Goal: Communication & Community: Answer question/provide support

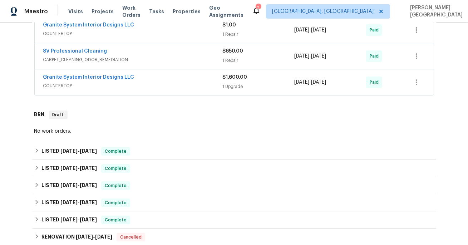
scroll to position [541, 0]
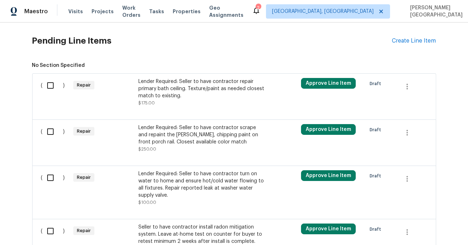
click at [159, 138] on div "Lender Required: Seller to have contractor scrape and repaint the [PERSON_NAME]…" at bounding box center [201, 134] width 126 height 21
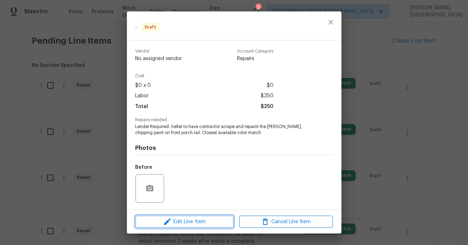
click at [188, 222] on span "Edit Line Item" at bounding box center [185, 221] width 94 height 9
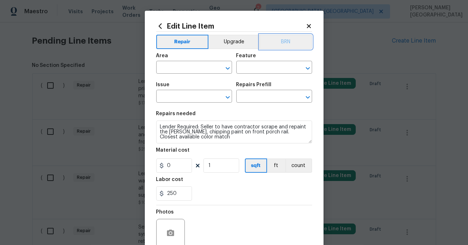
click at [286, 46] on button "BRN" at bounding box center [286, 42] width 53 height 14
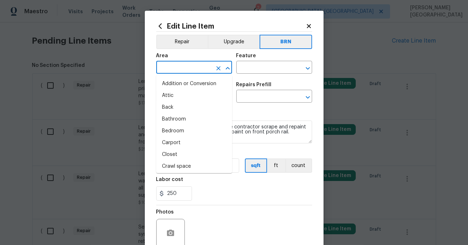
click at [193, 63] on input "text" at bounding box center [184, 68] width 56 height 11
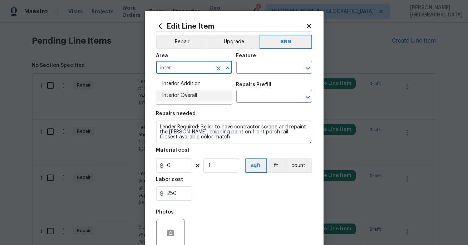
click at [210, 100] on li "Interior Overall" at bounding box center [194, 96] width 76 height 12
type input "Interior Overall"
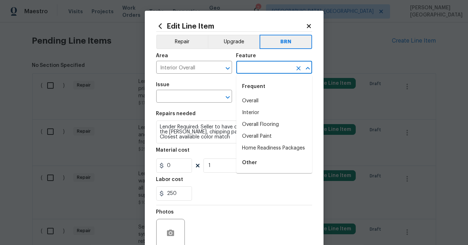
click at [246, 64] on input "text" at bounding box center [264, 68] width 56 height 11
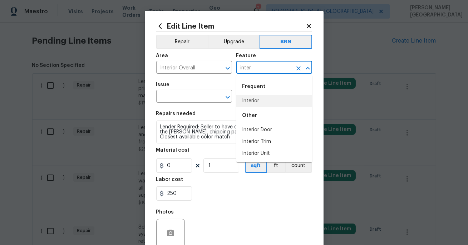
click at [250, 101] on li "Interior" at bounding box center [274, 101] width 76 height 12
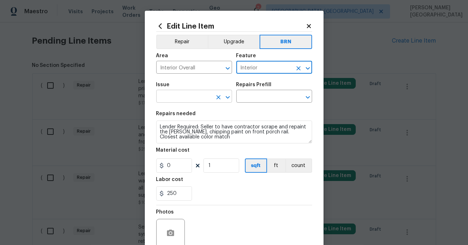
type input "Interior"
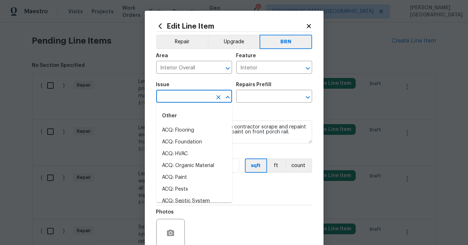
click at [165, 102] on input "text" at bounding box center [184, 97] width 56 height 11
click at [185, 127] on li "Demo Interior" at bounding box center [194, 130] width 76 height 12
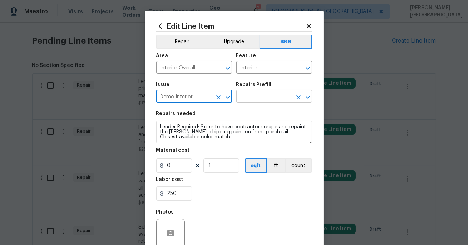
type input "Demo Interior"
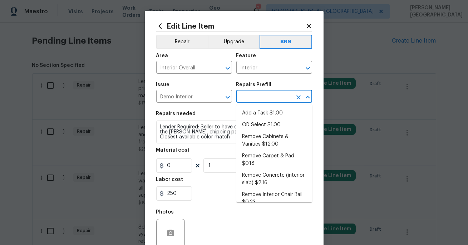
click at [242, 99] on input "text" at bounding box center [264, 97] width 56 height 11
click at [250, 121] on li "OD Select $1.00" at bounding box center [274, 125] width 76 height 12
type input "Demolition"
type input "OD Select $1.00"
type textarea "Refer to the agreed upon scope document for further details."
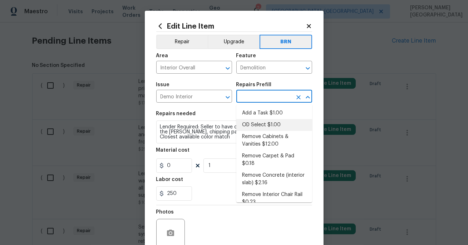
type input "1"
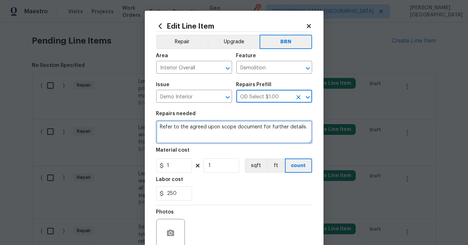
click at [200, 122] on textarea "Refer to the agreed upon scope document for further details." at bounding box center [234, 132] width 156 height 23
click at [200, 123] on textarea "Refer to the agreed upon scope document for further details." at bounding box center [234, 132] width 156 height 23
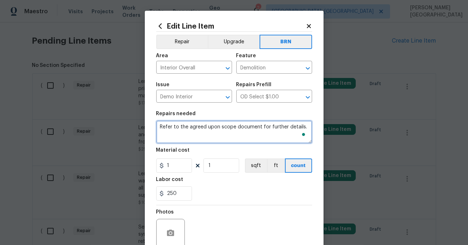
click at [200, 123] on textarea "Refer to the agreed upon scope document for further details." at bounding box center [234, 132] width 156 height 23
paste textarea "Lender Required: Seller to have contractor scrape and repaint the rusty, chippi…"
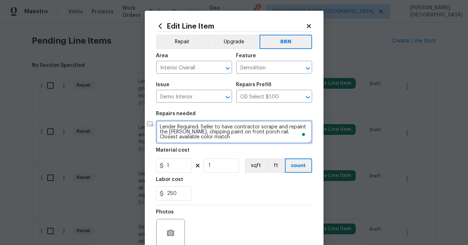
scroll to position [1, 0]
type textarea "Lender Required: Seller to have contractor scrape and repaint the rusty, chippi…"
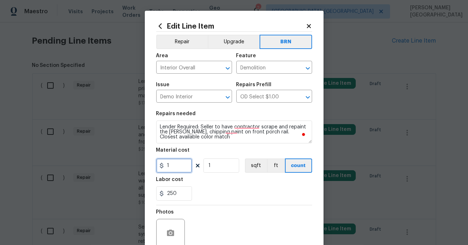
click at [177, 166] on input "1" at bounding box center [174, 165] width 36 height 14
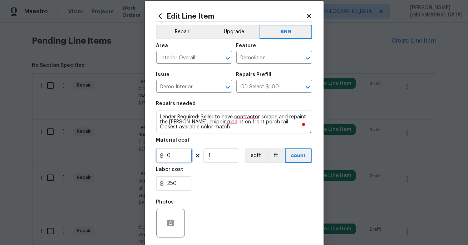
scroll to position [0, 0]
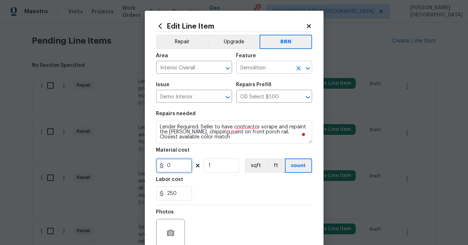
type input "0"
click at [246, 71] on input "Demolition" at bounding box center [264, 68] width 56 height 11
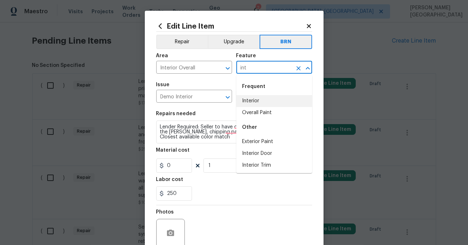
click at [243, 105] on li "Interior" at bounding box center [274, 101] width 76 height 12
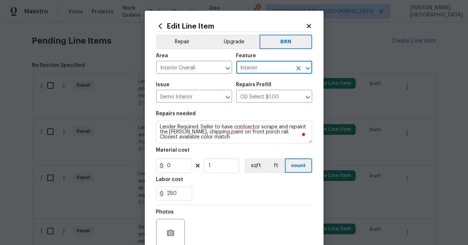
type input "Interior"
click at [226, 149] on div "Material cost" at bounding box center [234, 152] width 156 height 9
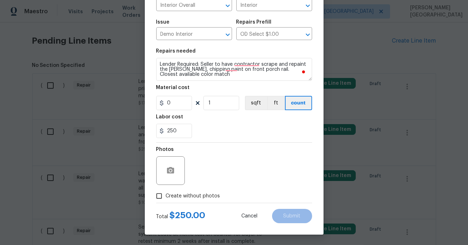
click at [203, 196] on span "Create without photos" at bounding box center [193, 196] width 54 height 8
click at [166, 196] on input "Create without photos" at bounding box center [159, 196] width 14 height 14
click at [176, 198] on span "Create without photos" at bounding box center [193, 196] width 54 height 8
click at [166, 198] on input "Create without photos" at bounding box center [159, 196] width 14 height 14
checkbox input "false"
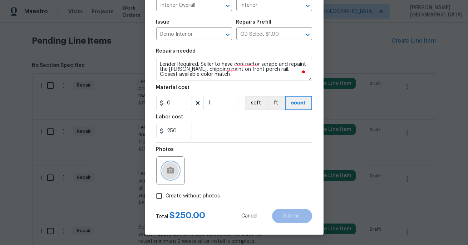
click at [176, 171] on button "button" at bounding box center [170, 170] width 17 height 17
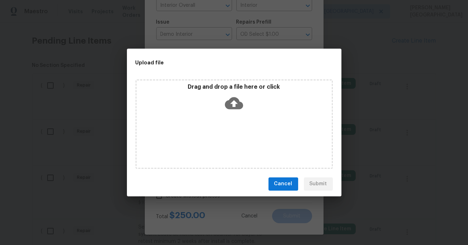
click at [232, 99] on icon at bounding box center [234, 103] width 18 height 12
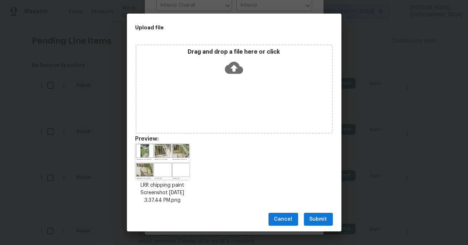
click at [317, 218] on span "Submit" at bounding box center [319, 219] width 18 height 9
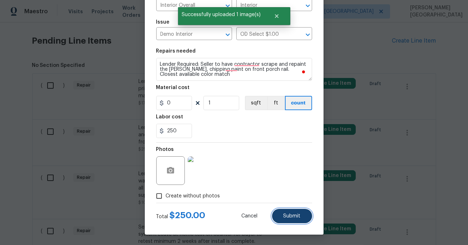
click at [287, 218] on span "Submit" at bounding box center [292, 216] width 17 height 5
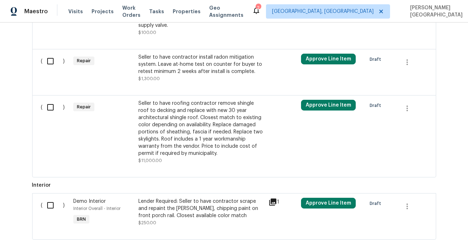
scroll to position [704, 0]
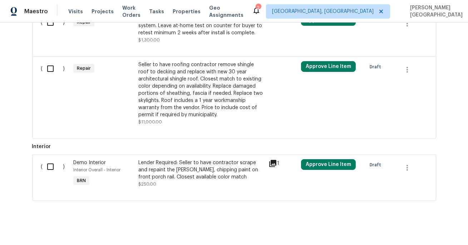
click at [178, 108] on div "Seller to have roofing contractor remove shingle roof to decking and replace wi…" at bounding box center [201, 89] width 126 height 57
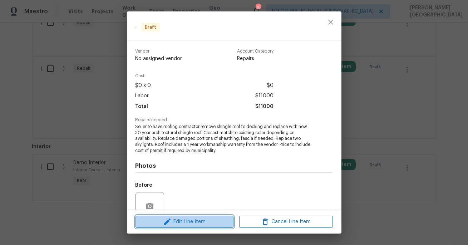
click at [187, 221] on span "Edit Line Item" at bounding box center [185, 221] width 94 height 9
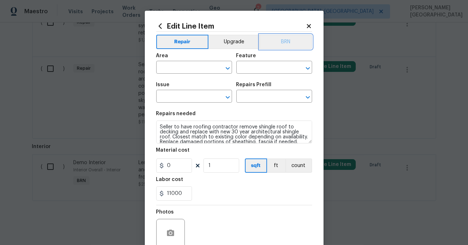
click at [294, 39] on button "BRN" at bounding box center [286, 42] width 53 height 14
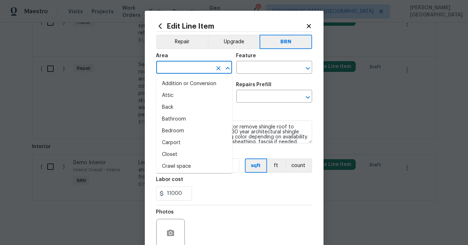
click at [172, 66] on input "text" at bounding box center [184, 68] width 56 height 11
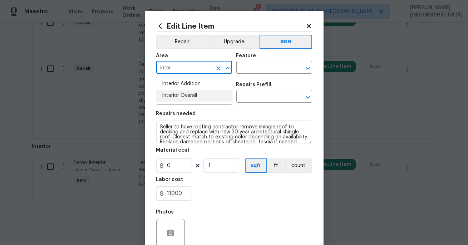
click at [185, 97] on li "Interior Overall" at bounding box center [194, 96] width 76 height 12
type input "Interior Overall"
click at [250, 64] on input "text" at bounding box center [264, 68] width 56 height 11
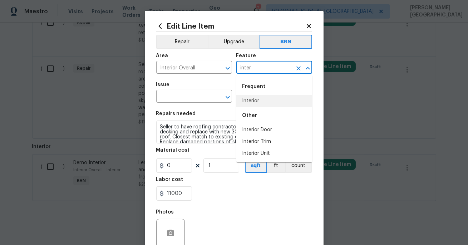
click at [252, 109] on div "Other" at bounding box center [274, 115] width 76 height 17
click at [250, 103] on li "Interior" at bounding box center [274, 101] width 76 height 12
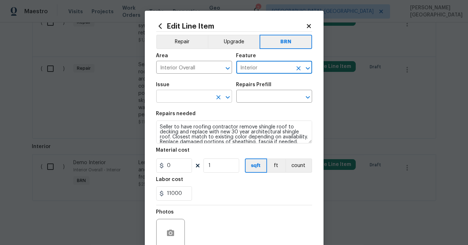
type input "Interior"
click at [176, 95] on input "text" at bounding box center [184, 97] width 56 height 11
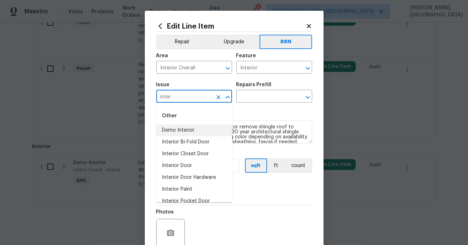
click at [180, 133] on li "Demo Interior" at bounding box center [194, 130] width 76 height 12
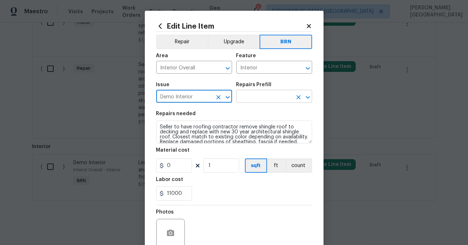
type input "Demo Interior"
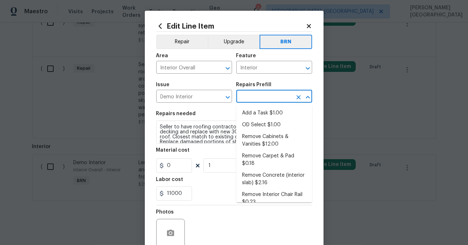
click at [245, 99] on input "text" at bounding box center [264, 97] width 56 height 11
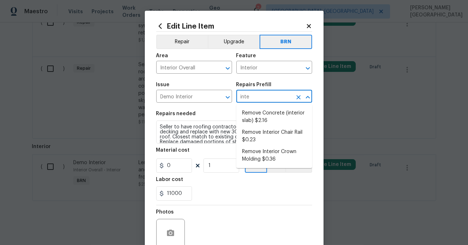
type input "inter"
click at [249, 123] on li "Remove Concrete (interior slab) $2.16" at bounding box center [274, 116] width 76 height 19
type input "Demolition"
type input "Remove Concrete (interior slab) $2.16"
type textarea "Demo/remove and properly dispose of the concrete (1''-4'') as outlined by the P…"
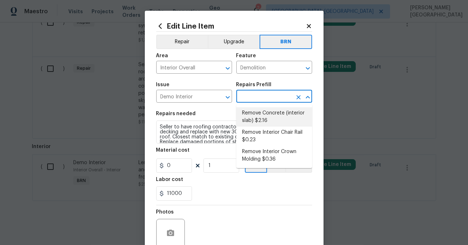
type input "2.16"
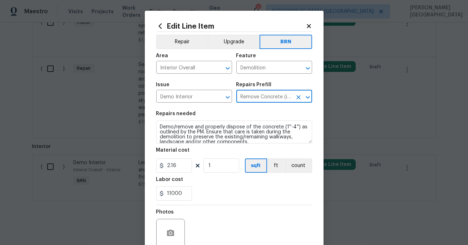
type input "Remove Concrete (interior slab) $2.16"
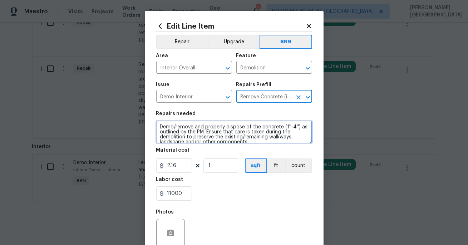
click at [209, 137] on textarea "Demo/remove and properly dispose of the concrete (1''-4'') as outlined by the P…" at bounding box center [234, 132] width 156 height 23
paste textarea "Seller to have roofing contractor remove shingle roof to decking and replace wi…"
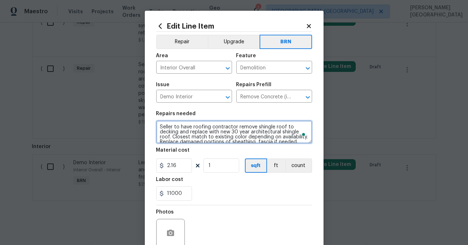
scroll to position [21, 0]
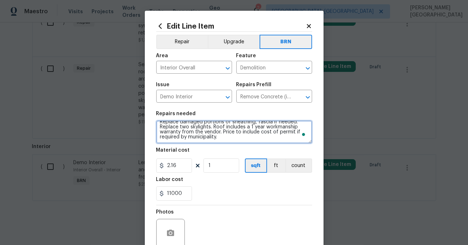
type textarea "Seller to have roofing contractor remove shingle roof to decking and replace wi…"
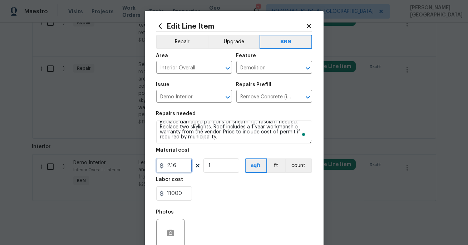
click at [178, 168] on input "2.16" at bounding box center [174, 165] width 36 height 14
type input "0"
click at [175, 193] on input "11000" at bounding box center [174, 193] width 36 height 14
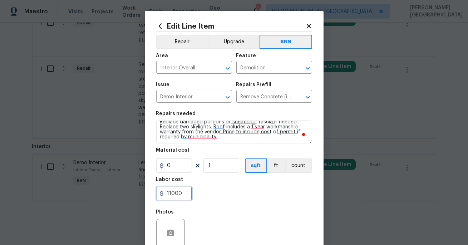
type input "11000"
click at [171, 193] on input "11000" at bounding box center [174, 193] width 36 height 14
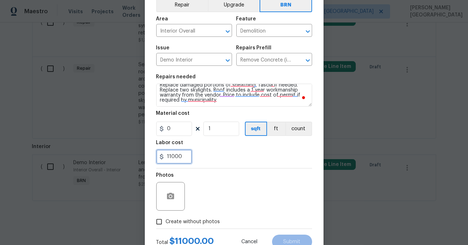
scroll to position [63, 0]
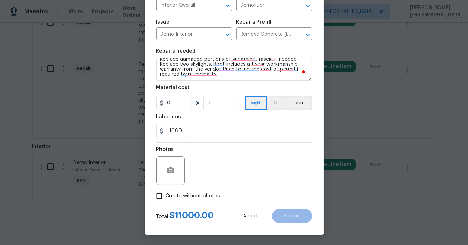
click at [193, 191] on label "Create without photos" at bounding box center [186, 196] width 68 height 14
click at [166, 191] on input "Create without photos" at bounding box center [159, 196] width 14 height 14
checkbox input "true"
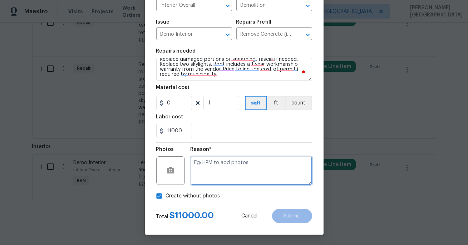
click at [206, 175] on textarea at bounding box center [252, 170] width 122 height 29
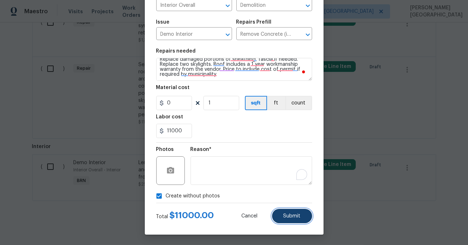
click at [297, 222] on button "Submit" at bounding box center [292, 216] width 40 height 14
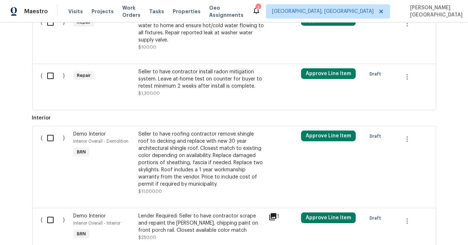
scroll to position [495, 0]
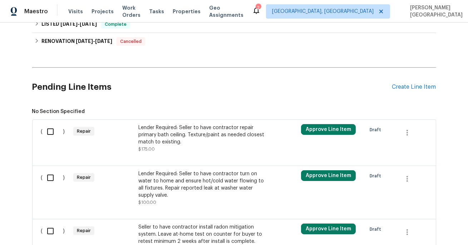
click at [174, 142] on div "Lender Required: Seller to have contractor repair primary bath ceiling. Texture…" at bounding box center [201, 134] width 126 height 21
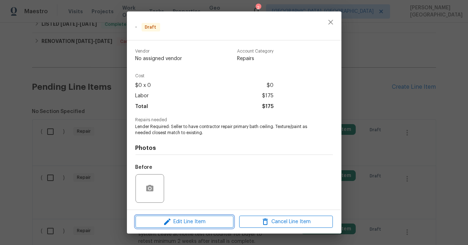
click at [214, 222] on span "Edit Line Item" at bounding box center [185, 221] width 94 height 9
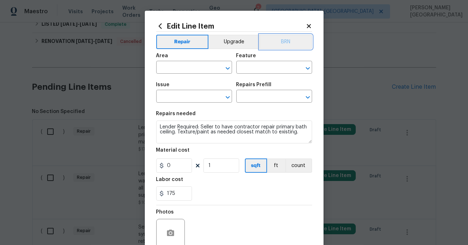
click at [288, 46] on button "BRN" at bounding box center [286, 42] width 53 height 14
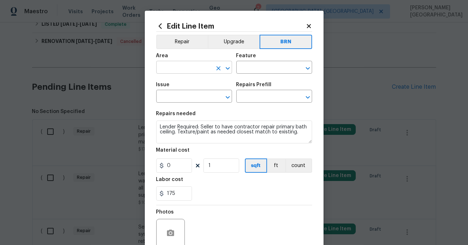
click at [168, 68] on input "text" at bounding box center [184, 68] width 56 height 11
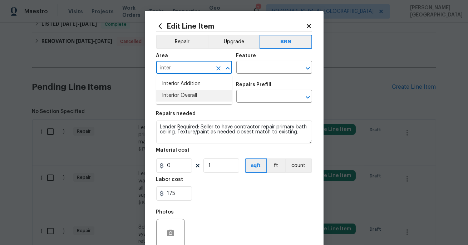
click at [183, 93] on li "Interior Overall" at bounding box center [194, 96] width 76 height 12
type input "Interior Overall"
click at [260, 70] on input "text" at bounding box center [264, 68] width 56 height 11
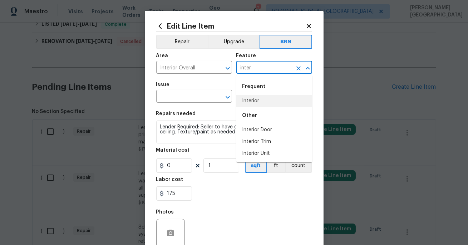
click at [255, 102] on li "Interior" at bounding box center [274, 101] width 76 height 12
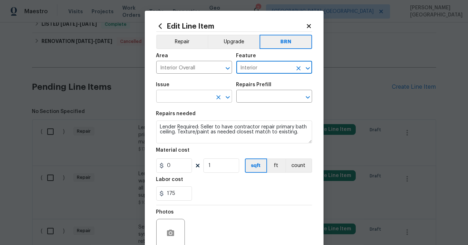
type input "Interior"
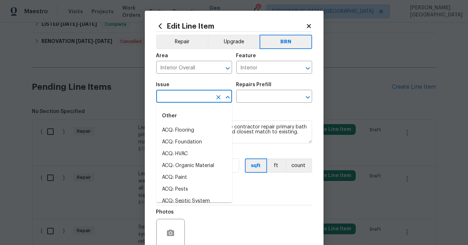
click at [201, 97] on input "text" at bounding box center [184, 97] width 56 height 11
click at [190, 129] on li "Demo Interior" at bounding box center [194, 130] width 76 height 12
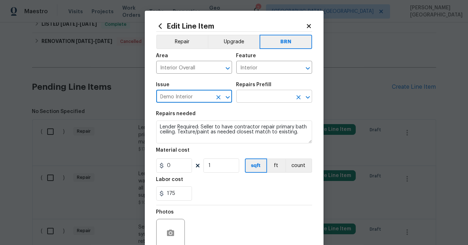
type input "Demo Interior"
click at [255, 102] on input "text" at bounding box center [264, 97] width 56 height 11
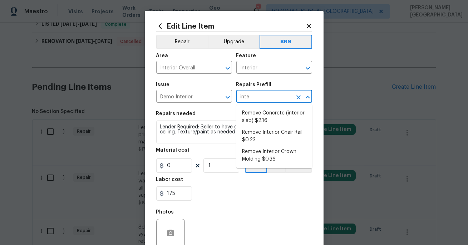
type input "inter"
click at [264, 125] on li "Remove Concrete (interior slab) $2.16" at bounding box center [274, 116] width 76 height 19
type input "Demolition"
type input "Remove Concrete (interior slab) $2.16"
type textarea "Demo/remove and properly dispose of the concrete (1''-4'') as outlined by the P…"
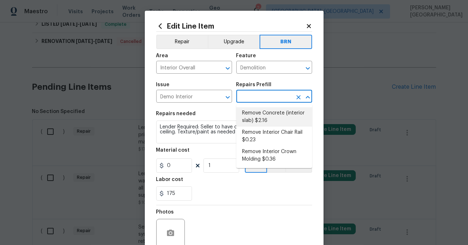
type input "2.16"
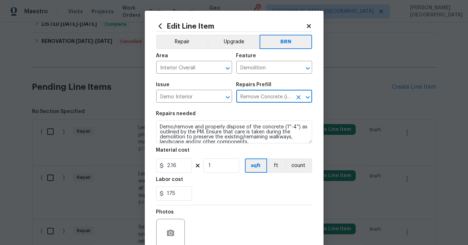
type input "Remove Concrete (interior slab) $2.16"
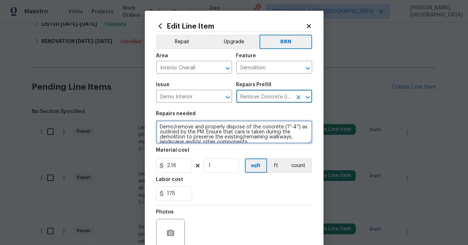
click at [256, 131] on textarea "Demo/remove and properly dispose of the concrete (1''-4'') as outlined by the P…" at bounding box center [234, 132] width 156 height 23
paste textarea "Lender Required: Seller to have contractor repair primary bath ceiling. Texture…"
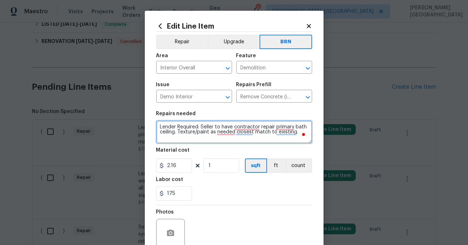
type textarea "Lender Required: Seller to have contractor repair primary bath ceiling. Texture…"
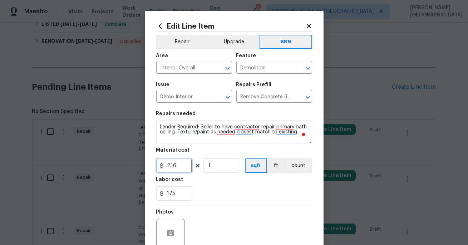
click at [177, 170] on input "2.16" at bounding box center [174, 165] width 36 height 14
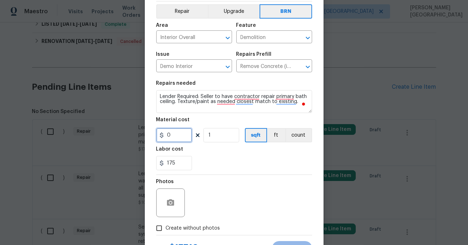
scroll to position [63, 0]
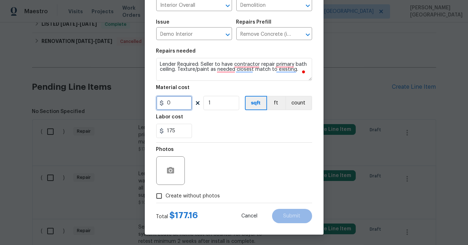
type input "0"
click at [171, 162] on div at bounding box center [170, 170] width 29 height 29
click at [171, 181] on div at bounding box center [170, 170] width 29 height 29
click at [171, 168] on icon "button" at bounding box center [170, 170] width 7 height 6
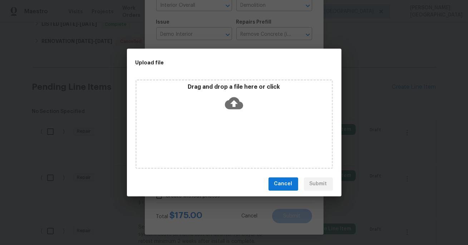
click at [237, 108] on icon at bounding box center [234, 103] width 18 height 12
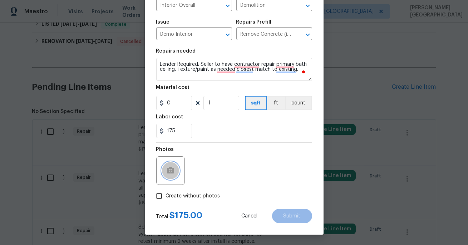
click at [168, 168] on icon "button" at bounding box center [170, 170] width 7 height 6
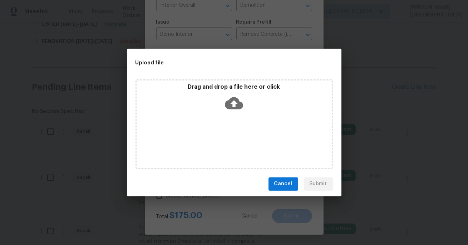
click at [227, 104] on icon at bounding box center [234, 103] width 18 height 12
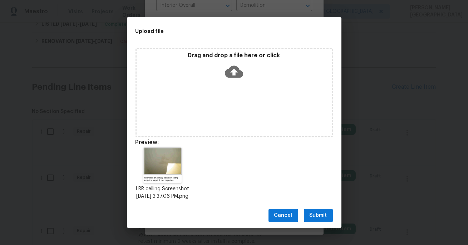
click at [320, 220] on span "Submit" at bounding box center [319, 215] width 18 height 9
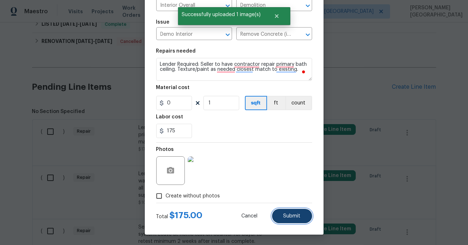
click at [292, 215] on span "Submit" at bounding box center [292, 216] width 17 height 5
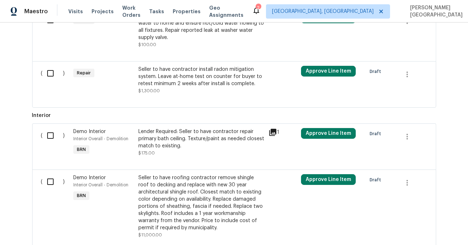
scroll to position [522, 0]
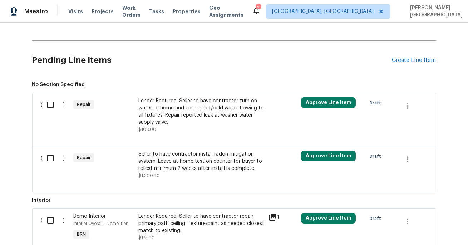
click at [162, 114] on div "Lender Required: Seller to have contractor turn on water to home and ensure hot…" at bounding box center [201, 111] width 126 height 29
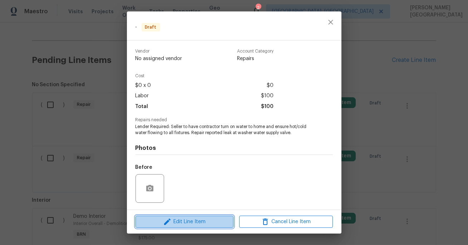
click at [187, 218] on span "Edit Line Item" at bounding box center [185, 221] width 94 height 9
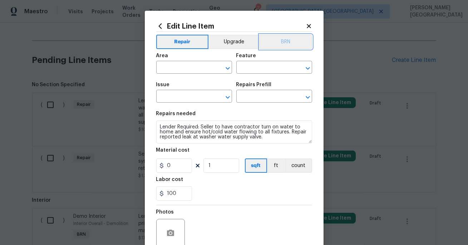
click at [287, 48] on button "BRN" at bounding box center [286, 42] width 53 height 14
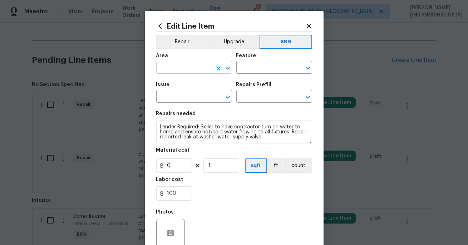
click at [193, 70] on input "text" at bounding box center [184, 68] width 56 height 11
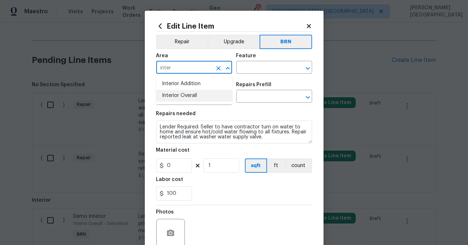
click at [202, 98] on li "Interior Overall" at bounding box center [194, 96] width 76 height 12
type input "Interior Overall"
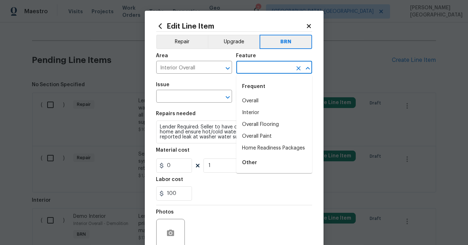
click at [246, 70] on input "text" at bounding box center [264, 68] width 56 height 11
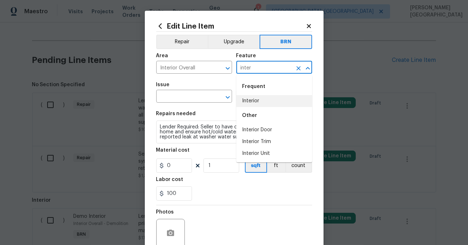
click at [247, 97] on li "Interior" at bounding box center [274, 101] width 76 height 12
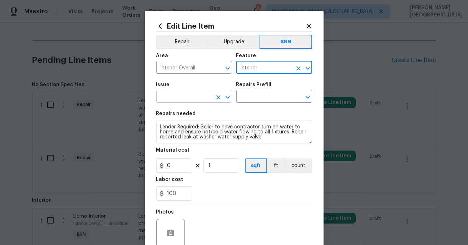
type input "Interior"
click at [194, 95] on input "text" at bounding box center [184, 97] width 56 height 11
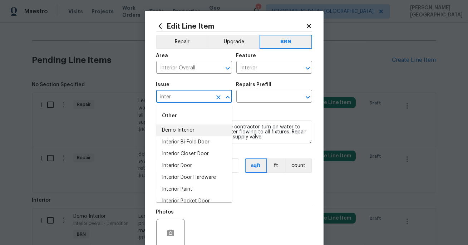
click at [191, 127] on li "Demo Interior" at bounding box center [194, 130] width 76 height 12
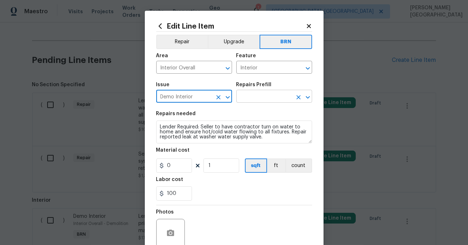
type input "Demo Interior"
click at [251, 97] on input "text" at bounding box center [264, 97] width 56 height 11
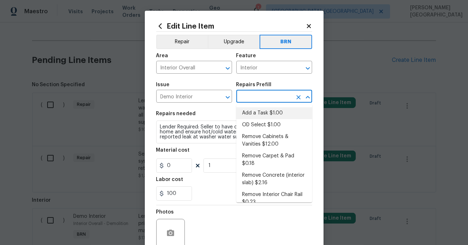
click at [259, 114] on li "Add a Task $1.00" at bounding box center [274, 113] width 76 height 12
type input "Demolition"
type input "Add a Task $1.00"
type textarea "HPM to detail"
type input "1"
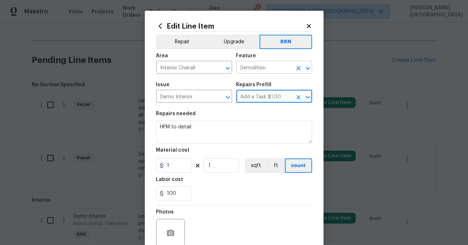
click at [251, 65] on input "Demolition" at bounding box center [264, 68] width 56 height 11
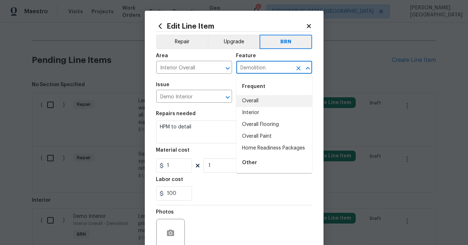
click at [251, 65] on input "Demolition" at bounding box center [264, 68] width 56 height 11
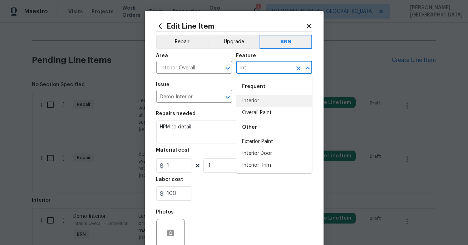
click at [249, 103] on li "Interior" at bounding box center [274, 101] width 76 height 12
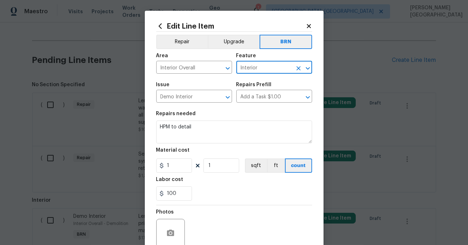
type input "Interior"
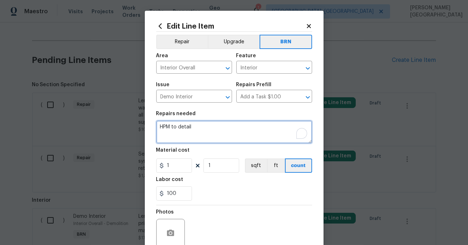
click at [196, 129] on textarea "HPM to detail" at bounding box center [234, 132] width 156 height 23
paste textarea "Lender Required: Seller to have contractor turn on water to home and ensure hot…"
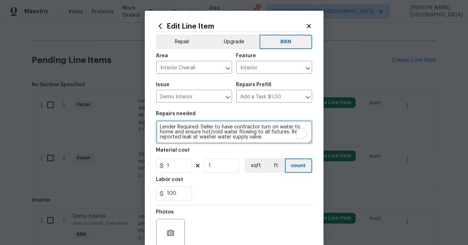
scroll to position [1, 0]
type textarea "Lender Required: Seller to have contractor turn on water to home and ensure hot…"
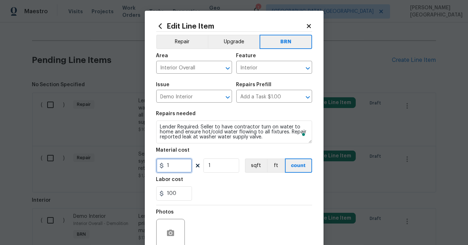
click at [177, 168] on input "1" at bounding box center [174, 165] width 36 height 14
type input "0"
click at [170, 231] on icon "button" at bounding box center [170, 233] width 7 height 6
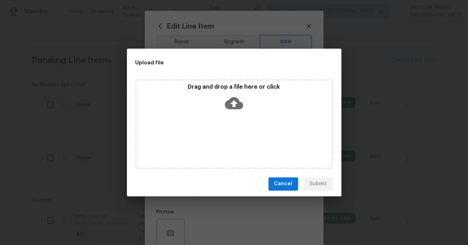
click at [234, 103] on icon at bounding box center [234, 103] width 18 height 18
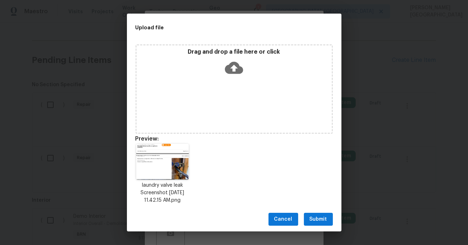
click at [320, 219] on span "Submit" at bounding box center [319, 219] width 18 height 9
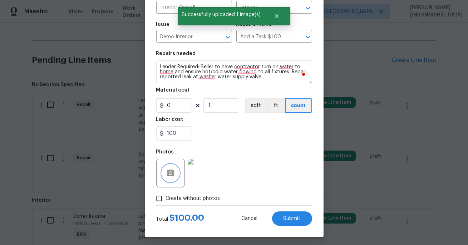
scroll to position [63, 0]
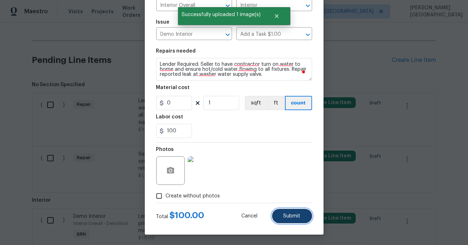
click at [297, 212] on button "Submit" at bounding box center [292, 216] width 40 height 14
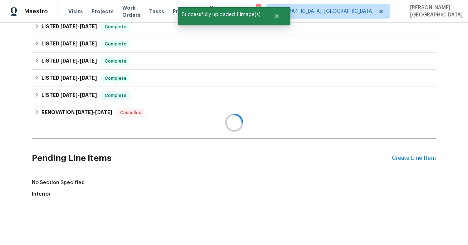
scroll to position [522, 0]
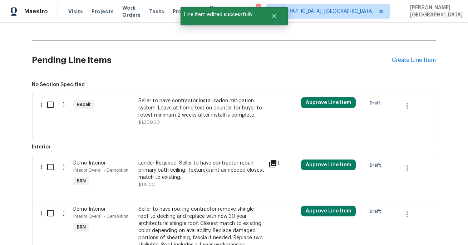
click at [297, 212] on div at bounding box center [282, 238] width 33 height 69
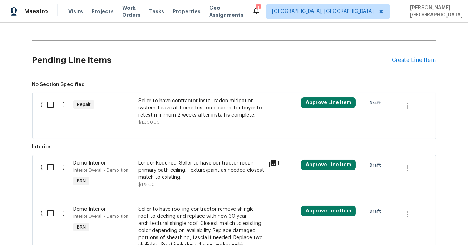
click at [191, 113] on div "Seller to have contractor install radon mitigation system. Leave at-home test o…" at bounding box center [201, 107] width 126 height 21
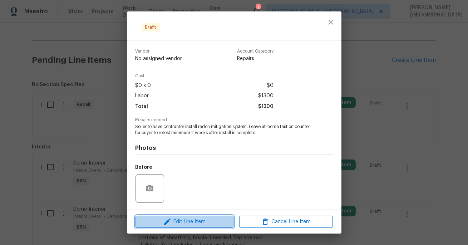
click at [201, 225] on span "Edit Line Item" at bounding box center [185, 221] width 94 height 9
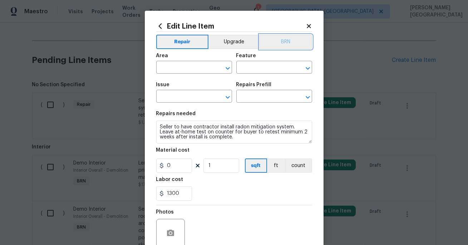
click at [295, 39] on button "BRN" at bounding box center [286, 42] width 53 height 14
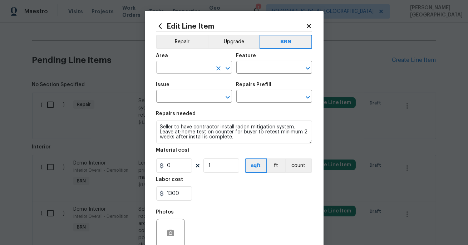
click at [176, 72] on input "text" at bounding box center [184, 68] width 56 height 11
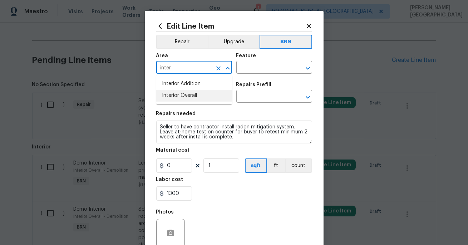
click at [196, 100] on li "Interior Overall" at bounding box center [194, 96] width 76 height 12
type input "Interior Overall"
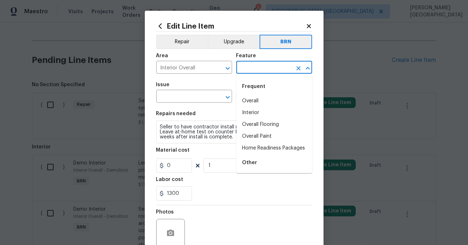
click at [268, 64] on input "text" at bounding box center [264, 68] width 56 height 11
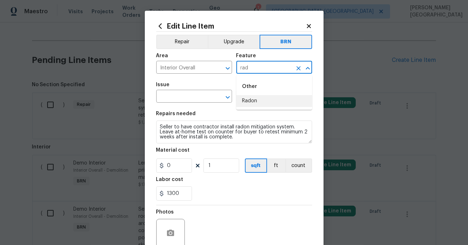
click at [261, 105] on li "Radon" at bounding box center [274, 101] width 76 height 12
type input "Radon"
click at [197, 93] on input "text" at bounding box center [184, 97] width 56 height 11
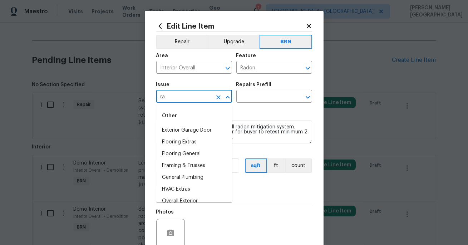
type input "r"
click at [199, 129] on li "Demo Interior" at bounding box center [194, 130] width 76 height 12
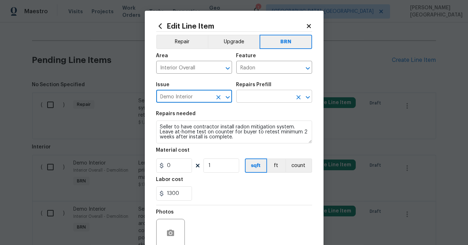
type input "Demo Interior"
click at [250, 101] on input "text" at bounding box center [264, 97] width 56 height 11
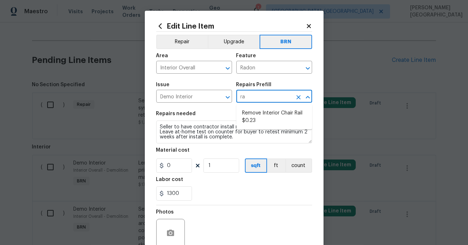
type input "r"
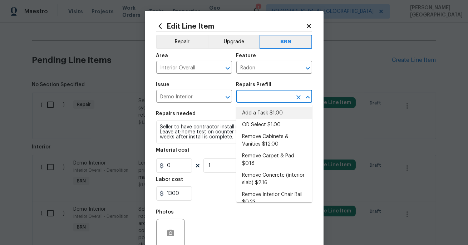
click at [261, 108] on li "Add a Task $1.00" at bounding box center [274, 113] width 76 height 12
type input "Demolition"
type input "Add a Task $1.00"
type textarea "HPM to detail"
type input "1"
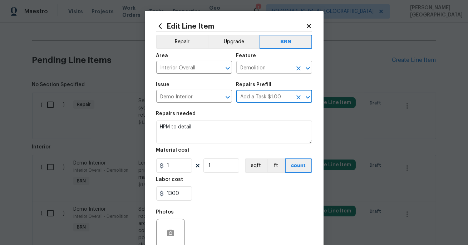
click at [246, 72] on input "Demolition" at bounding box center [264, 68] width 56 height 11
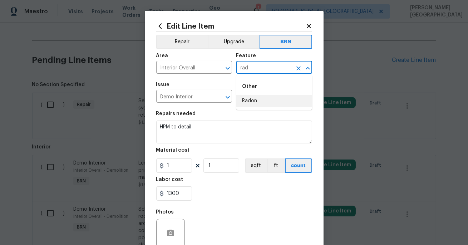
click at [259, 101] on li "Radon" at bounding box center [274, 101] width 76 height 12
type input "Radon"
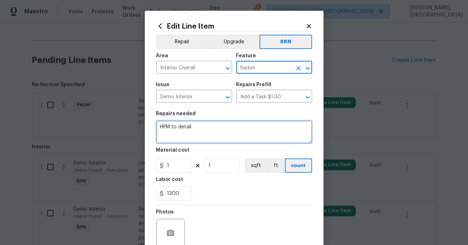
click at [183, 123] on textarea "HPM to detail" at bounding box center [234, 132] width 156 height 23
click at [186, 126] on textarea "HPM to detail" at bounding box center [234, 132] width 156 height 23
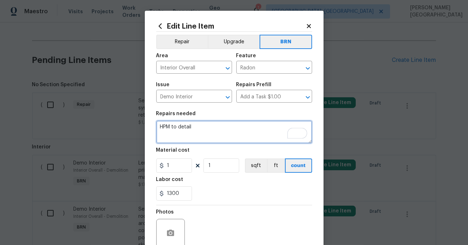
paste textarea "Seller to have contractor install radon mitigation system. Leave at-home test o…"
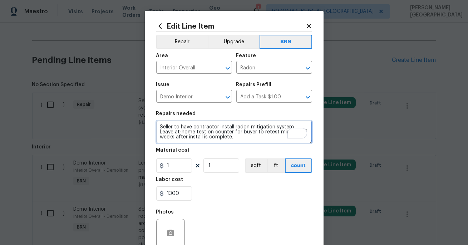
scroll to position [1, 0]
type textarea "Seller to have contractor install radon mitigation system. Leave at-home test o…"
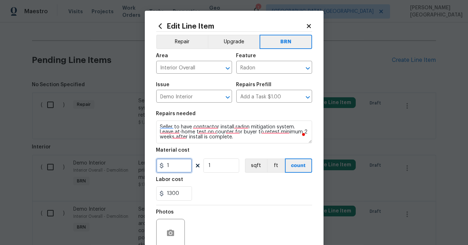
click at [177, 167] on input "1" at bounding box center [174, 165] width 36 height 14
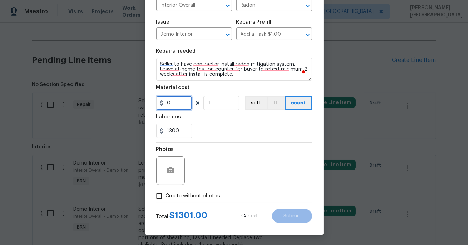
type input "0"
click at [174, 175] on button "button" at bounding box center [170, 170] width 17 height 17
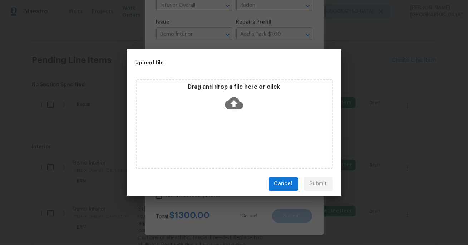
click at [235, 106] on icon at bounding box center [234, 103] width 18 height 12
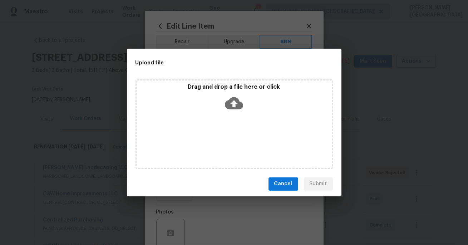
scroll to position [1, 0]
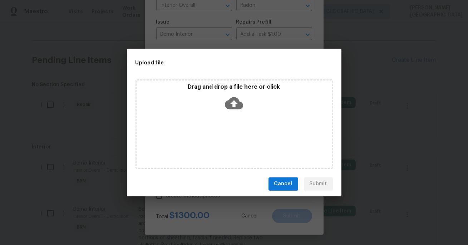
click at [202, 212] on div "Upload file Drag and drop a file here or click Cancel Submit" at bounding box center [234, 122] width 468 height 245
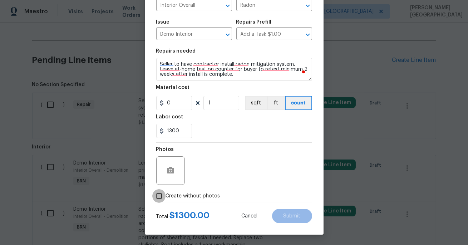
click at [161, 197] on input "Create without photos" at bounding box center [159, 196] width 14 height 14
checkbox input "true"
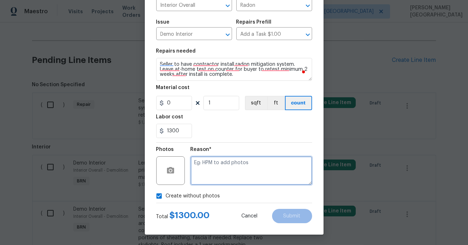
click at [242, 170] on textarea at bounding box center [252, 170] width 122 height 29
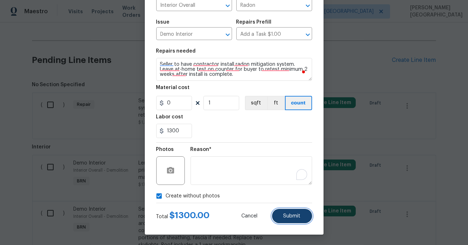
click at [286, 217] on span "Submit" at bounding box center [292, 216] width 17 height 5
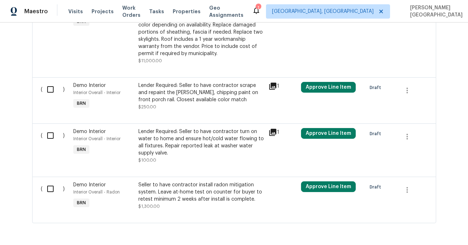
scroll to position [691, 0]
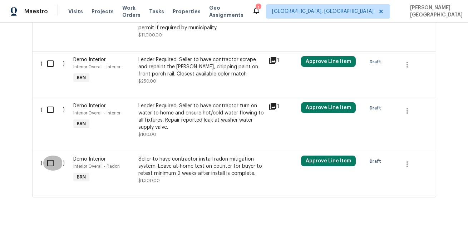
click at [50, 161] on input "checkbox" at bounding box center [53, 163] width 20 height 15
checkbox input "true"
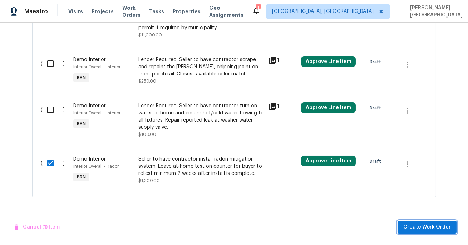
click at [411, 226] on span "Create Work Order" at bounding box center [427, 227] width 48 height 9
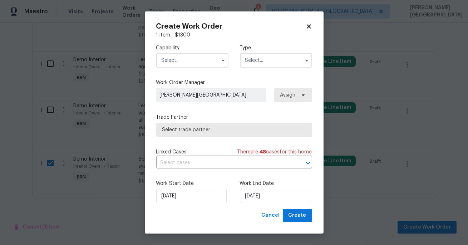
click at [191, 54] on input "text" at bounding box center [192, 60] width 72 height 14
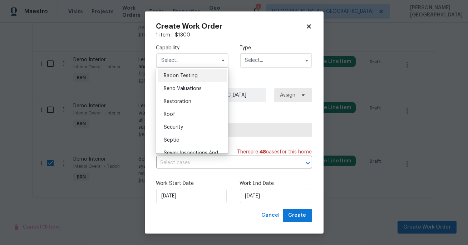
click at [185, 72] on div "Radon Testing" at bounding box center [192, 75] width 69 height 13
type input "Radon Testing"
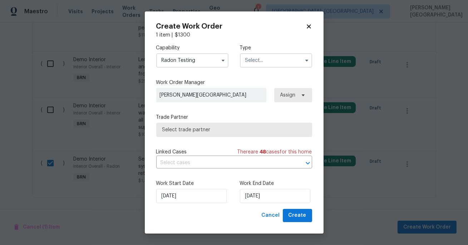
click at [247, 63] on input "text" at bounding box center [276, 60] width 72 height 14
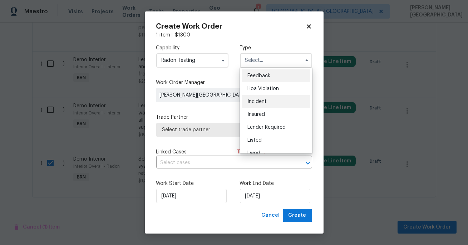
scroll to position [85, 0]
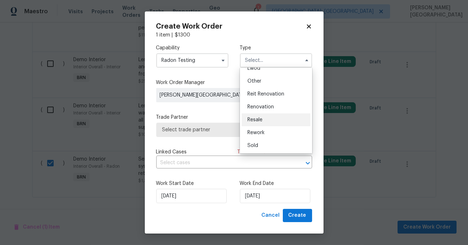
click at [258, 115] on div "Resale" at bounding box center [276, 119] width 69 height 13
type input "Resale"
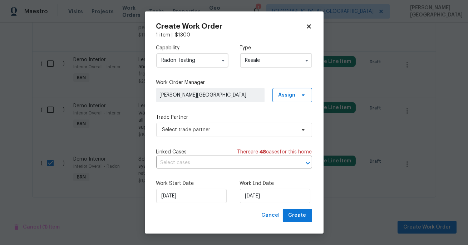
click at [195, 170] on div "Capability Radon Testing Type Resale Work Order Manager Isabel Sangeetha Irelan…" at bounding box center [234, 124] width 156 height 170
click at [196, 164] on input "text" at bounding box center [224, 162] width 136 height 11
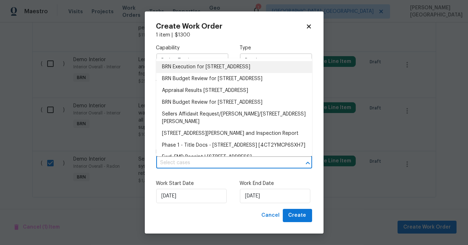
click at [188, 73] on li "BRN Execution for 17010 Village Dr W, Upper Marlboro, MD 20772" at bounding box center [234, 67] width 156 height 12
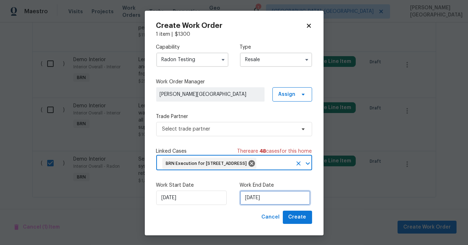
click at [258, 205] on input "[DATE]" at bounding box center [275, 198] width 70 height 14
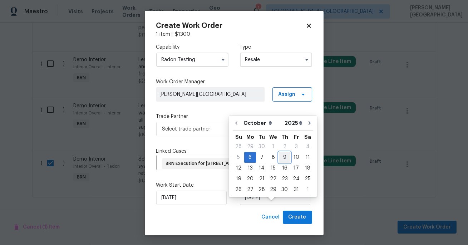
click at [282, 157] on div "9" at bounding box center [284, 157] width 11 height 10
type input "[DATE]"
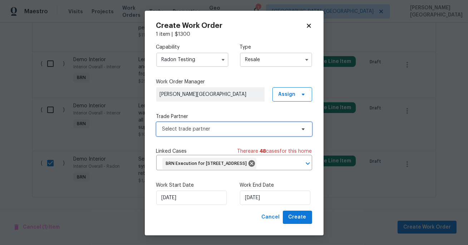
click at [217, 126] on span "Select trade partner" at bounding box center [228, 129] width 133 height 7
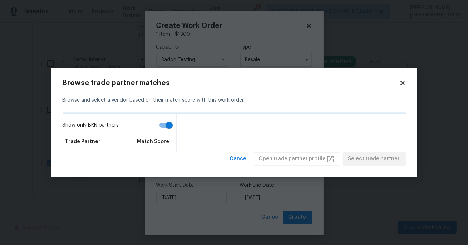
click at [170, 131] on input "Show only BRN partners" at bounding box center [169, 125] width 41 height 14
checkbox input "false"
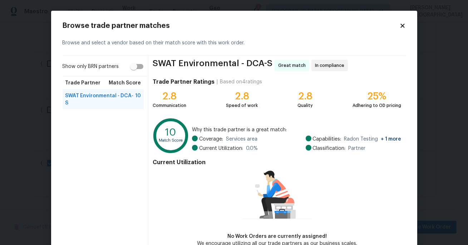
scroll to position [41, 0]
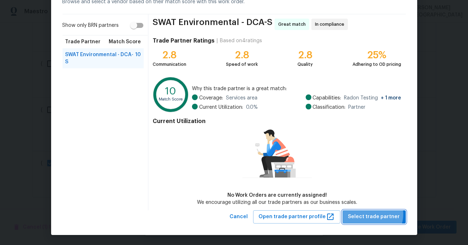
click at [375, 214] on span "Select trade partner" at bounding box center [374, 216] width 52 height 9
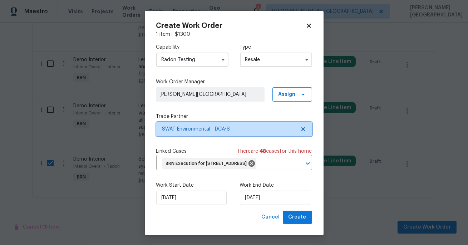
scroll to position [0, 0]
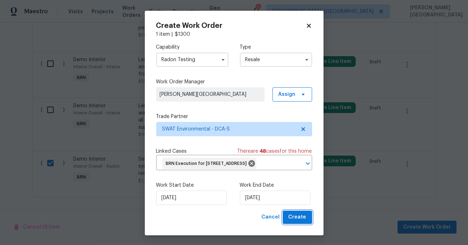
click at [307, 224] on button "Create" at bounding box center [297, 217] width 29 height 13
checkbox input "false"
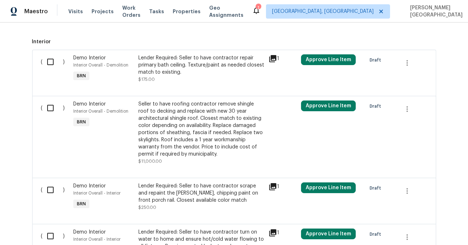
scroll to position [612, 0]
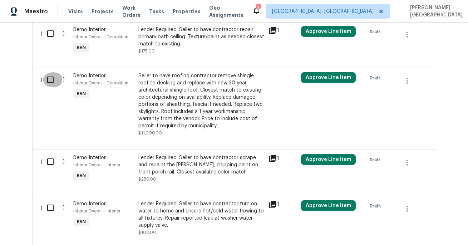
click at [50, 77] on input "checkbox" at bounding box center [53, 79] width 20 height 15
checkbox input "true"
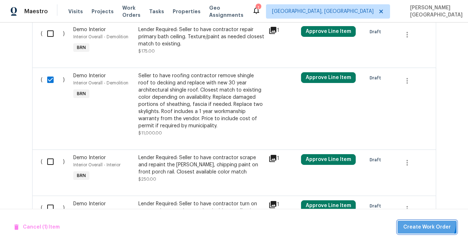
click at [425, 222] on button "Create Work Order" at bounding box center [427, 227] width 59 height 13
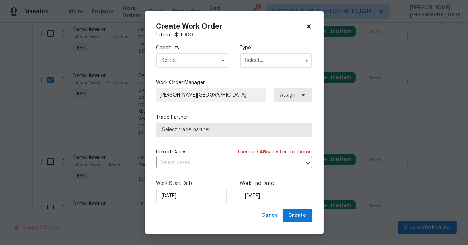
click at [199, 62] on input "text" at bounding box center [192, 60] width 72 height 14
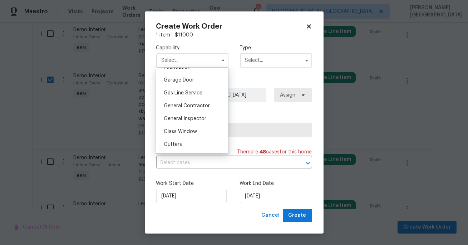
scroll to position [321, 0]
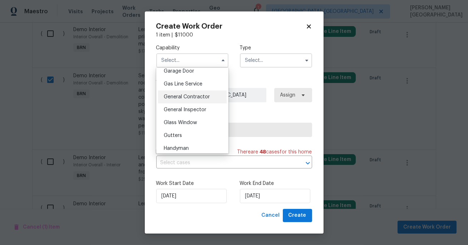
click at [200, 101] on div "General Contractor" at bounding box center [192, 96] width 69 height 13
type input "General Contractor"
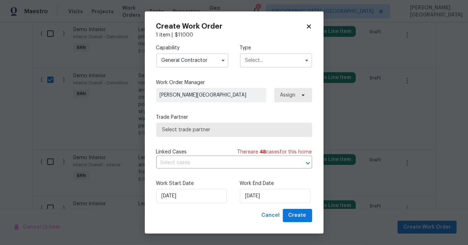
click at [270, 60] on input "text" at bounding box center [276, 60] width 72 height 14
click at [197, 136] on span "Select trade partner" at bounding box center [234, 130] width 156 height 14
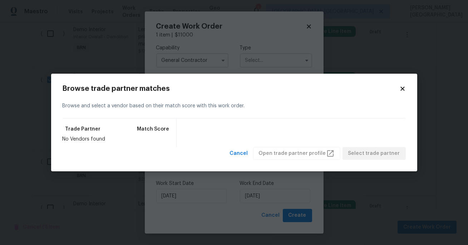
drag, startPoint x: 209, startPoint y: 136, endPoint x: 214, endPoint y: 136, distance: 5.4
click at [211, 136] on div "Trade Partner Match Score No Vendors found" at bounding box center [234, 132] width 343 height 29
click at [400, 89] on icon at bounding box center [402, 88] width 6 height 6
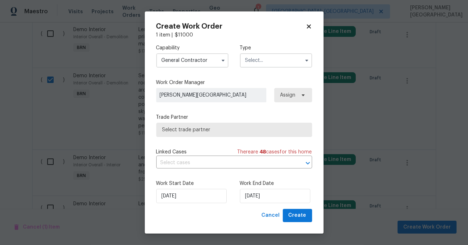
checkbox input "false"
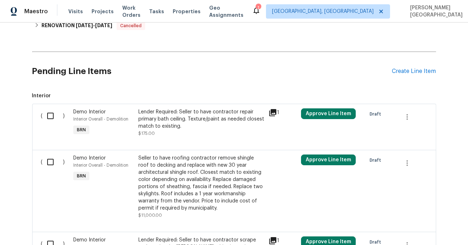
scroll to position [550, 0]
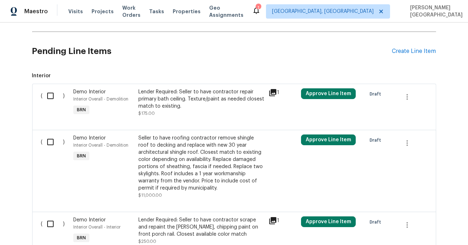
click at [48, 94] on input "checkbox" at bounding box center [53, 95] width 20 height 15
checkbox input "true"
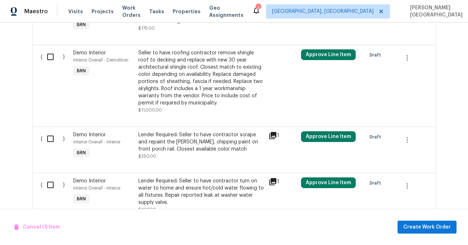
scroll to position [664, 0]
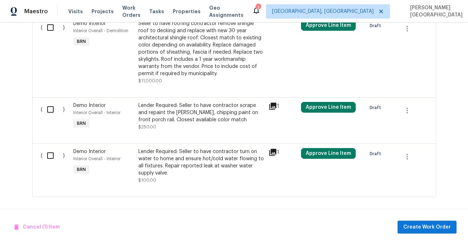
click at [54, 108] on input "checkbox" at bounding box center [53, 109] width 20 height 15
checkbox input "true"
click at [52, 158] on input "checkbox" at bounding box center [53, 155] width 20 height 15
checkbox input "true"
click at [418, 228] on span "Create Work Order" at bounding box center [427, 227] width 48 height 9
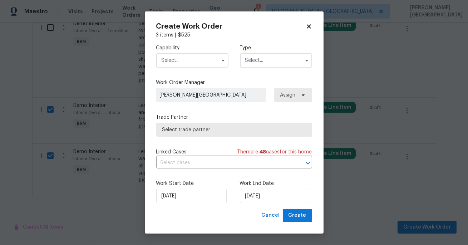
click at [181, 58] on input "text" at bounding box center [192, 60] width 72 height 14
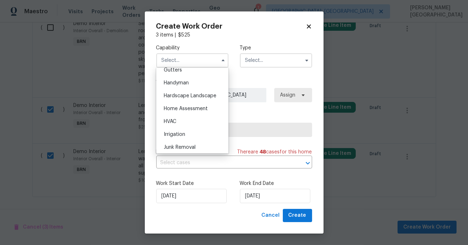
scroll to position [382, 0]
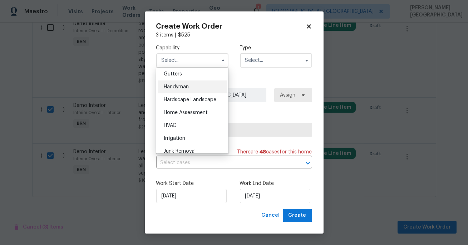
click at [183, 80] on div "Handyman" at bounding box center [192, 86] width 69 height 13
type input "Handyman"
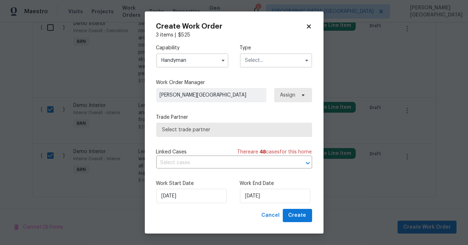
click at [251, 62] on input "text" at bounding box center [276, 60] width 72 height 14
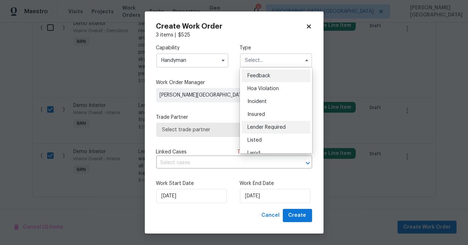
scroll to position [85, 0]
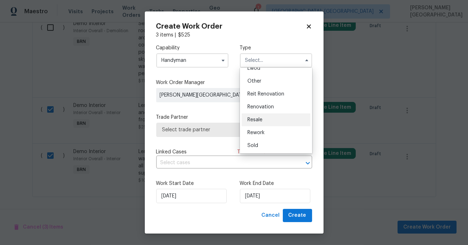
click at [256, 117] on div "Resale" at bounding box center [276, 119] width 69 height 13
type input "Resale"
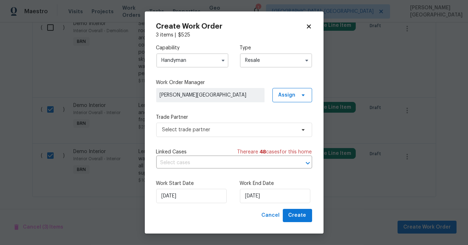
click at [214, 152] on div "Linked Cases There are 48 case s for this home" at bounding box center [234, 151] width 156 height 7
click at [216, 161] on input "text" at bounding box center [224, 162] width 136 height 11
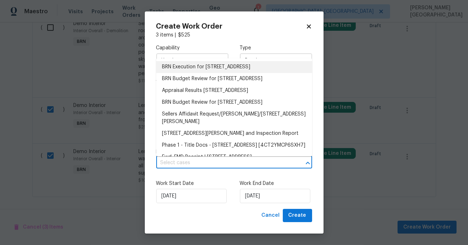
click at [205, 66] on li "BRN Execution for 17010 Village Dr W, Upper Marlboro, MD 20772" at bounding box center [234, 67] width 156 height 12
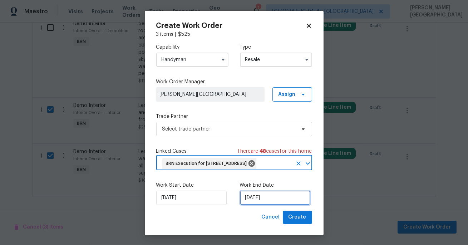
click at [269, 205] on input "10/6/2025" at bounding box center [275, 198] width 70 height 14
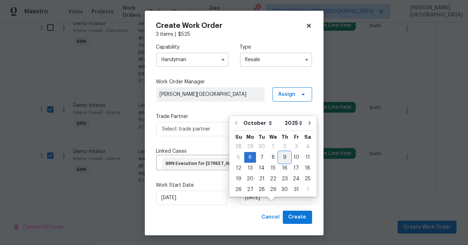
click at [283, 158] on div "9" at bounding box center [284, 157] width 11 height 10
type input "10/9/2025"
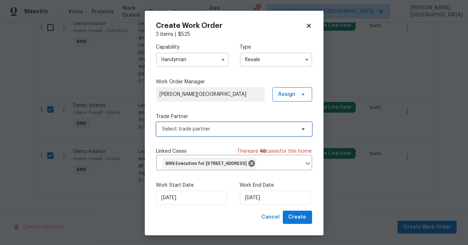
click at [200, 131] on span "Select trade partner" at bounding box center [228, 129] width 133 height 7
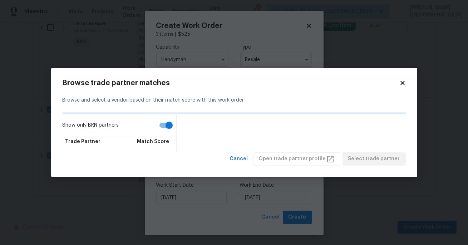
click at [165, 123] on input "Show only BRN partners" at bounding box center [169, 125] width 41 height 14
checkbox input "false"
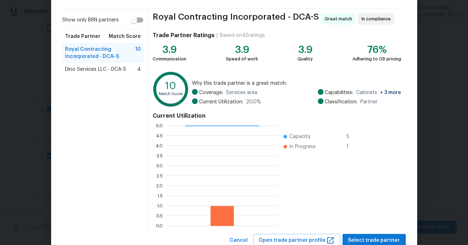
scroll to position [70, 0]
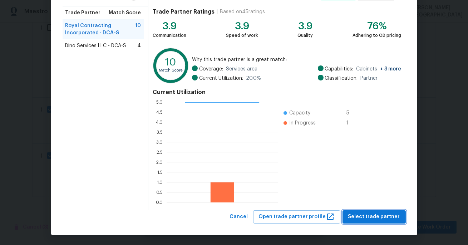
click at [364, 216] on span "Select trade partner" at bounding box center [374, 216] width 52 height 9
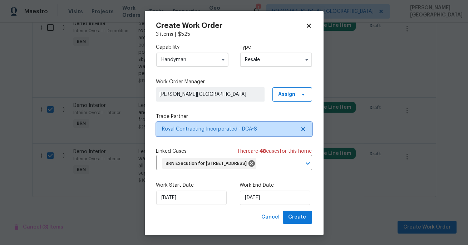
scroll to position [0, 0]
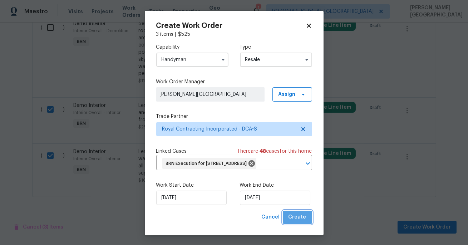
click at [299, 222] on span "Create" at bounding box center [298, 217] width 18 height 9
checkbox input "false"
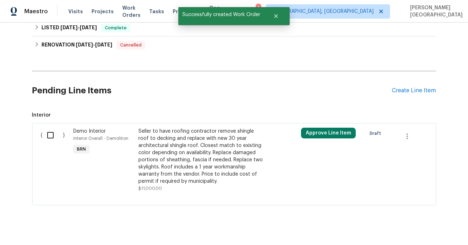
scroll to position [536, 0]
click at [48, 134] on input "checkbox" at bounding box center [53, 135] width 20 height 15
checkbox input "true"
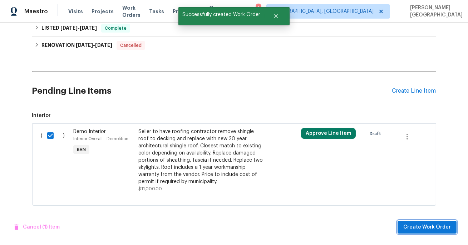
click at [413, 228] on span "Create Work Order" at bounding box center [427, 227] width 48 height 9
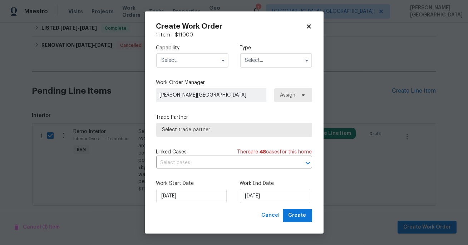
click at [173, 59] on input "text" at bounding box center [192, 60] width 72 height 14
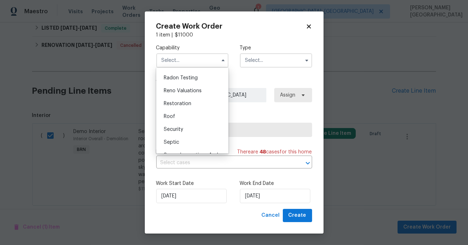
scroll to position [691, 0]
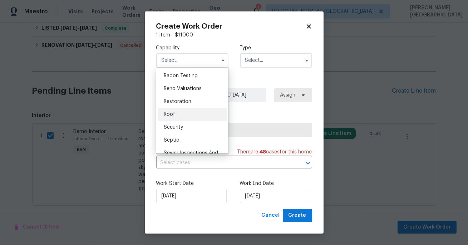
click at [180, 113] on div "Roof" at bounding box center [192, 114] width 69 height 13
type input "Roof"
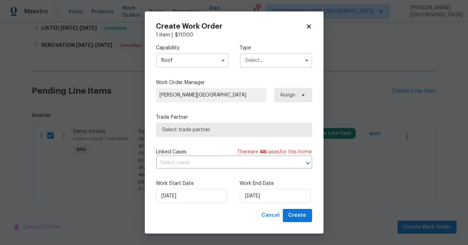
click at [253, 60] on input "text" at bounding box center [276, 60] width 72 height 14
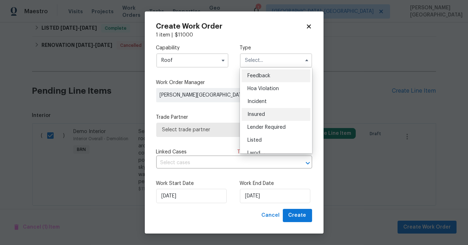
scroll to position [85, 0]
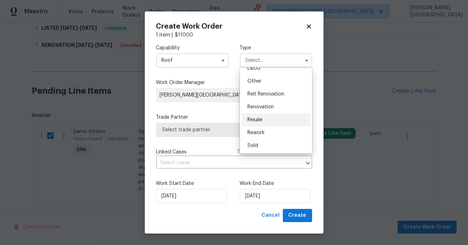
click at [265, 117] on div "Resale" at bounding box center [276, 119] width 69 height 13
type input "Resale"
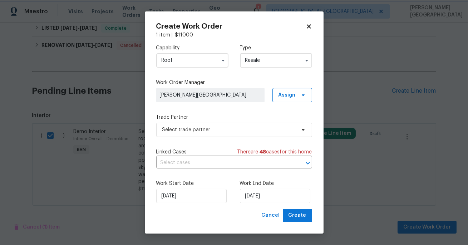
scroll to position [0, 0]
click at [197, 161] on input "text" at bounding box center [224, 162] width 136 height 11
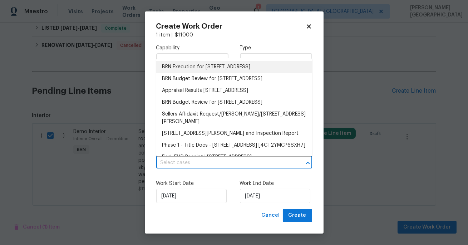
click at [198, 68] on li "BRN Execution for 17010 Village Dr W, Upper Marlboro, MD 20772" at bounding box center [234, 67] width 156 height 12
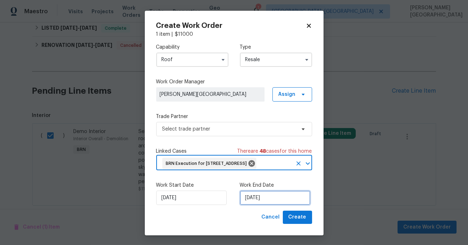
click at [255, 205] on input "10/6/2025" at bounding box center [275, 198] width 70 height 14
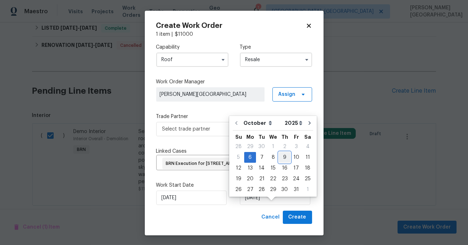
click at [284, 158] on div "9" at bounding box center [284, 157] width 11 height 10
type input "10/9/2025"
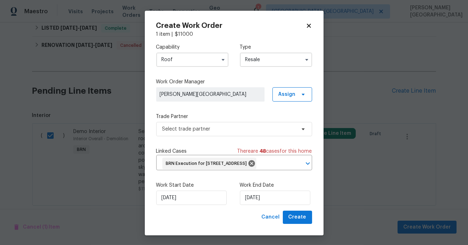
click at [179, 118] on label "Trade Partner" at bounding box center [234, 116] width 156 height 7
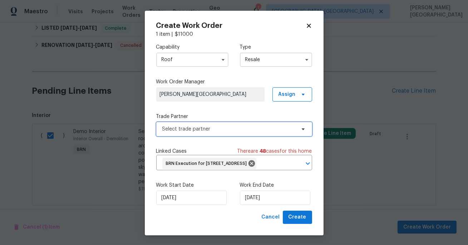
click at [183, 128] on span "Select trade partner" at bounding box center [228, 129] width 133 height 7
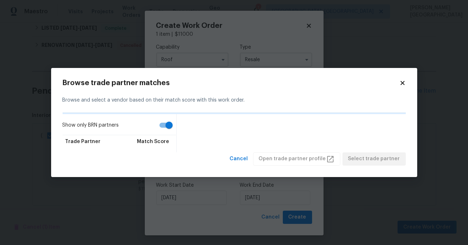
click at [164, 124] on input "Show only BRN partners" at bounding box center [169, 125] width 41 height 14
checkbox input "false"
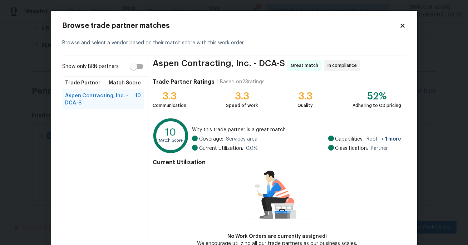
scroll to position [41, 0]
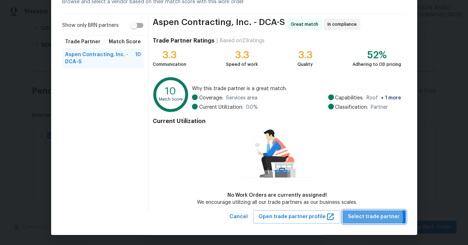
click at [372, 217] on span "Select trade partner" at bounding box center [374, 216] width 52 height 9
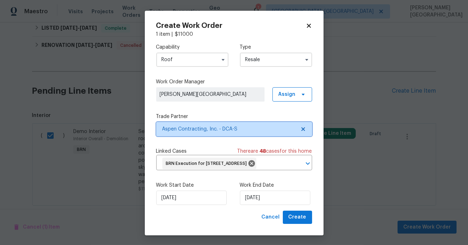
scroll to position [0, 0]
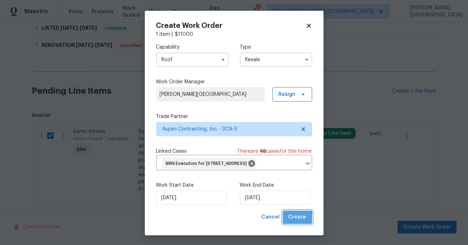
click at [290, 222] on span "Create" at bounding box center [298, 217] width 18 height 9
checkbox input "false"
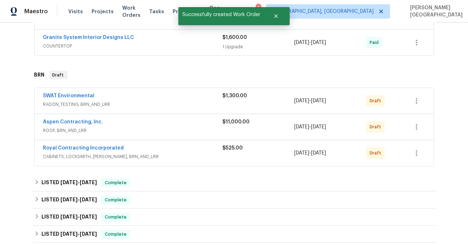
scroll to position [379, 0]
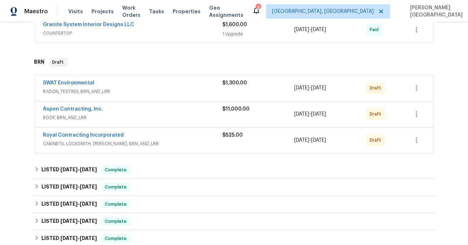
scroll to position [361, 0]
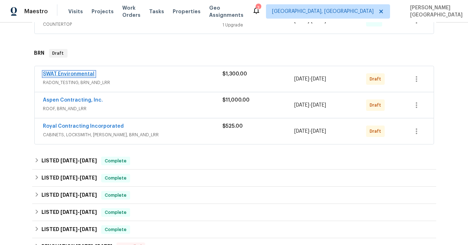
click at [75, 72] on link "SWAT Environmental" at bounding box center [69, 74] width 52 height 5
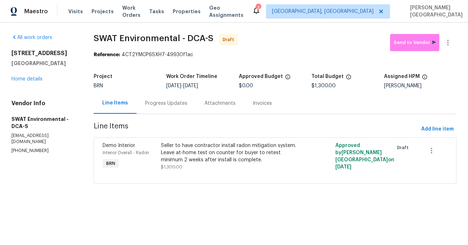
click at [150, 106] on div "Progress Updates" at bounding box center [166, 103] width 42 height 7
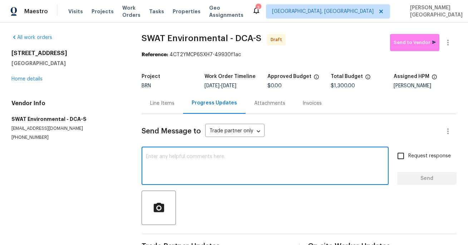
click at [167, 155] on textarea at bounding box center [265, 166] width 239 height 25
paste textarea "This is Isabel from Opendoor. Please confirm receipt of the work order due on 0…"
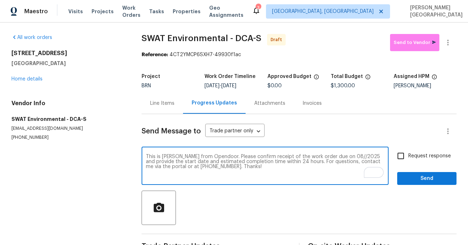
click at [335, 156] on textarea "This is Isabel from Opendoor. Please confirm receipt of the work order due on 0…" at bounding box center [265, 166] width 239 height 25
type textarea "This is Isabel from Opendoor. Please confirm receipt of the work order due on 1…"
click at [425, 149] on label "Request response" at bounding box center [422, 155] width 58 height 15
click at [408, 149] on input "Request response" at bounding box center [400, 155] width 15 height 15
checkbox input "true"
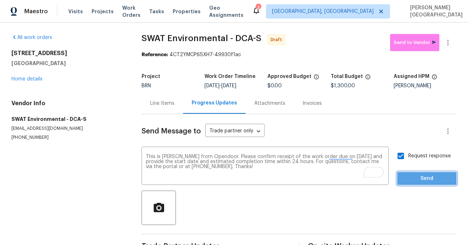
click at [427, 178] on span "Send" at bounding box center [427, 178] width 48 height 9
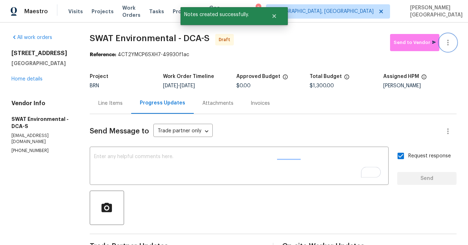
click at [454, 45] on button "button" at bounding box center [448, 42] width 17 height 17
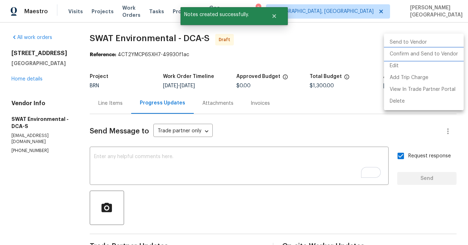
click at [443, 53] on li "Confirm and Send to Vendor" at bounding box center [424, 54] width 80 height 12
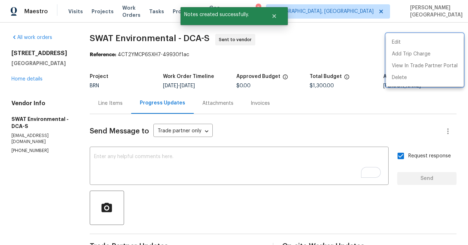
click at [21, 82] on div at bounding box center [234, 122] width 468 height 245
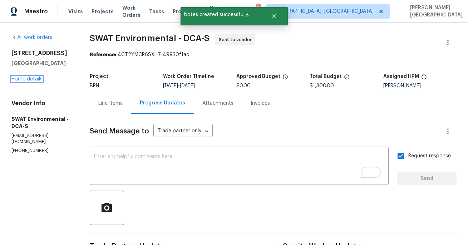
click at [23, 82] on link "Home details" at bounding box center [26, 79] width 31 height 5
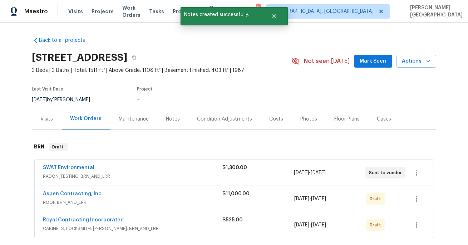
scroll to position [55, 0]
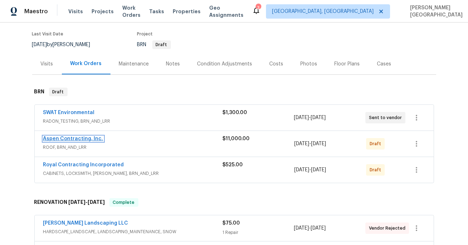
click at [66, 137] on link "Aspen Contracting, Inc." at bounding box center [73, 138] width 60 height 5
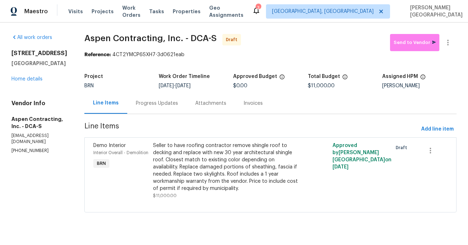
click at [155, 100] on div "Progress Updates" at bounding box center [157, 103] width 42 height 7
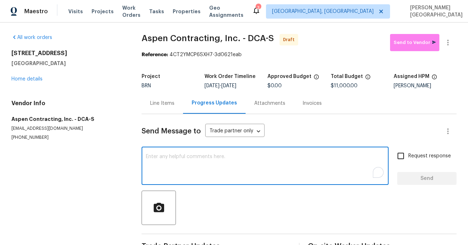
click at [169, 157] on textarea "To enrich screen reader interactions, please activate Accessibility in Grammarl…" at bounding box center [265, 166] width 239 height 25
paste textarea "This is Isabel from Opendoor. Please confirm receipt of the work order due on 1…"
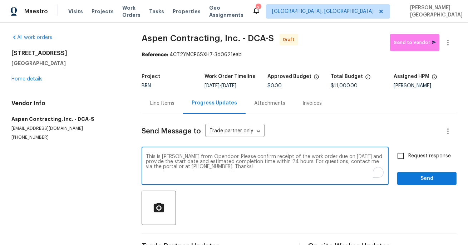
type textarea "This is Isabel from Opendoor. Please confirm receipt of the work order due on 1…"
click at [408, 160] on input "Request response" at bounding box center [400, 155] width 15 height 15
checkbox input "true"
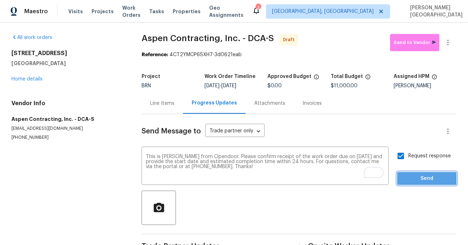
click at [421, 180] on span "Send" at bounding box center [427, 178] width 48 height 9
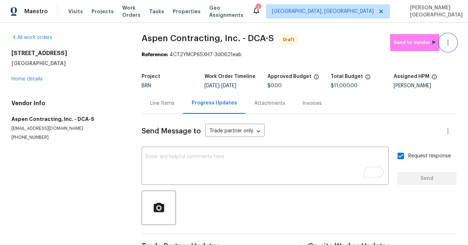
click at [448, 47] on button "button" at bounding box center [448, 42] width 17 height 17
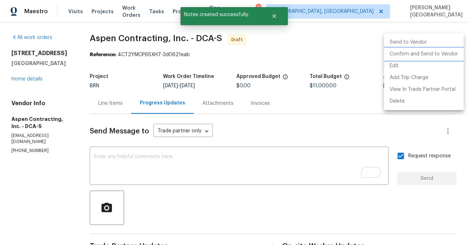
click at [424, 54] on li "Confirm and Send to Vendor" at bounding box center [424, 54] width 80 height 12
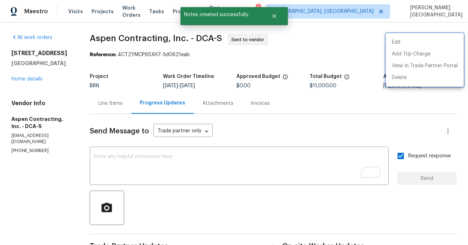
click at [24, 84] on div at bounding box center [234, 122] width 468 height 245
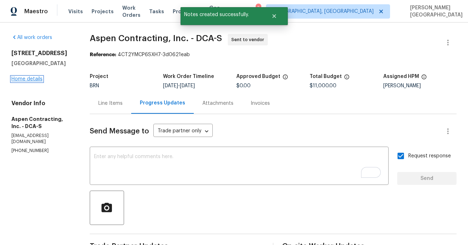
click at [25, 82] on link "Home details" at bounding box center [26, 79] width 31 height 5
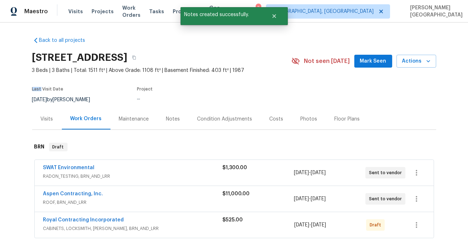
click at [25, 86] on div "Back to all projects 17010 Village Dr W, Upper Marlboro, MD 20772 3 Beds | 3 Ba…" at bounding box center [234, 134] width 468 height 222
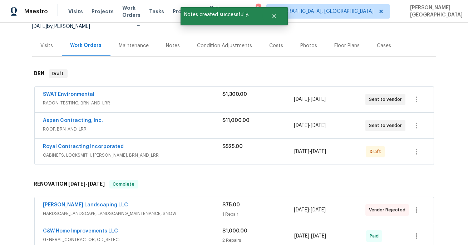
scroll to position [141, 0]
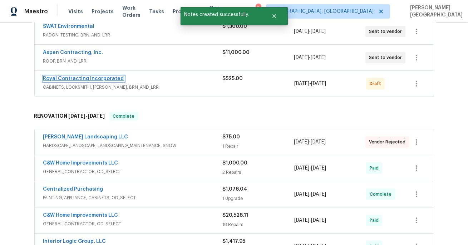
click at [77, 76] on link "Royal Contracting Incorporated" at bounding box center [83, 78] width 81 height 5
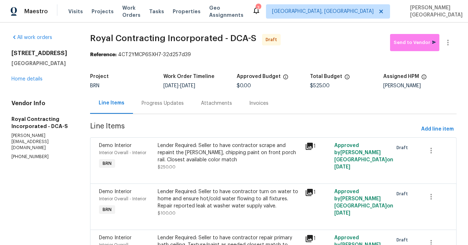
click at [195, 107] on div "Attachments" at bounding box center [216, 103] width 48 height 21
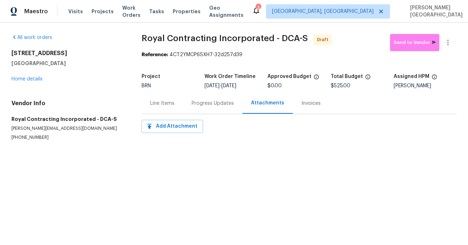
click at [196, 108] on div "Progress Updates" at bounding box center [212, 103] width 59 height 21
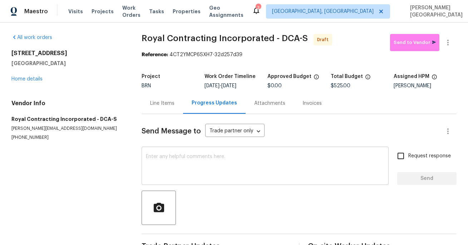
click at [162, 166] on textarea at bounding box center [265, 166] width 239 height 25
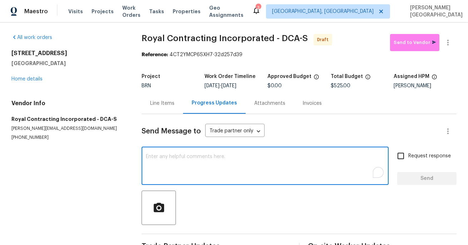
paste textarea "This is [PERSON_NAME] from Opendoor. Please confirm receipt of the work order d…"
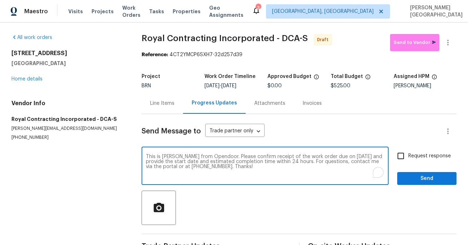
type textarea "This is [PERSON_NAME] from Opendoor. Please confirm receipt of the work order d…"
click at [399, 153] on input "Request response" at bounding box center [400, 155] width 15 height 15
checkbox input "true"
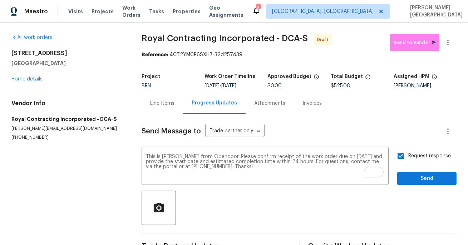
click at [413, 170] on div "Request response Send" at bounding box center [426, 166] width 59 height 36
click at [415, 173] on button "Send" at bounding box center [426, 178] width 59 height 13
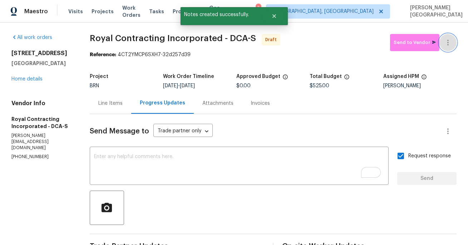
click at [452, 41] on button "button" at bounding box center [448, 42] width 17 height 17
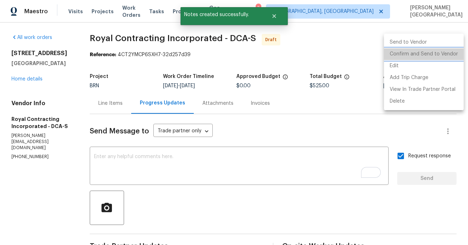
click at [438, 53] on li "Confirm and Send to Vendor" at bounding box center [424, 54] width 80 height 12
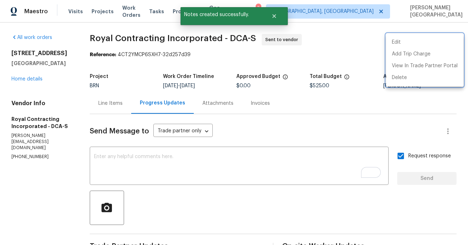
click at [26, 89] on div at bounding box center [234, 122] width 468 height 245
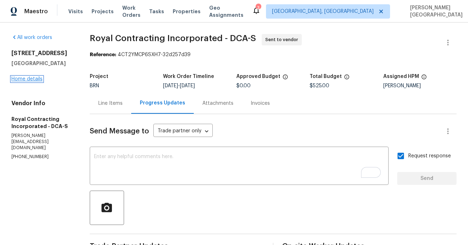
click at [27, 82] on link "Home details" at bounding box center [26, 79] width 31 height 5
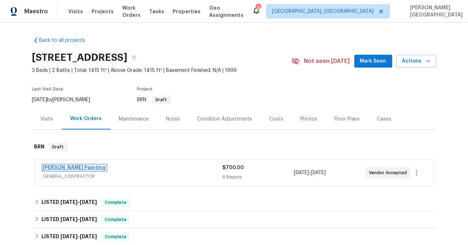
click at [74, 166] on link "[PERSON_NAME] Painting" at bounding box center [74, 167] width 63 height 5
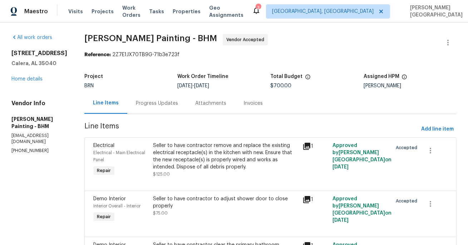
click at [27, 148] on p "[PHONE_NUMBER]" at bounding box center [39, 151] width 56 height 6
drag, startPoint x: 27, startPoint y: 137, endPoint x: 31, endPoint y: 137, distance: 3.6
click at [27, 148] on p "(256) 913-3850" at bounding box center [39, 151] width 56 height 6
click at [31, 148] on p "(256) 913-3850" at bounding box center [39, 151] width 56 height 6
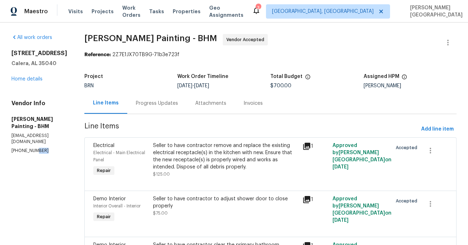
click at [31, 148] on p "(256) 913-3850" at bounding box center [39, 151] width 56 height 6
click at [28, 148] on p "(256) 913-3850" at bounding box center [39, 151] width 56 height 6
click at [27, 148] on p "(256) 913-3850" at bounding box center [39, 151] width 56 height 6
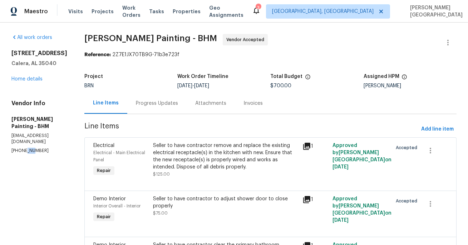
click at [27, 148] on p "(256) 913-3850" at bounding box center [39, 151] width 56 height 6
copy p "(256) 913-3850"
click at [178, 103] on div "Progress Updates" at bounding box center [157, 103] width 42 height 7
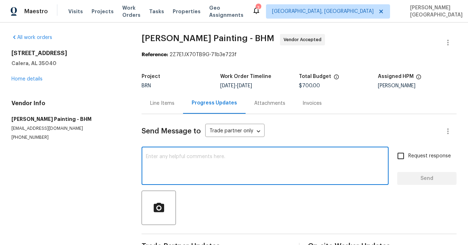
click at [166, 165] on textarea at bounding box center [265, 166] width 239 height 25
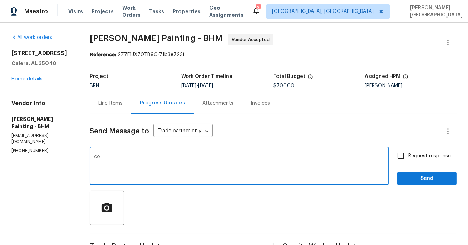
type textarea "c"
type textarea "Could you please update on when this will be completed?"
click at [412, 153] on span "Request response" at bounding box center [429, 156] width 43 height 8
click at [408, 153] on input "Request response" at bounding box center [400, 155] width 15 height 15
checkbox input "true"
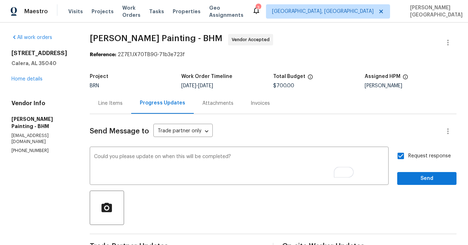
click at [417, 171] on div "Request response Send" at bounding box center [426, 166] width 59 height 36
click at [415, 180] on span "Send" at bounding box center [427, 178] width 48 height 9
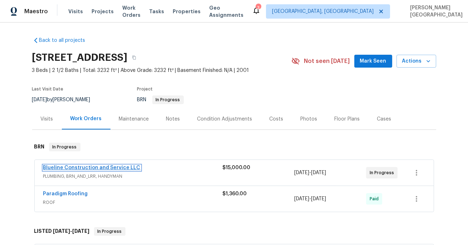
click at [73, 168] on link "Blueline Construction and Service LLC" at bounding box center [91, 167] width 97 height 5
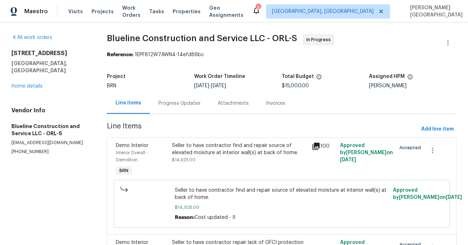
click at [176, 107] on div "Progress Updates" at bounding box center [179, 103] width 59 height 21
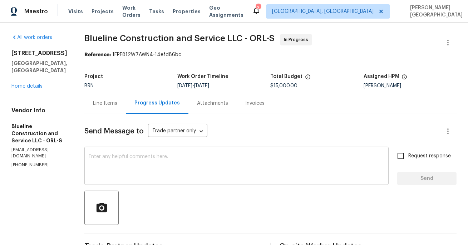
click at [153, 153] on div "x ​" at bounding box center [236, 166] width 304 height 36
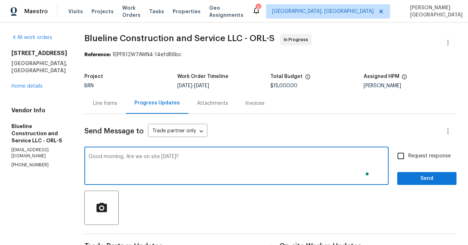
type textarea "Good morning, Are we on site [DATE]?"
click at [422, 153] on span "Request response" at bounding box center [429, 156] width 43 height 8
click at [408, 153] on input "Request response" at bounding box center [400, 155] width 15 height 15
checkbox input "true"
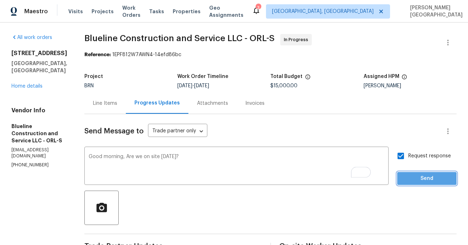
click at [422, 180] on span "Send" at bounding box center [427, 178] width 48 height 9
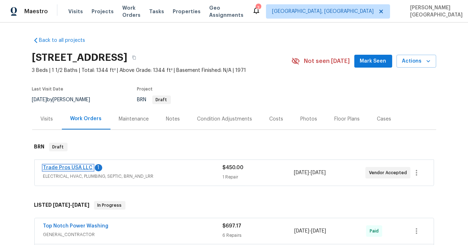
click at [77, 167] on link "Trade Pros USA LLC" at bounding box center [68, 167] width 50 height 5
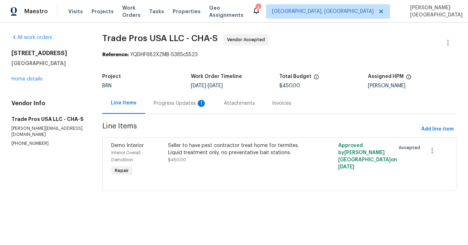
click at [194, 107] on div "Progress Updates 1" at bounding box center [180, 103] width 53 height 7
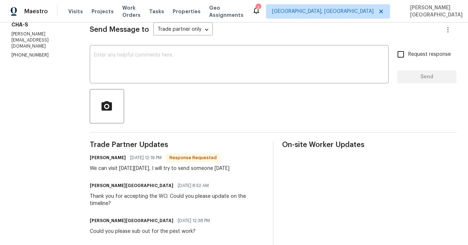
scroll to position [100, 0]
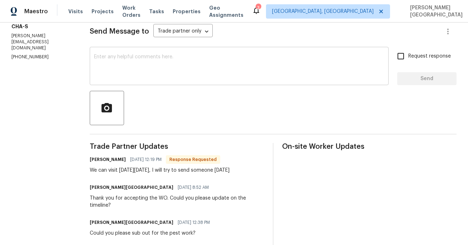
click at [121, 74] on textarea at bounding box center [239, 66] width 290 height 25
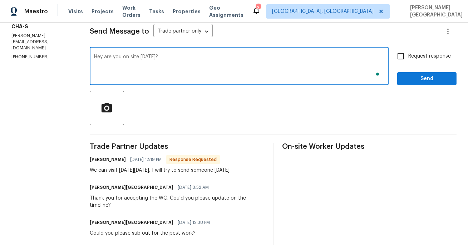
type textarea "Hey are you on site [DATE]?"
click at [423, 55] on span "Request response" at bounding box center [429, 57] width 43 height 8
click at [408, 55] on input "Request response" at bounding box center [400, 56] width 15 height 15
checkbox input "true"
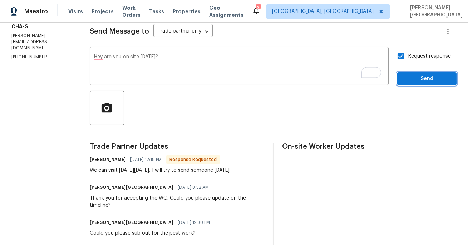
click at [425, 80] on span "Send" at bounding box center [427, 78] width 48 height 9
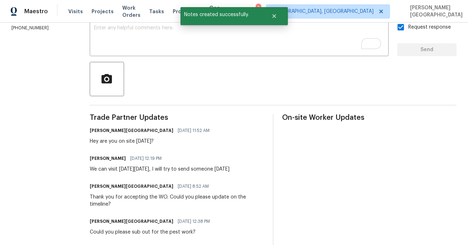
scroll to position [40, 0]
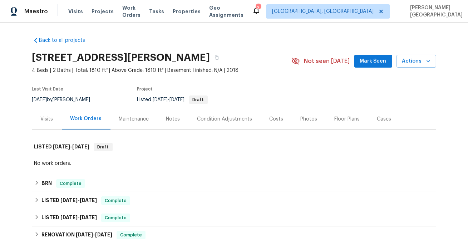
scroll to position [66, 0]
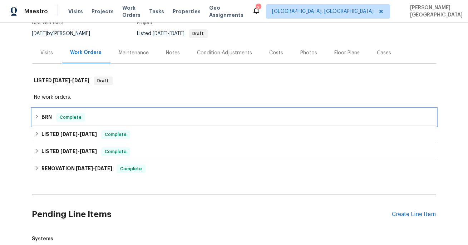
click at [45, 116] on h6 "BRN" at bounding box center [46, 117] width 10 height 9
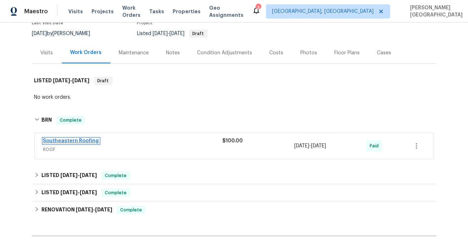
click at [80, 139] on link "Southeastern Roofing" at bounding box center [71, 140] width 56 height 5
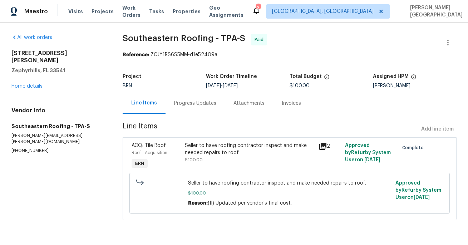
click at [185, 106] on div "Progress Updates" at bounding box center [195, 103] width 42 height 7
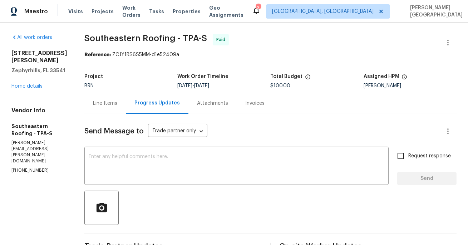
click at [106, 107] on div "Line Items" at bounding box center [105, 103] width 24 height 7
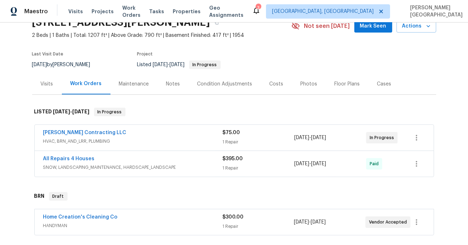
scroll to position [72, 0]
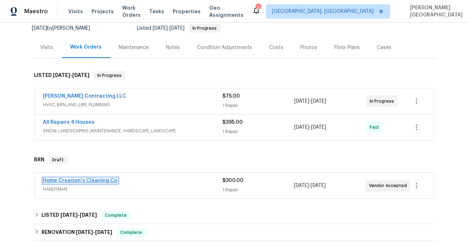
click at [73, 180] on link "Home Creation's Cleaning Co" at bounding box center [80, 180] width 74 height 5
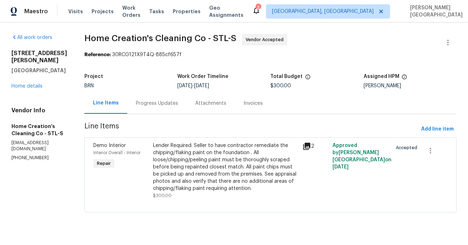
click at [165, 108] on div "Progress Updates" at bounding box center [156, 103] width 59 height 21
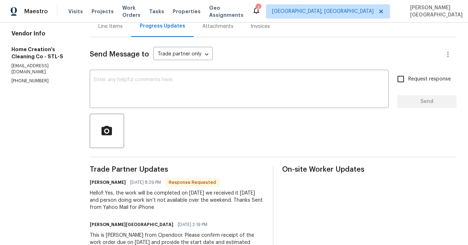
scroll to position [66, 0]
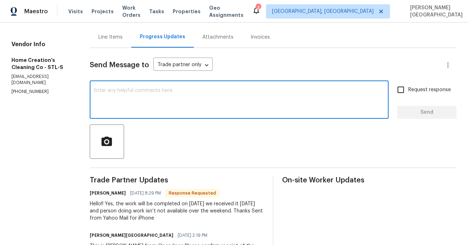
click at [126, 105] on textarea at bounding box center [239, 100] width 290 height 25
type textarea "Perfect, thanks for the update."
click at [419, 87] on span "Request response" at bounding box center [429, 90] width 43 height 8
click at [408, 87] on input "Request response" at bounding box center [400, 89] width 15 height 15
checkbox input "true"
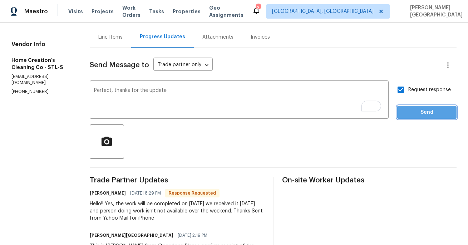
click at [419, 118] on button "Send" at bounding box center [426, 112] width 59 height 13
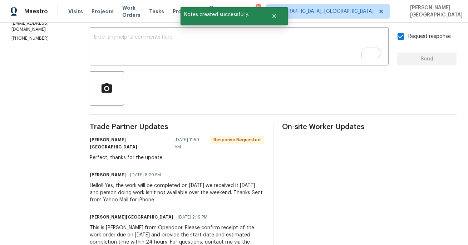
scroll to position [140, 0]
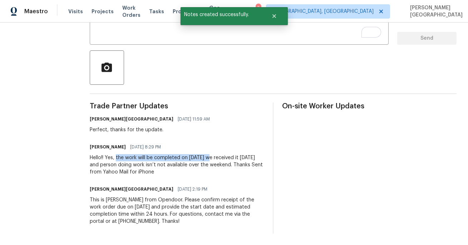
drag, startPoint x: 119, startPoint y: 158, endPoint x: 212, endPoint y: 157, distance: 93.0
click at [212, 157] on div "Hello!! Yes, the work will be completed on [DATE] we received it [DATE] and per…" at bounding box center [177, 164] width 175 height 21
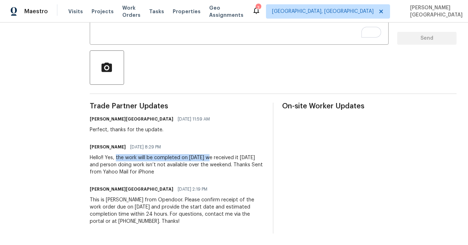
copy div "the work will be completed on [DATE]"
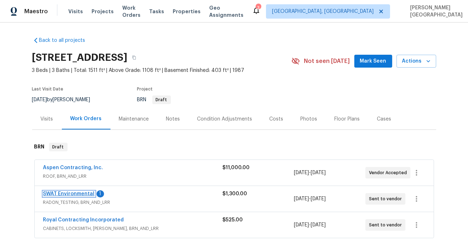
click at [85, 193] on link "SWAT Environmental" at bounding box center [69, 193] width 52 height 5
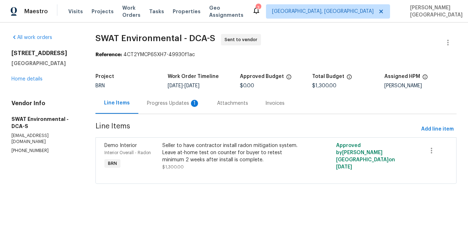
click at [173, 109] on div "Progress Updates 1" at bounding box center [173, 103] width 70 height 21
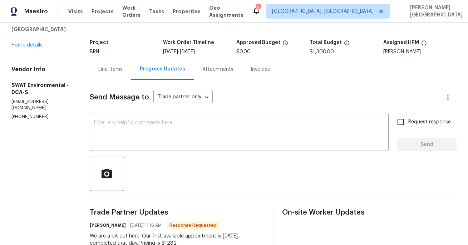
scroll to position [28, 0]
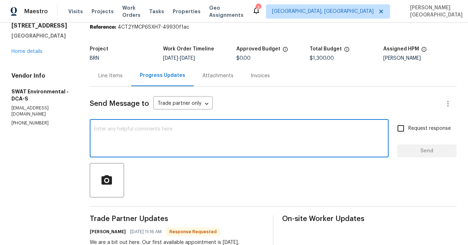
click at [139, 146] on textarea at bounding box center [239, 139] width 290 height 25
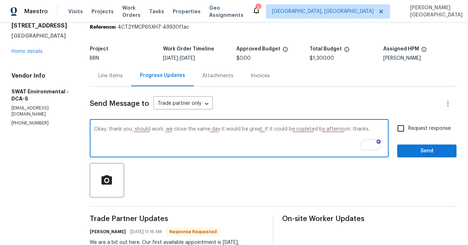
paste textarea ". This should work. Since we close the same day, it would be great if it could …"
type textarea "Okay, thank you. This should work. Since we close the same day, it would be gre…"
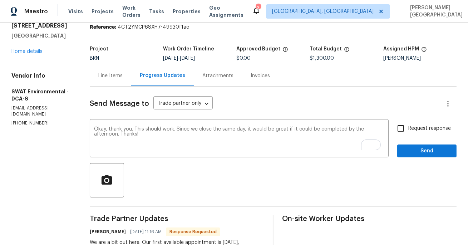
click at [411, 127] on span "Request response" at bounding box center [429, 129] width 43 height 8
click at [408, 127] on input "Request response" at bounding box center [400, 128] width 15 height 15
checkbox input "true"
click at [416, 149] on span "Send" at bounding box center [427, 151] width 48 height 9
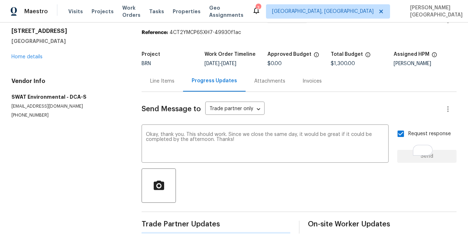
scroll to position [0, 0]
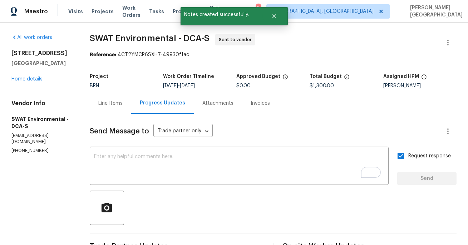
click at [99, 40] on span "SWAT Environmental - DCA-S" at bounding box center [150, 38] width 120 height 9
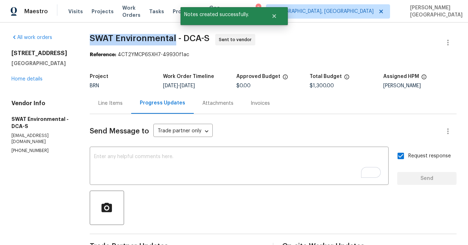
click at [120, 40] on span "SWAT Environmental - DCA-S" at bounding box center [150, 38] width 120 height 9
copy span "SWAT Environmental"
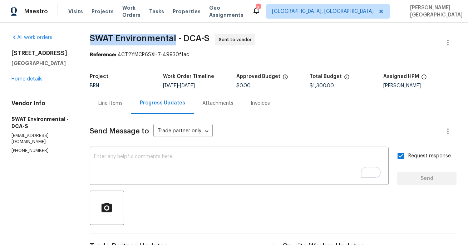
scroll to position [140, 0]
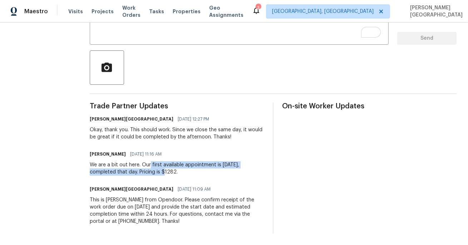
drag, startPoint x: 152, startPoint y: 165, endPoint x: 147, endPoint y: 171, distance: 8.7
click at [151, 172] on div "We are a bit out here. Our first available appointment is [DATE], completed tha…" at bounding box center [177, 168] width 175 height 14
copy div "first available appointment is [DATE], completed that day."
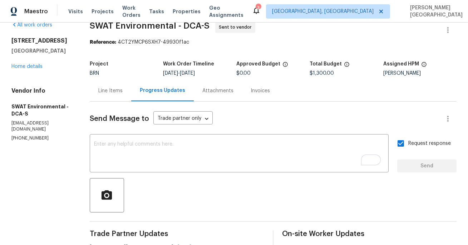
scroll to position [0, 0]
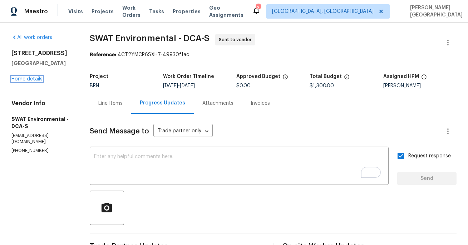
click at [29, 82] on link "Home details" at bounding box center [26, 79] width 31 height 5
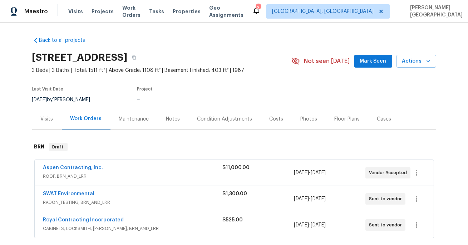
scroll to position [37, 0]
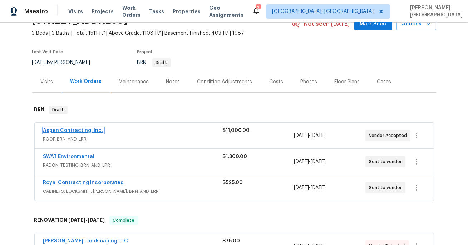
click at [88, 130] on link "Aspen Contracting, Inc." at bounding box center [73, 130] width 60 height 5
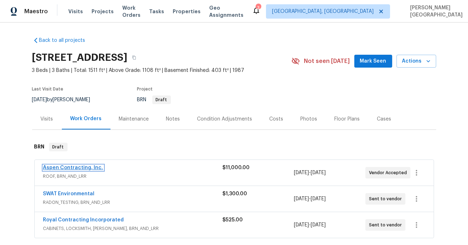
click at [82, 167] on link "Aspen Contracting, Inc." at bounding box center [73, 167] width 60 height 5
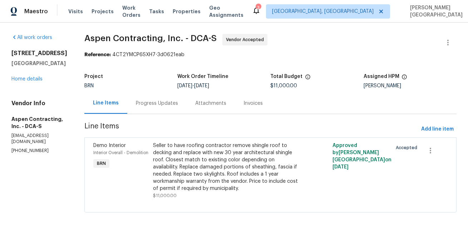
click at [173, 109] on div "Progress Updates" at bounding box center [156, 103] width 59 height 21
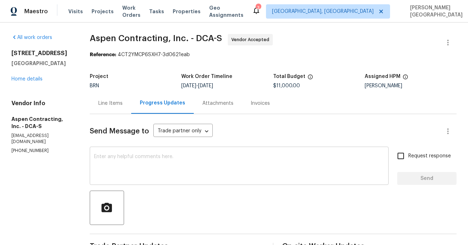
scroll to position [70, 0]
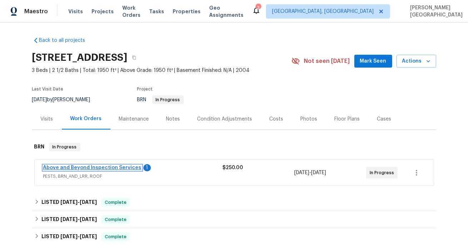
click at [112, 167] on link "Above and Beyond Inspection Services" at bounding box center [92, 167] width 98 height 5
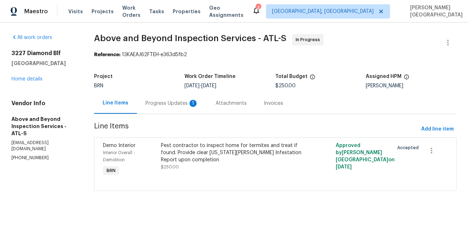
click at [181, 109] on div "Progress Updates 1" at bounding box center [172, 103] width 70 height 21
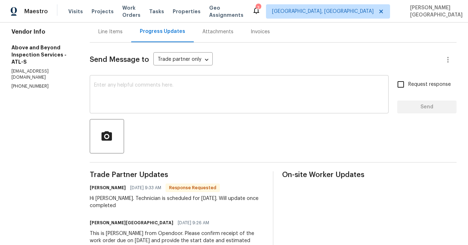
scroll to position [72, 0]
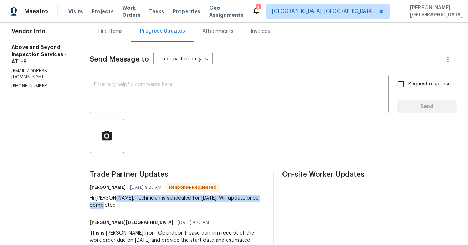
drag, startPoint x: 131, startPoint y: 198, endPoint x: 148, endPoint y: 205, distance: 18.0
click at [148, 205] on div "Hi Isabel. Technician is scheduled for tomorrow. Will update once completed" at bounding box center [177, 202] width 175 height 14
copy div "Technician is scheduled for tomorrow. Will update once completed"
click at [131, 90] on textarea at bounding box center [239, 94] width 290 height 25
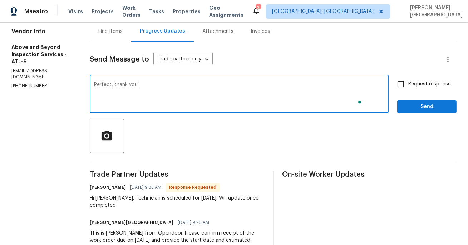
type textarea "Perfect, thank you!"
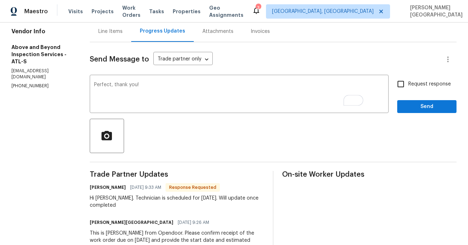
click at [422, 86] on span "Request response" at bounding box center [429, 84] width 43 height 8
click at [408, 86] on input "Request response" at bounding box center [400, 84] width 15 height 15
checkbox input "true"
click at [428, 104] on span "Send" at bounding box center [427, 106] width 48 height 9
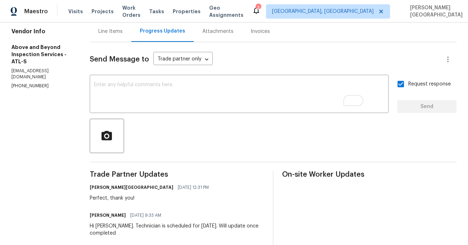
scroll to position [0, 0]
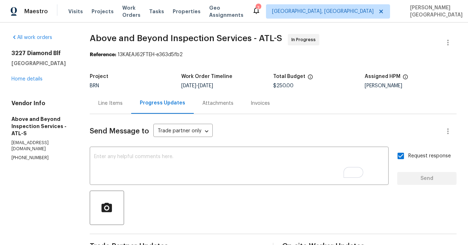
click at [118, 42] on span "Above and Beyond Inspection Services - ATL-S In Progress" at bounding box center [265, 42] width 350 height 17
click at [168, 43] on span "Above and Beyond Inspection Services - ATL-S In Progress" at bounding box center [265, 42] width 350 height 17
copy span "Above and Beyond"
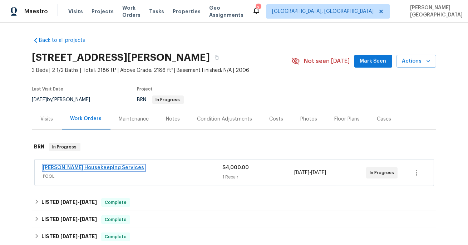
click at [83, 165] on link "[PERSON_NAME] Housekeeping Services" at bounding box center [93, 167] width 101 height 5
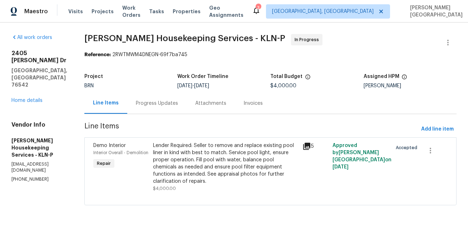
click at [166, 112] on div "Progress Updates" at bounding box center [156, 103] width 59 height 21
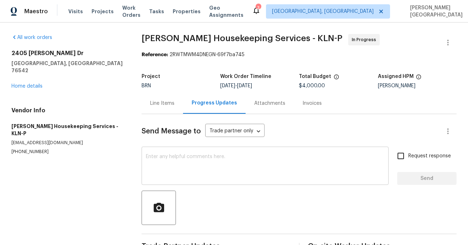
click at [165, 164] on textarea at bounding box center [265, 166] width 239 height 25
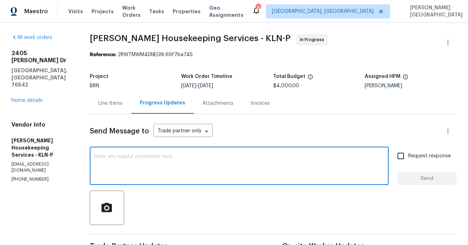
paste textarea "Thank you for accepting the WO. Could you please update on the timeline?"
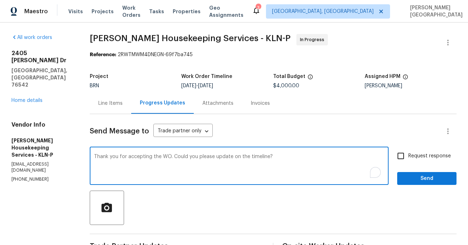
type textarea "Thank you for accepting the WO. Could you please update on the timeline?"
click at [413, 153] on span "Request response" at bounding box center [429, 156] width 43 height 8
click at [408, 153] on input "Request response" at bounding box center [400, 155] width 15 height 15
checkbox input "true"
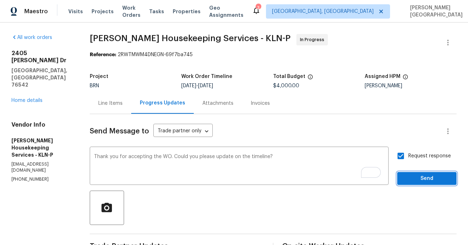
click at [416, 181] on span "Send" at bounding box center [427, 178] width 48 height 9
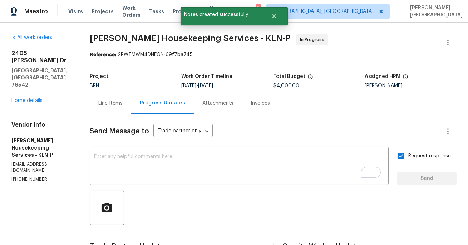
click at [101, 36] on span "[PERSON_NAME] Housekeeping Services - KLN-P" at bounding box center [190, 38] width 201 height 9
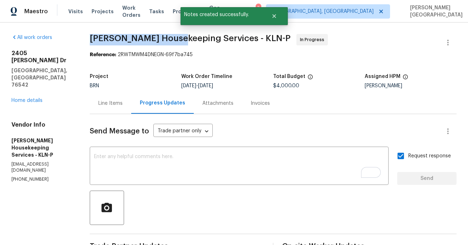
click at [144, 36] on span "[PERSON_NAME] Housekeeping Services - KLN-P" at bounding box center [190, 38] width 201 height 9
copy span "[PERSON_NAME] Housekeeping"
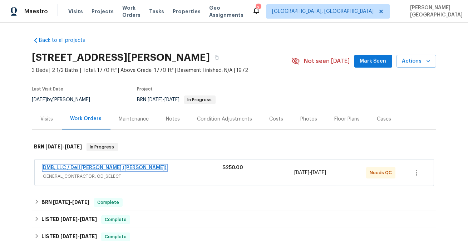
click at [104, 166] on link "DMB, LLC / Dell [PERSON_NAME] ([PERSON_NAME])" at bounding box center [104, 167] width 123 height 5
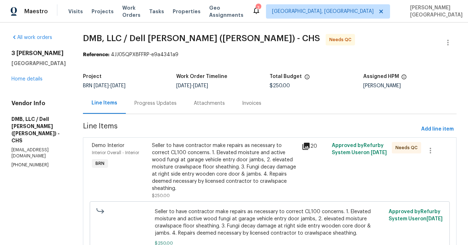
click at [173, 106] on div "Progress Updates" at bounding box center [155, 103] width 59 height 21
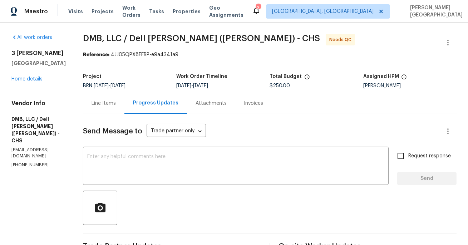
click at [101, 108] on div "Line Items" at bounding box center [103, 103] width 41 height 21
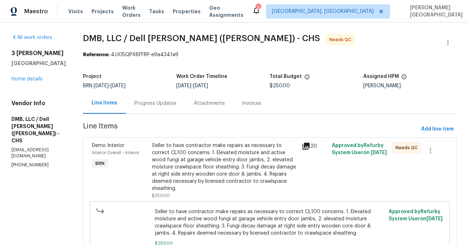
click at [192, 176] on div "Seller to have contractor make repairs as necessary to correct CL100 concerns. …" at bounding box center [225, 167] width 146 height 50
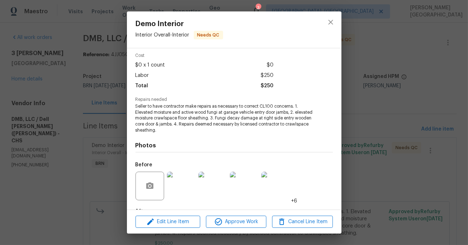
scroll to position [73, 0]
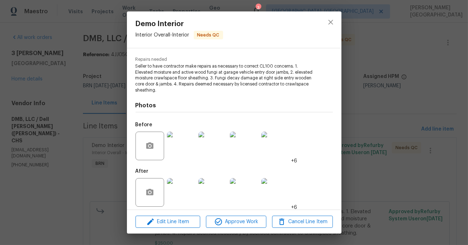
click at [182, 152] on img at bounding box center [181, 146] width 29 height 29
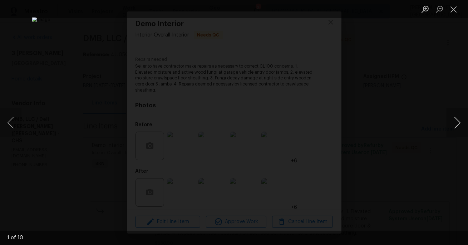
click at [457, 121] on button "Next image" at bounding box center [457, 122] width 21 height 29
click at [458, 121] on button "Next image" at bounding box center [457, 122] width 21 height 29
click at [458, 122] on button "Next image" at bounding box center [457, 122] width 21 height 29
click at [459, 122] on button "Next image" at bounding box center [457, 122] width 21 height 29
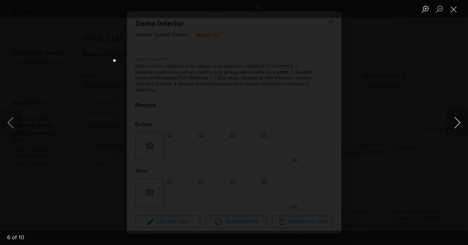
click at [458, 122] on button "Next image" at bounding box center [457, 122] width 21 height 29
click at [433, 90] on div "Lightbox" at bounding box center [234, 122] width 468 height 245
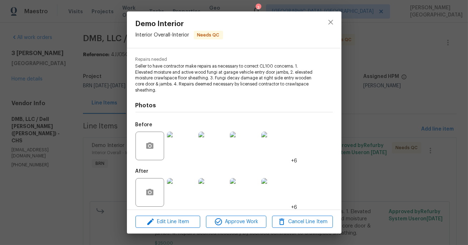
click at [182, 191] on img at bounding box center [181, 192] width 29 height 29
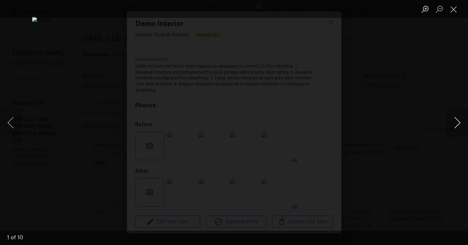
click at [460, 124] on button "Next image" at bounding box center [457, 122] width 21 height 29
click at [451, 118] on button "Next image" at bounding box center [457, 122] width 21 height 29
click at [452, 119] on button "Next image" at bounding box center [457, 122] width 21 height 29
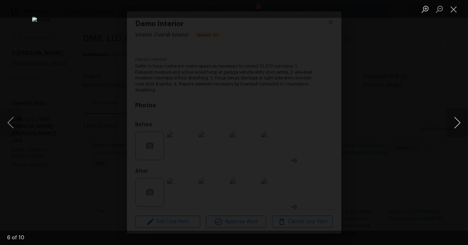
click at [453, 119] on button "Next image" at bounding box center [457, 122] width 21 height 29
click at [454, 120] on button "Next image" at bounding box center [457, 122] width 21 height 29
click at [453, 119] on button "Next image" at bounding box center [457, 122] width 21 height 29
click at [387, 141] on div "Lightbox" at bounding box center [234, 122] width 468 height 245
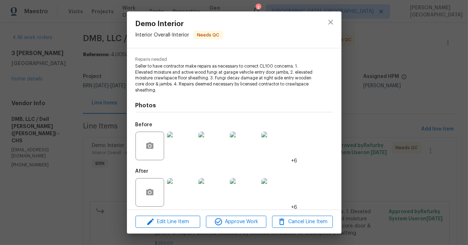
click at [413, 69] on div "Demo Interior Interior Overall - Interior Needs QC Vendor DMB, LLC / Dell Bryso…" at bounding box center [234, 122] width 468 height 245
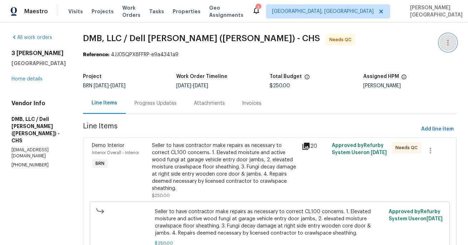
click at [453, 36] on button "button" at bounding box center [448, 42] width 17 height 17
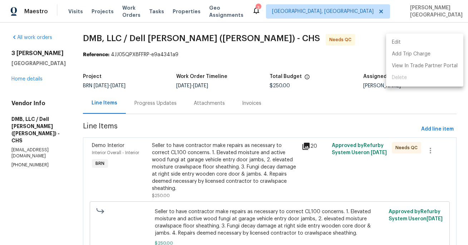
click at [419, 42] on li "Edit" at bounding box center [424, 42] width 77 height 12
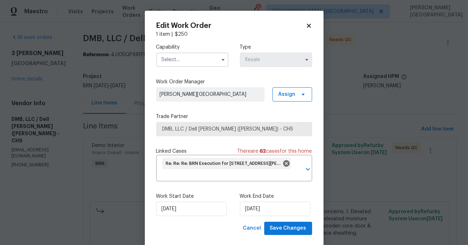
click at [202, 197] on label "Work Start Date" at bounding box center [192, 196] width 72 height 7
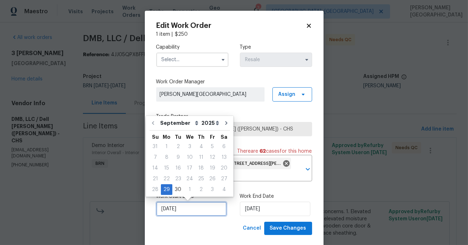
click at [202, 210] on input "[DATE]" at bounding box center [191, 209] width 70 height 14
click at [177, 189] on div "30" at bounding box center [177, 190] width 11 height 10
type input "[DATE]"
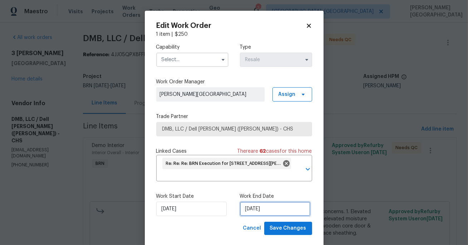
click at [259, 212] on input "10/1/2025" at bounding box center [275, 209] width 70 height 14
select select "9"
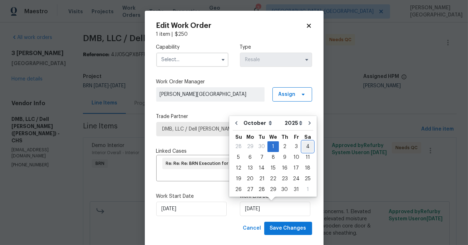
click at [302, 150] on div "4" at bounding box center [307, 147] width 11 height 10
type input "10/4/2025"
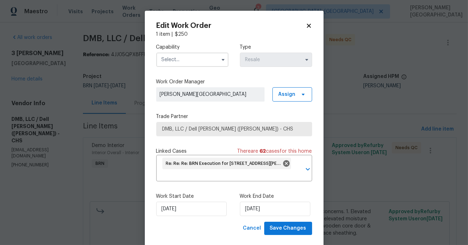
click at [186, 61] on input "text" at bounding box center [192, 60] width 72 height 14
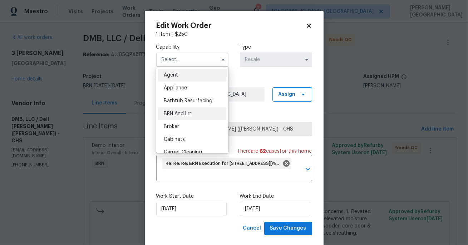
click at [190, 115] on span "BRN And Lrr" at bounding box center [178, 113] width 28 height 5
type input "BRN And Lrr"
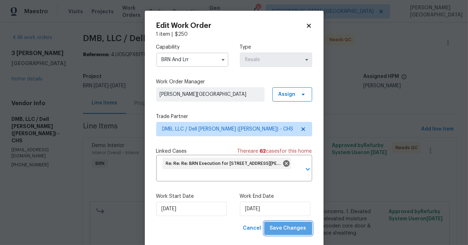
click at [291, 232] on span "Save Changes" at bounding box center [288, 228] width 36 height 9
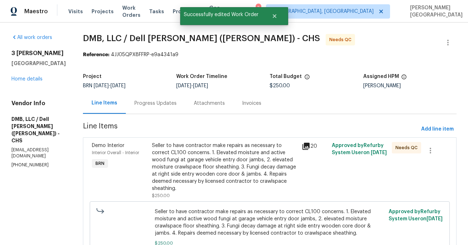
scroll to position [38, 0]
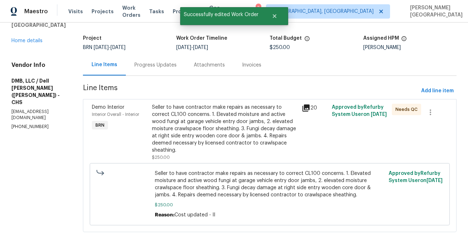
click at [136, 68] on div "Progress Updates" at bounding box center [155, 65] width 42 height 7
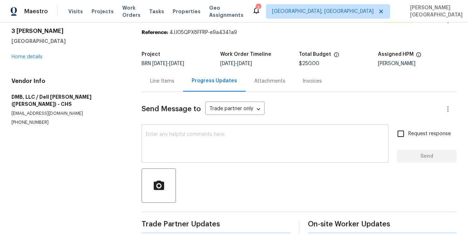
scroll to position [38, 0]
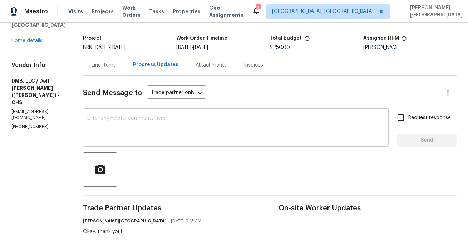
click at [157, 139] on textarea at bounding box center [235, 128] width 297 height 25
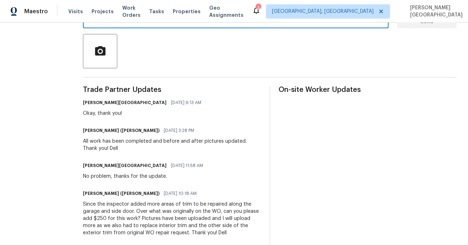
scroll to position [0, 0]
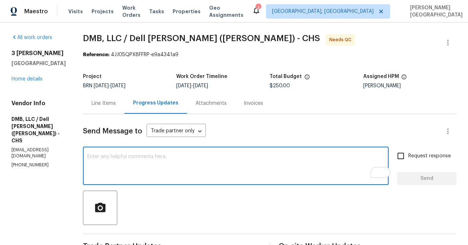
click at [109, 108] on div "Line Items" at bounding box center [103, 103] width 41 height 21
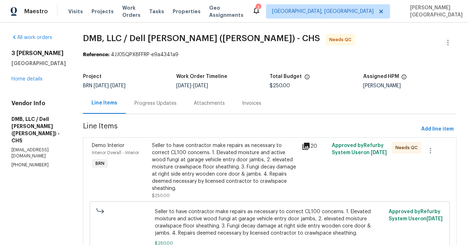
click at [198, 171] on div "Seller to have contractor make repairs as necessary to correct CL100 concerns. …" at bounding box center [225, 167] width 146 height 50
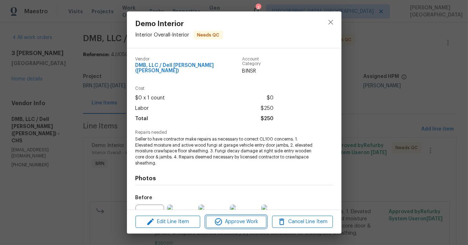
click at [227, 222] on span "Approve Work" at bounding box center [236, 221] width 56 height 9
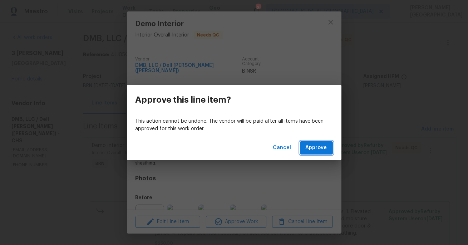
click at [311, 150] on span "Approve" at bounding box center [316, 147] width 21 height 9
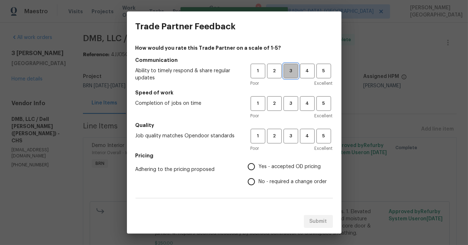
click at [288, 73] on span "3" at bounding box center [290, 71] width 13 height 8
click at [288, 104] on span "3" at bounding box center [290, 103] width 13 height 8
click at [289, 135] on span "3" at bounding box center [290, 136] width 13 height 8
click at [273, 180] on span "No - required a change order" at bounding box center [293, 182] width 68 height 8
click at [259, 180] on input "No - required a change order" at bounding box center [251, 181] width 15 height 15
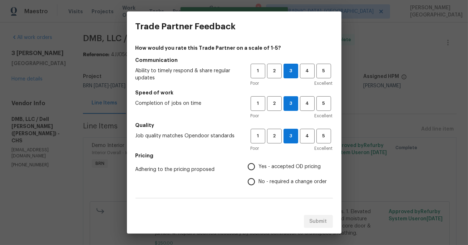
radio input "true"
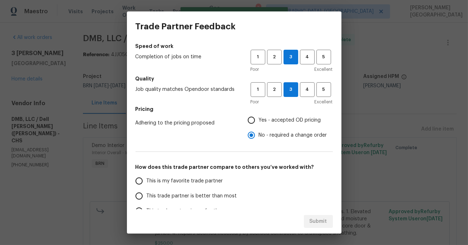
scroll to position [66, 0]
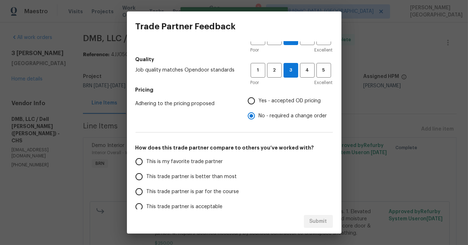
click at [193, 179] on span "This trade partner is better than most" at bounding box center [192, 177] width 90 height 8
click at [147, 179] on input "This trade partner is better than most" at bounding box center [139, 176] width 15 height 15
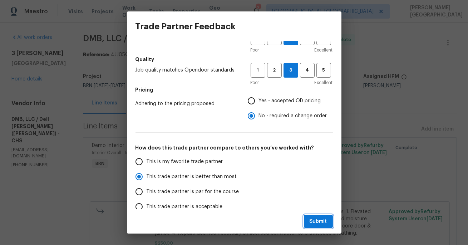
click at [316, 223] on span "Submit" at bounding box center [319, 221] width 18 height 9
radio input "true"
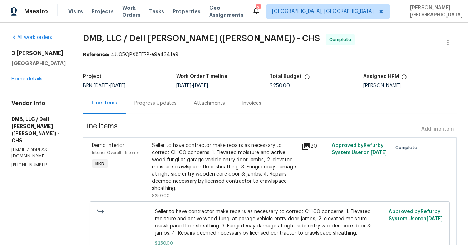
click at [244, 107] on div "Invoices" at bounding box center [252, 103] width 36 height 21
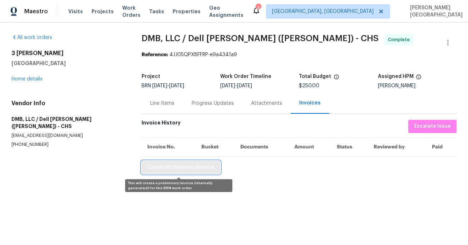
click at [181, 161] on button "Create Preliminary Invoice" at bounding box center [181, 167] width 79 height 13
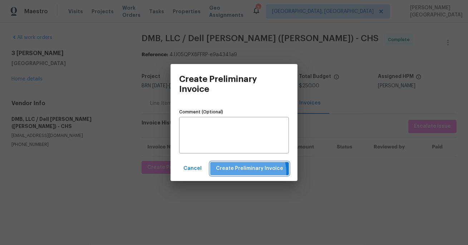
click at [246, 172] on span "Create Preliminary Invoice" at bounding box center [249, 168] width 67 height 9
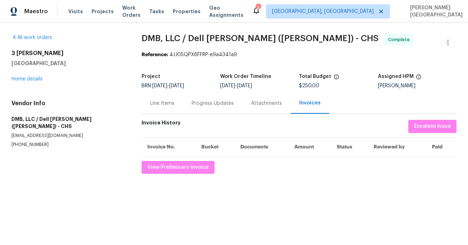
click at [148, 34] on span "DMB, LLC / Dell Bryson (Heise) - CHS" at bounding box center [260, 38] width 237 height 9
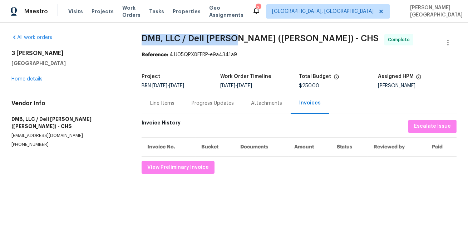
click at [215, 35] on span "DMB, LLC / Dell Bryson (Heise) - CHS" at bounding box center [260, 38] width 237 height 9
copy span "DMB, LLC / Dell Bryson"
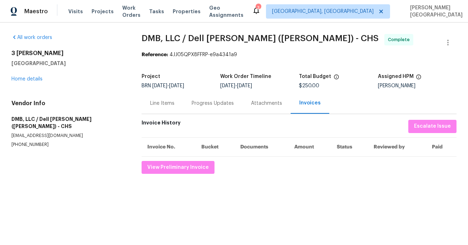
click at [169, 103] on div "Line Items" at bounding box center [162, 103] width 24 height 7
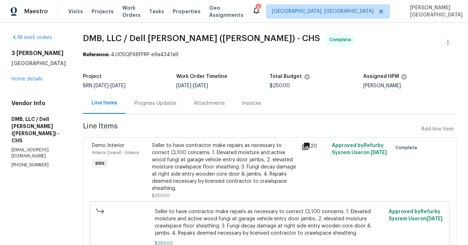
scroll to position [18, 0]
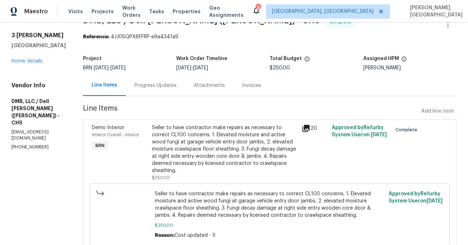
click at [215, 168] on div "Seller to have contractor make repairs as necessary to correct CL100 concerns. …" at bounding box center [225, 152] width 146 height 57
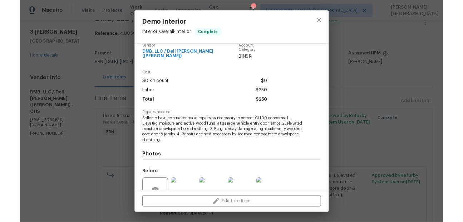
scroll to position [73, 0]
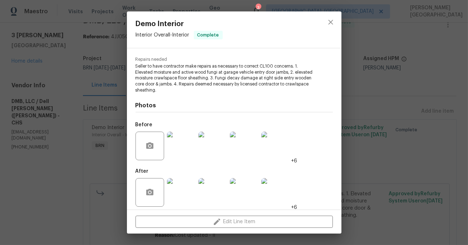
click at [207, 135] on img at bounding box center [212, 146] width 29 height 29
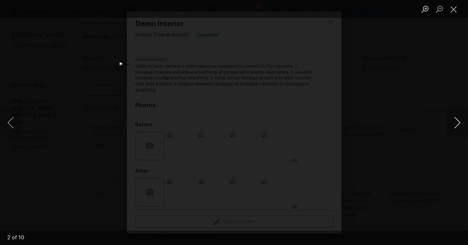
click at [457, 124] on button "Next image" at bounding box center [457, 122] width 21 height 29
click at [457, 120] on button "Next image" at bounding box center [457, 122] width 21 height 29
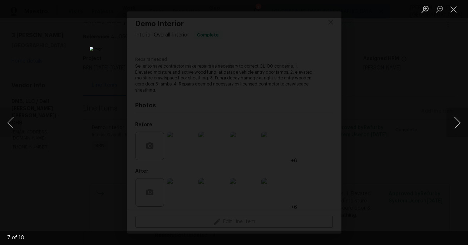
click at [457, 120] on button "Next image" at bounding box center [457, 122] width 21 height 29
click at [452, 133] on button "Next image" at bounding box center [457, 122] width 21 height 29
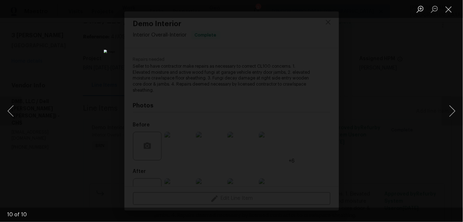
click at [402, 105] on div "Lightbox" at bounding box center [231, 111] width 463 height 222
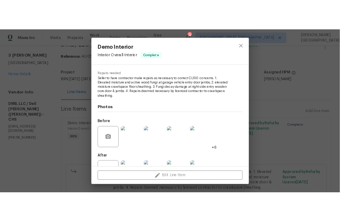
scroll to position [96, 0]
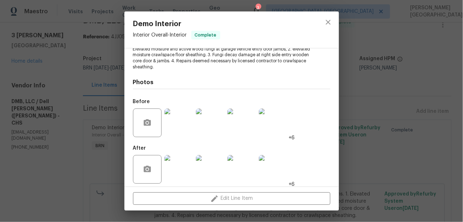
click at [214, 157] on img at bounding box center [210, 169] width 29 height 29
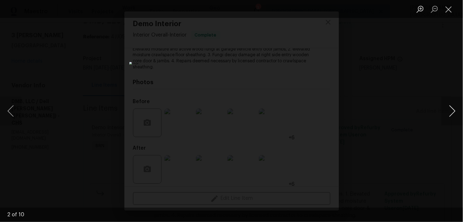
click at [454, 108] on button "Next image" at bounding box center [452, 111] width 21 height 29
click at [454, 109] on button "Next image" at bounding box center [452, 111] width 21 height 29
click at [454, 110] on button "Next image" at bounding box center [452, 111] width 21 height 29
click at [452, 108] on button "Next image" at bounding box center [452, 111] width 21 height 29
click at [453, 111] on button "Next image" at bounding box center [452, 111] width 21 height 29
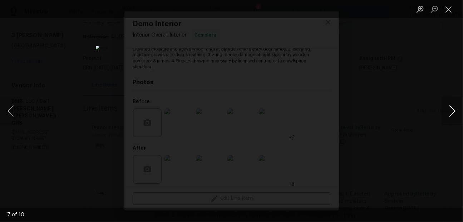
click at [452, 115] on button "Next image" at bounding box center [452, 111] width 21 height 29
click at [450, 105] on button "Next image" at bounding box center [452, 111] width 21 height 29
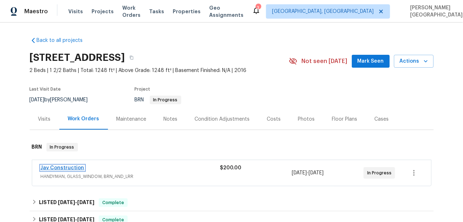
click at [59, 168] on link "Jav Construction" at bounding box center [63, 167] width 44 height 5
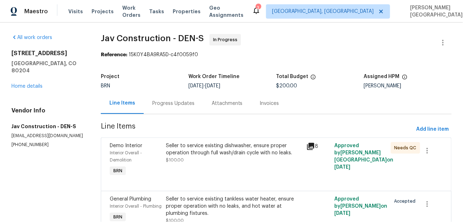
click at [185, 112] on div "Progress Updates" at bounding box center [173, 103] width 59 height 21
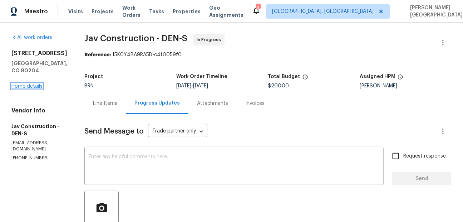
click at [26, 87] on link "Home details" at bounding box center [26, 86] width 31 height 5
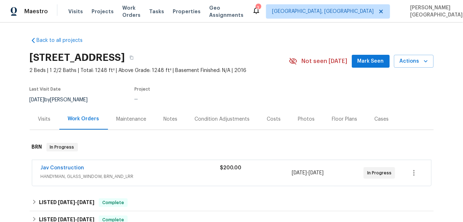
scroll to position [48, 0]
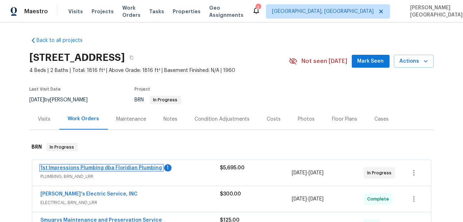
click at [87, 168] on link "1st Impressions Plumbing dba Floridian Plumbing" at bounding box center [102, 167] width 122 height 5
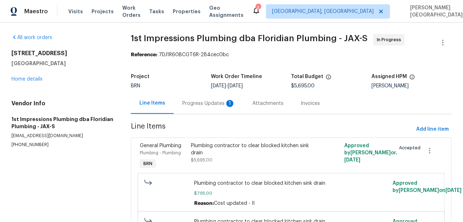
click at [217, 106] on div "Progress Updates 1" at bounding box center [208, 103] width 53 height 7
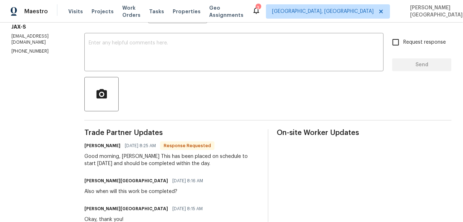
scroll to position [107, 0]
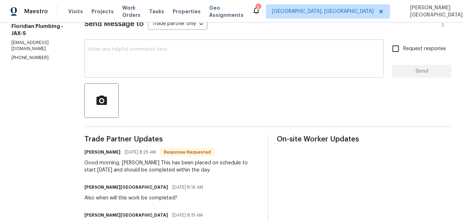
click at [89, 54] on textarea at bounding box center [234, 59] width 291 height 25
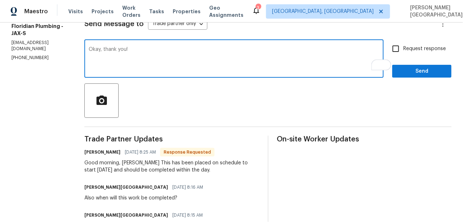
type textarea "Okay, thank you!"
click at [413, 49] on span "Request response" at bounding box center [424, 49] width 43 height 8
click at [403, 49] on input "Request response" at bounding box center [395, 48] width 15 height 15
checkbox input "true"
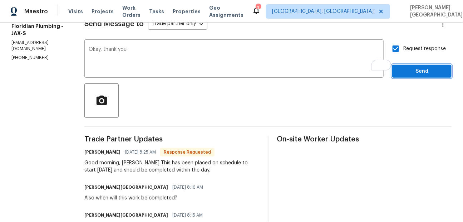
click at [412, 74] on span "Send" at bounding box center [422, 71] width 48 height 9
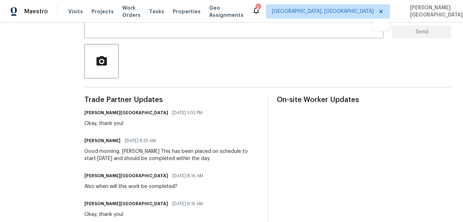
scroll to position [0, 0]
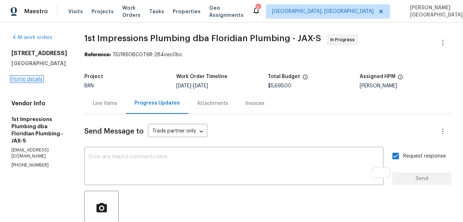
click at [33, 82] on link "Home details" at bounding box center [26, 79] width 31 height 5
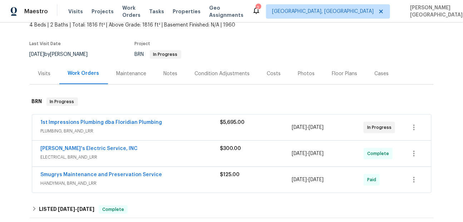
scroll to position [106, 0]
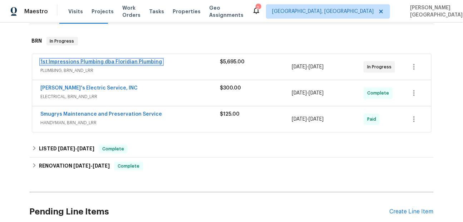
click at [140, 61] on link "1st Impressions Plumbing dba Floridian Plumbing" at bounding box center [102, 61] width 122 height 5
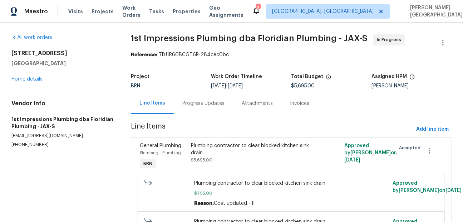
click at [187, 104] on div "Progress Updates" at bounding box center [203, 103] width 42 height 7
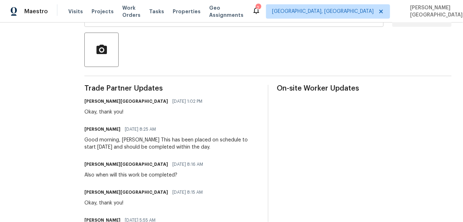
scroll to position [161, 0]
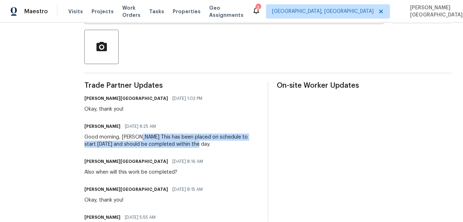
drag, startPoint x: 125, startPoint y: 136, endPoint x: 168, endPoint y: 143, distance: 43.6
click at [170, 143] on div "Good morning, [PERSON_NAME] This has been placed on schedule to start [DATE] an…" at bounding box center [171, 140] width 175 height 14
copy div "This has been placed on schedule to start [DATE] and should be completed within…"
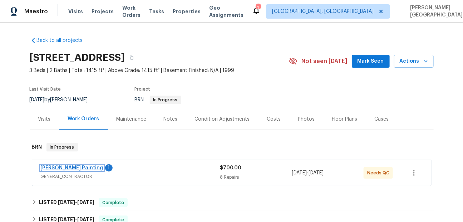
click at [65, 166] on link "[PERSON_NAME] Painting" at bounding box center [72, 167] width 63 height 5
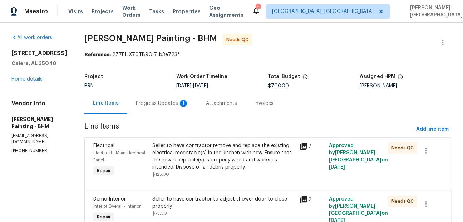
click at [194, 98] on div "Progress Updates 1" at bounding box center [162, 103] width 70 height 21
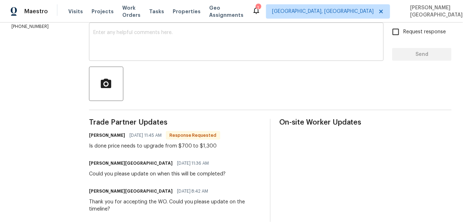
scroll to position [146, 0]
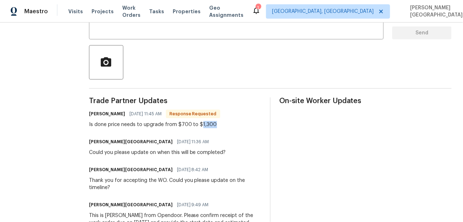
drag, startPoint x: 230, startPoint y: 122, endPoint x: 249, endPoint y: 123, distance: 19.0
click at [249, 123] on div "[PERSON_NAME] [DATE] 11:45 AM Response Requested Is done price needs to upgrade…" at bounding box center [175, 118] width 172 height 19
copy div "1,300"
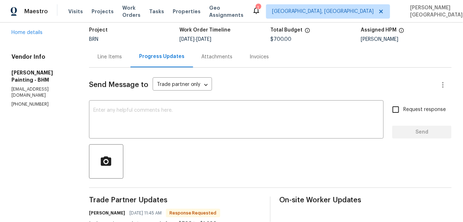
click at [122, 59] on div "Line Items" at bounding box center [110, 56] width 24 height 7
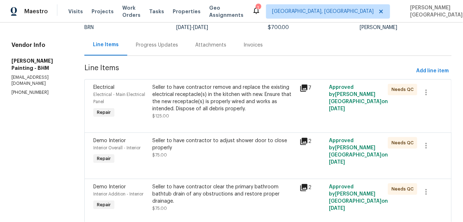
scroll to position [93, 0]
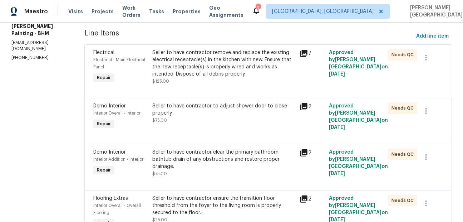
click at [205, 117] on div "Seller to have contractor to adjust shower door to close properly" at bounding box center [223, 109] width 143 height 14
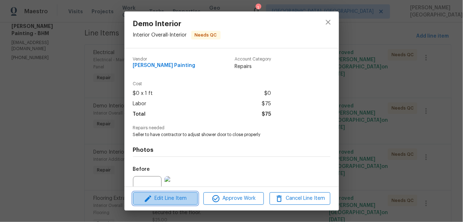
click at [174, 198] on span "Edit Line Item" at bounding box center [165, 198] width 60 height 9
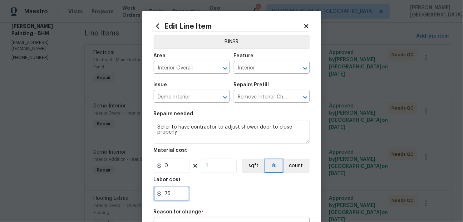
click at [167, 195] on input "75" at bounding box center [172, 193] width 36 height 14
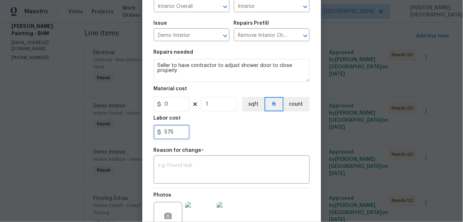
scroll to position [79, 0]
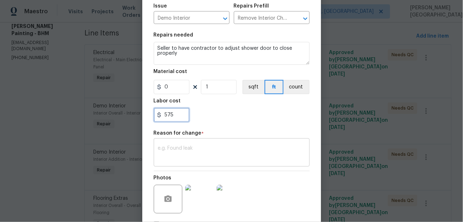
type input "575"
click at [178, 146] on textarea at bounding box center [231, 153] width 147 height 15
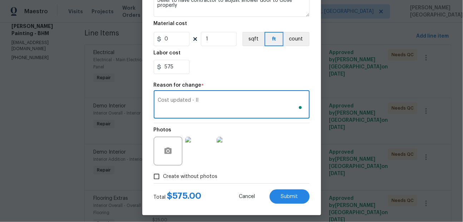
scroll to position [131, 0]
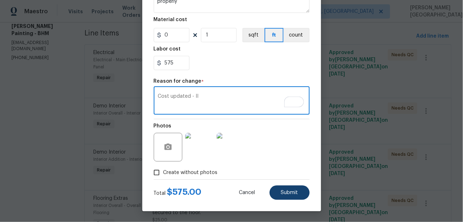
type textarea "Cost updated - II"
click at [288, 198] on button "Submit" at bounding box center [290, 192] width 40 height 14
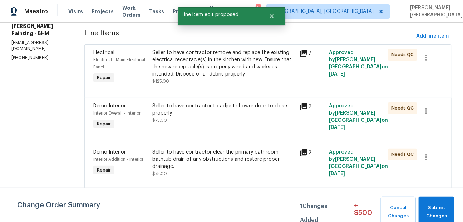
scroll to position [0, 0]
click at [446, 202] on button "Submit Changes" at bounding box center [437, 211] width 36 height 31
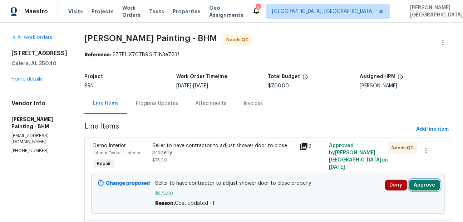
click at [430, 186] on button "Approve" at bounding box center [425, 185] width 31 height 11
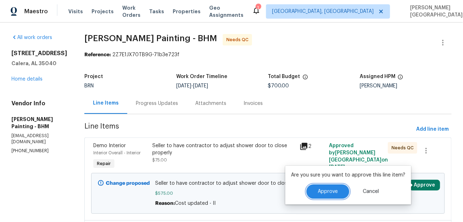
click at [339, 187] on button "Approve" at bounding box center [328, 191] width 43 height 14
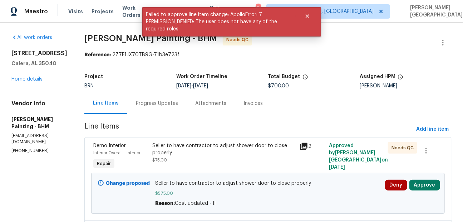
click at [178, 101] on div "Progress Updates" at bounding box center [157, 103] width 42 height 7
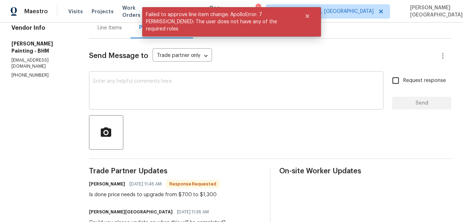
scroll to position [55, 0]
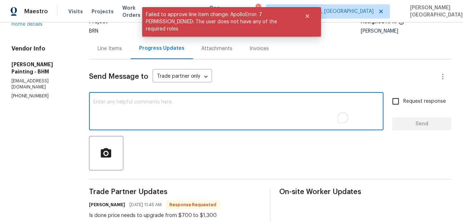
click at [150, 114] on textarea "To enrich screen reader interactions, please activate Accessibility in Grammarl…" at bounding box center [236, 111] width 286 height 25
type textarea "U"
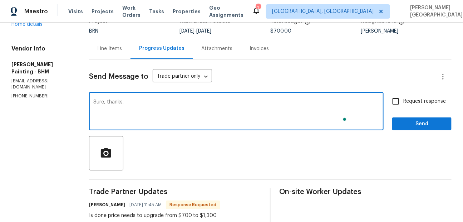
type textarea "Sure, thanks."
click at [397, 99] on input "Request response" at bounding box center [395, 101] width 15 height 15
checkbox input "true"
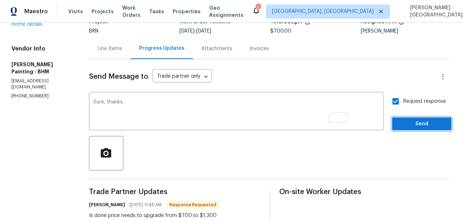
click at [416, 130] on button "Send" at bounding box center [421, 123] width 59 height 13
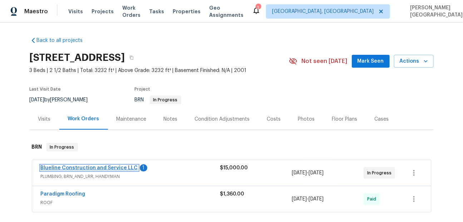
click at [85, 166] on link "Blueline Construction and Service LLC" at bounding box center [89, 167] width 97 height 5
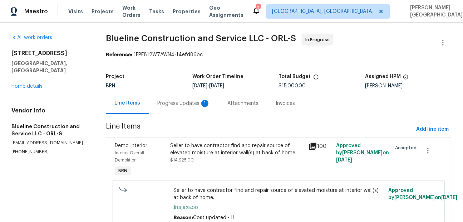
click at [186, 108] on div "Progress Updates 1" at bounding box center [184, 103] width 70 height 21
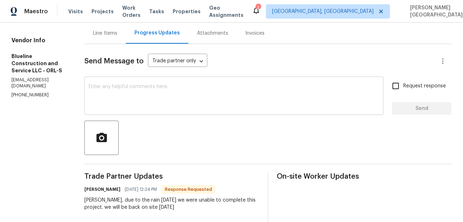
scroll to position [48, 0]
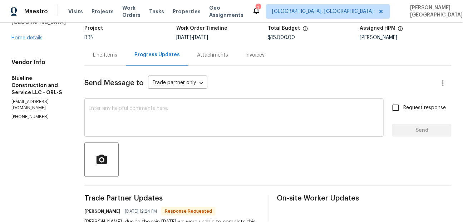
click at [121, 128] on textarea at bounding box center [234, 118] width 291 height 25
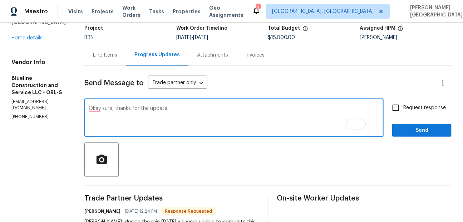
type textarea "Okay sure, thanks for the update."
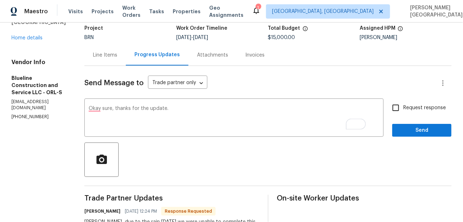
click at [409, 113] on label "Request response" at bounding box center [417, 107] width 58 height 15
click at [403, 113] on input "Request response" at bounding box center [395, 107] width 15 height 15
checkbox input "true"
click at [412, 133] on span "Send" at bounding box center [422, 130] width 48 height 9
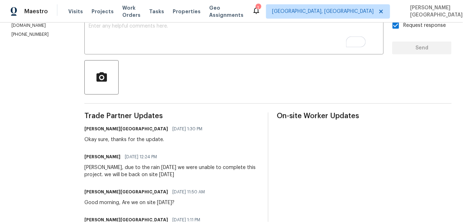
scroll to position [150, 0]
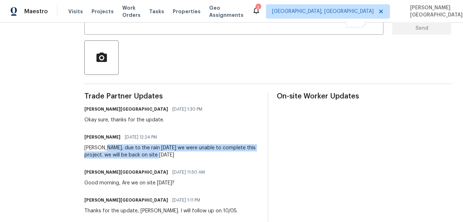
drag, startPoint x: 114, startPoint y: 147, endPoint x: 185, endPoint y: 157, distance: 71.8
click at [185, 157] on div "Isabel, due to the rain today we were unable to complete this project. we will …" at bounding box center [171, 151] width 175 height 14
copy div "due to the rain today we were unable to complete this project. we will be back …"
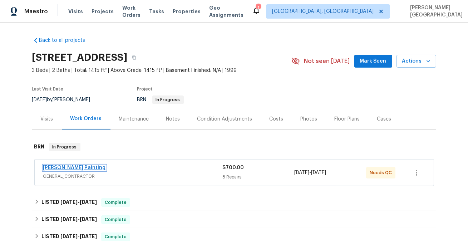
click at [62, 167] on link "[PERSON_NAME] Painting" at bounding box center [74, 167] width 63 height 5
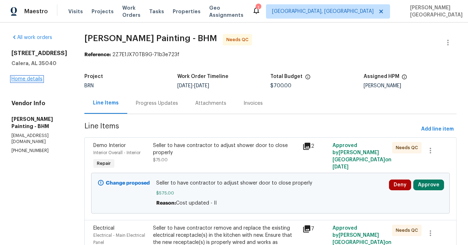
click at [24, 81] on link "Home details" at bounding box center [26, 79] width 31 height 5
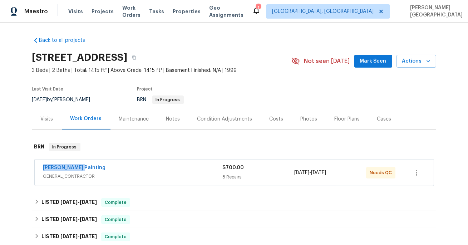
drag, startPoint x: 84, startPoint y: 168, endPoint x: 38, endPoint y: 168, distance: 46.5
click at [38, 168] on div "[PERSON_NAME] Painting GENERAL_CONTRACTOR $700.00 8 Repairs [DATE] - [DATE] Nee…" at bounding box center [234, 173] width 399 height 26
copy link "[PERSON_NAME] Painting"
click at [64, 169] on link "Perez Painting" at bounding box center [74, 167] width 63 height 5
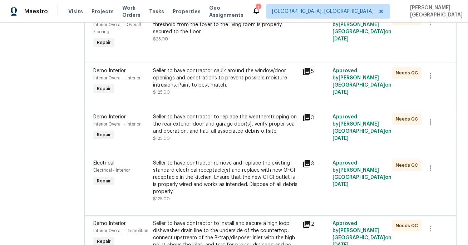
scroll to position [377, 0]
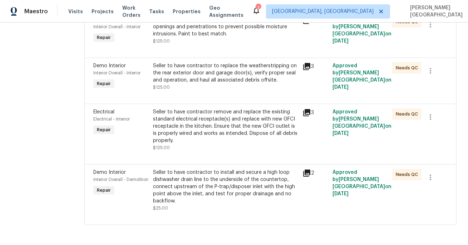
click at [251, 199] on div "Seller to have contractor to install and secure a high loop dishwasher drain li…" at bounding box center [225, 187] width 145 height 36
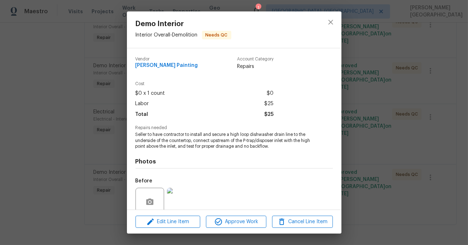
scroll to position [61, 0]
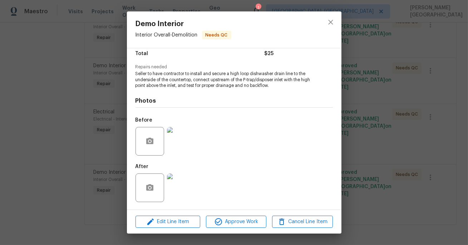
click at [183, 140] on img at bounding box center [181, 141] width 29 height 29
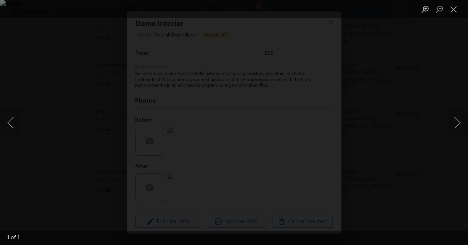
click at [427, 78] on div "Lightbox" at bounding box center [234, 122] width 468 height 245
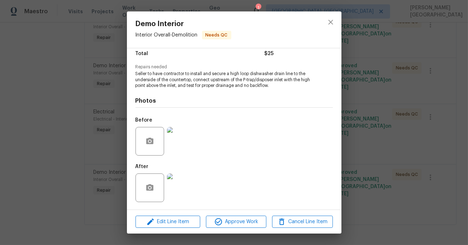
click at [176, 192] on img at bounding box center [181, 187] width 29 height 29
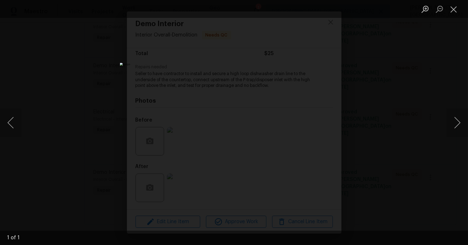
click at [438, 91] on div "Lightbox" at bounding box center [234, 122] width 468 height 245
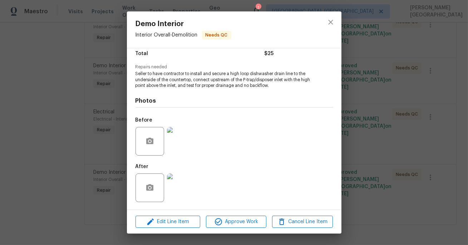
click at [185, 139] on img at bounding box center [181, 141] width 29 height 29
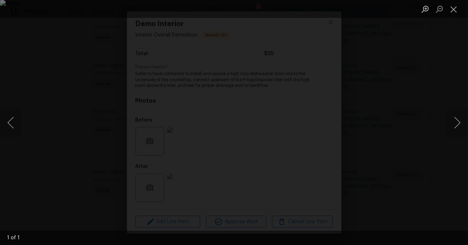
click at [245, 215] on div "Lightbox" at bounding box center [234, 122] width 468 height 245
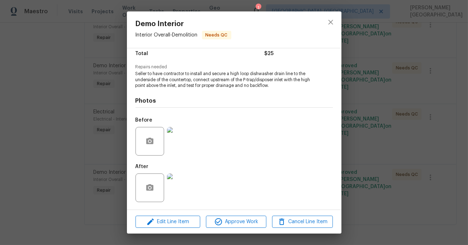
click at [192, 193] on img at bounding box center [181, 187] width 29 height 29
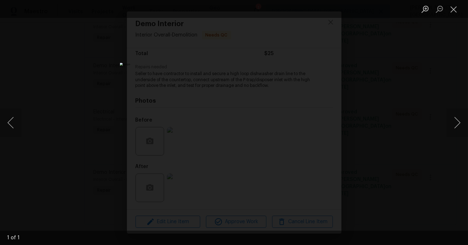
click at [364, 170] on div "Lightbox" at bounding box center [234, 122] width 468 height 245
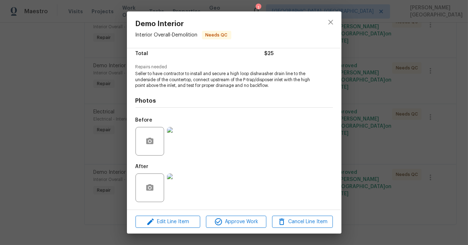
click at [370, 158] on div "Demo Interior Interior Overall - Demolition Needs QC Vendor Perez Painting Acco…" at bounding box center [234, 122] width 468 height 245
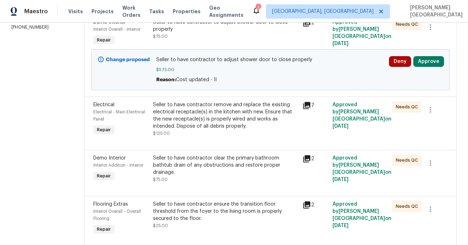
scroll to position [152, 0]
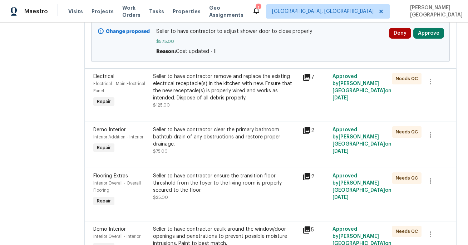
click at [241, 88] on div "Seller to have contractor remove and replace the existing electrical receptacle…" at bounding box center [225, 87] width 145 height 29
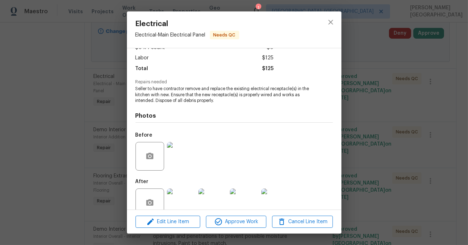
scroll to position [61, 0]
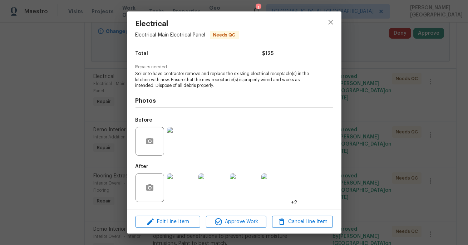
click at [175, 141] on img at bounding box center [181, 141] width 29 height 29
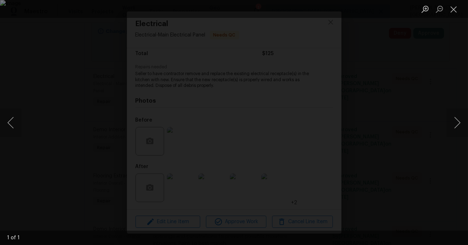
click at [420, 102] on div "Lightbox" at bounding box center [234, 122] width 468 height 245
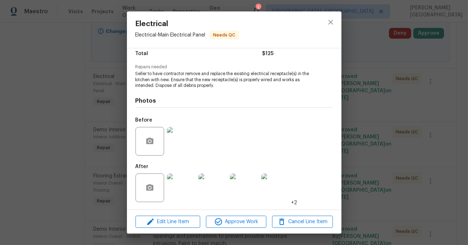
click at [173, 188] on img at bounding box center [181, 187] width 29 height 29
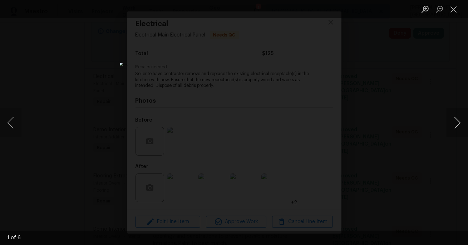
click at [459, 119] on button "Next image" at bounding box center [457, 122] width 21 height 29
click at [410, 124] on div "Lightbox" at bounding box center [234, 122] width 468 height 245
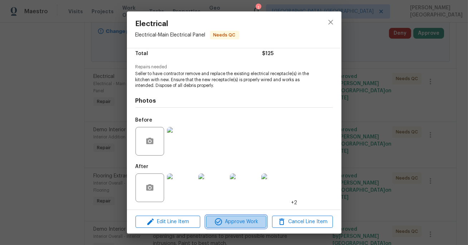
click at [234, 217] on span "Approve Work" at bounding box center [236, 221] width 56 height 9
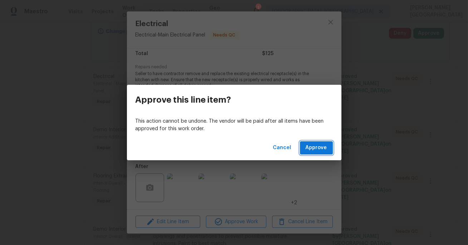
click at [310, 146] on span "Approve" at bounding box center [316, 147] width 21 height 9
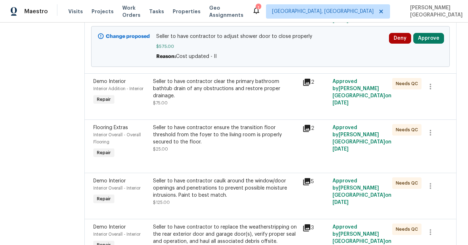
scroll to position [137, 0]
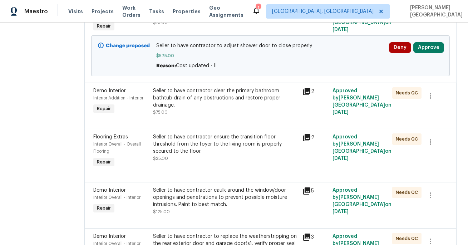
click at [230, 103] on div "Seller to have contractor clear the primary bathroom bathtub drain of any obstr…" at bounding box center [225, 97] width 145 height 21
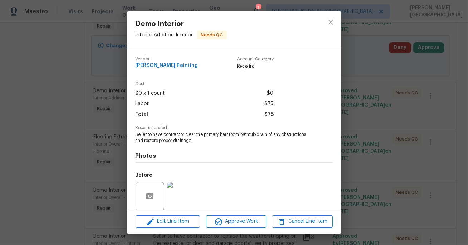
scroll to position [55, 0]
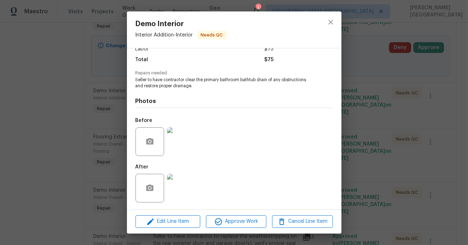
click at [183, 142] on img at bounding box center [181, 141] width 29 height 29
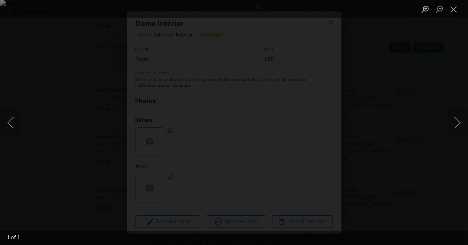
click at [431, 84] on div "Lightbox" at bounding box center [234, 122] width 468 height 245
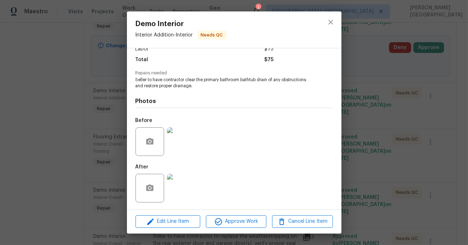
click at [180, 171] on div at bounding box center [181, 188] width 31 height 37
click at [179, 188] on img at bounding box center [181, 188] width 29 height 29
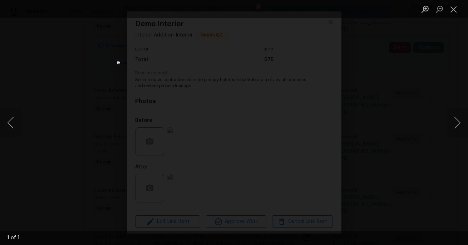
click at [388, 126] on div "Lightbox" at bounding box center [234, 122] width 468 height 245
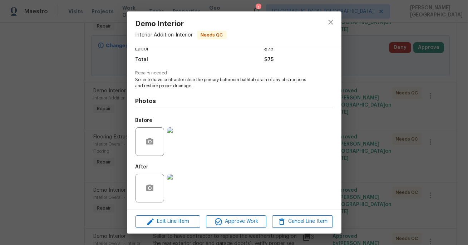
click at [388, 147] on div "Demo Interior Interior Addition - Interior Needs QC Vendor Perez Painting Accou…" at bounding box center [234, 122] width 468 height 245
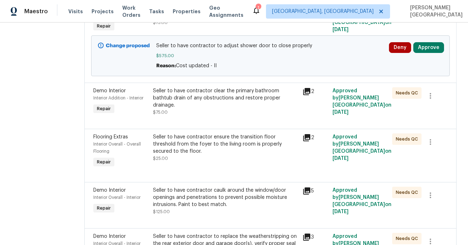
click at [241, 155] on div "Seller to have contractor ensure the transition floor threshold from the foyer …" at bounding box center [225, 143] width 145 height 21
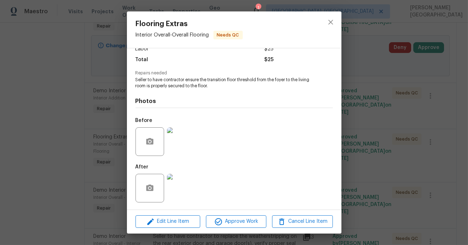
click at [185, 143] on img at bounding box center [181, 141] width 29 height 29
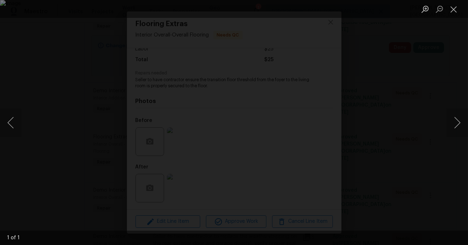
click at [454, 88] on div "Lightbox" at bounding box center [234, 122] width 468 height 245
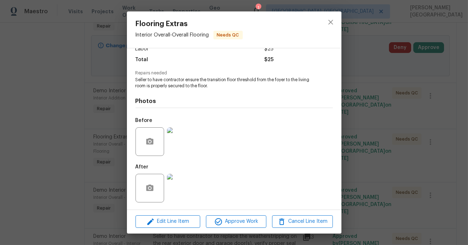
click at [182, 191] on img at bounding box center [181, 188] width 29 height 29
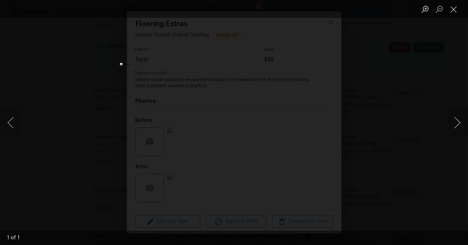
click at [415, 129] on div "Lightbox" at bounding box center [234, 122] width 468 height 245
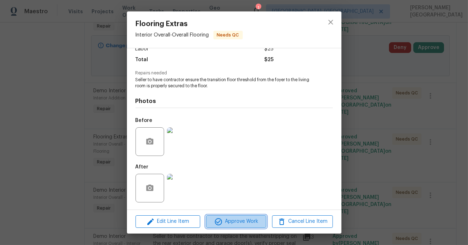
click at [216, 222] on icon "button" at bounding box center [218, 221] width 9 height 9
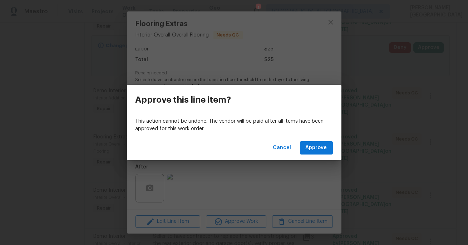
click at [318, 140] on div "Cancel Approve" at bounding box center [234, 148] width 215 height 25
click at [319, 143] on button "Approve" at bounding box center [316, 147] width 33 height 13
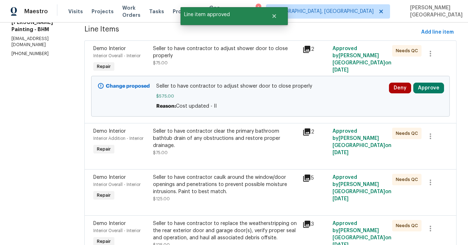
scroll to position [132, 0]
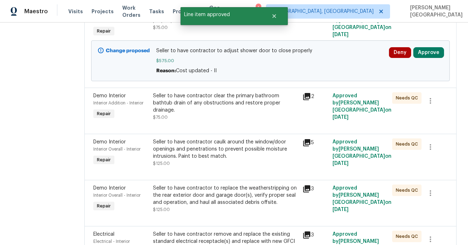
click at [245, 167] on div "Seller to have contractor caulk around the window/door openings and penetration…" at bounding box center [225, 152] width 145 height 29
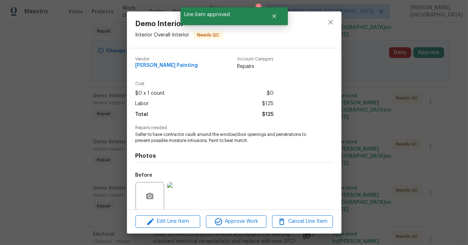
scroll to position [55, 0]
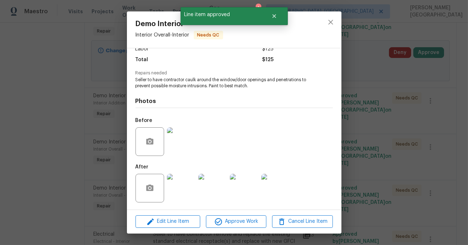
click at [189, 142] on img at bounding box center [181, 141] width 29 height 29
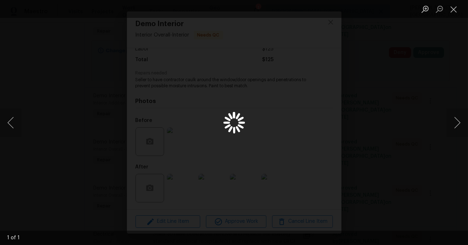
click at [189, 142] on div "Lightbox" at bounding box center [234, 122] width 468 height 245
click at [444, 85] on div "Lightbox" at bounding box center [234, 122] width 468 height 245
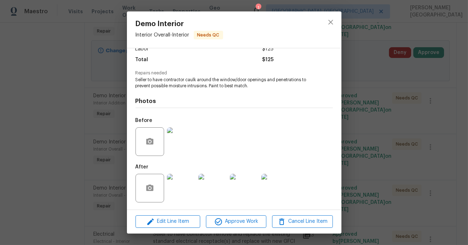
click at [181, 191] on img at bounding box center [181, 188] width 29 height 29
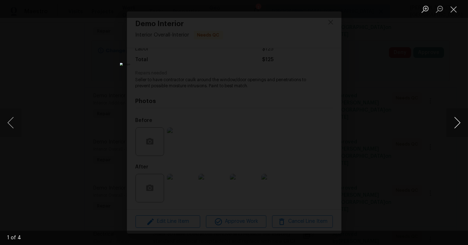
click at [456, 122] on button "Next image" at bounding box center [457, 122] width 21 height 29
click at [425, 100] on div "Lightbox" at bounding box center [234, 122] width 468 height 245
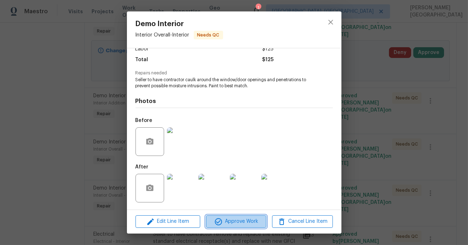
click at [232, 222] on span "Approve Work" at bounding box center [236, 221] width 56 height 9
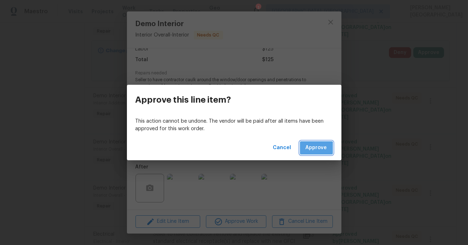
click at [316, 151] on span "Approve" at bounding box center [316, 147] width 21 height 9
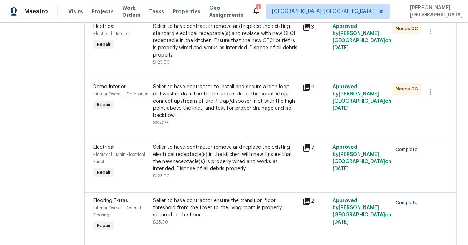
scroll to position [291, 0]
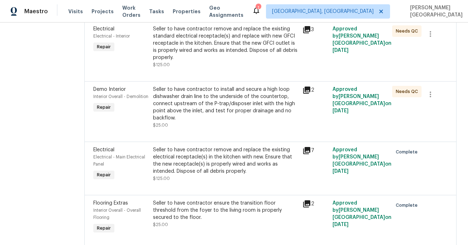
click at [275, 122] on div "Seller to have contractor to install and secure a high loop dishwasher drain li…" at bounding box center [225, 104] width 145 height 36
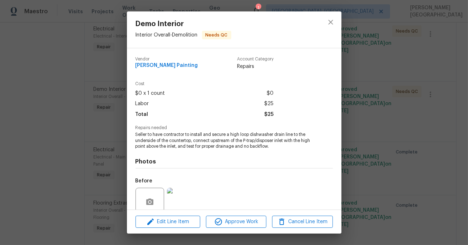
scroll to position [61, 0]
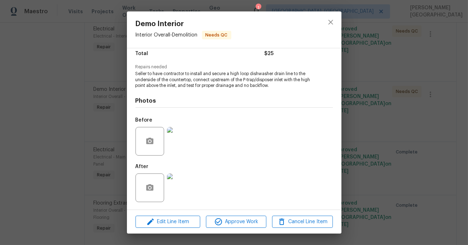
click at [387, 133] on div "Demo Interior Interior Overall - Demolition Needs QC Vendor Perez Painting Acco…" at bounding box center [234, 122] width 468 height 245
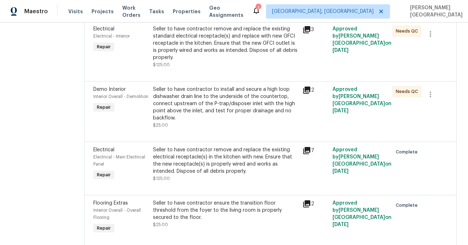
click at [228, 61] on div "Seller to have contractor remove and replace the existing standard electrical r…" at bounding box center [225, 43] width 145 height 36
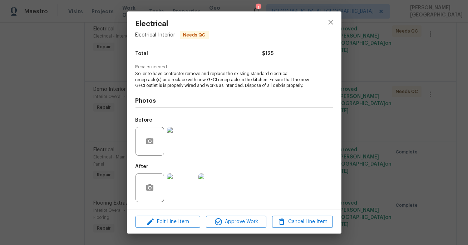
click at [178, 144] on img at bounding box center [181, 141] width 29 height 29
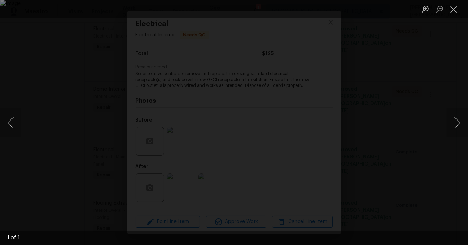
click at [442, 95] on div "Lightbox" at bounding box center [234, 122] width 468 height 245
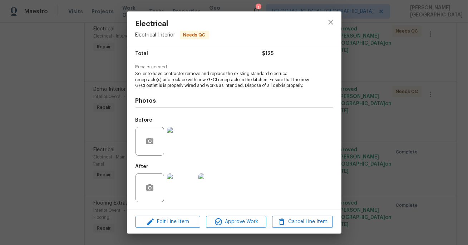
click at [180, 188] on img at bounding box center [181, 187] width 29 height 29
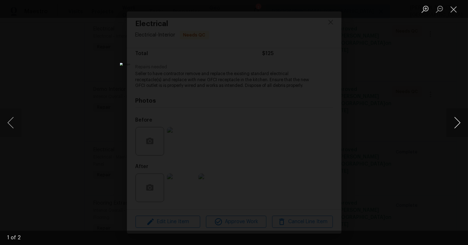
click at [455, 124] on button "Next image" at bounding box center [457, 122] width 21 height 29
click at [435, 102] on div "Lightbox" at bounding box center [234, 122] width 468 height 245
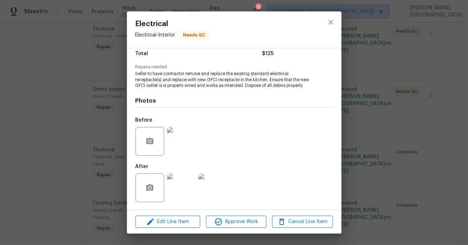
click at [175, 142] on img at bounding box center [181, 141] width 29 height 29
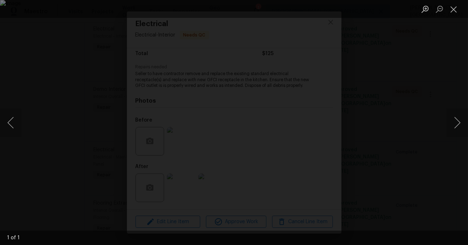
click at [455, 96] on div "Lightbox" at bounding box center [234, 122] width 468 height 245
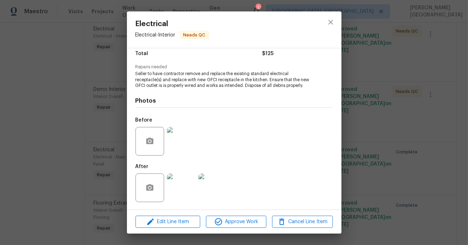
click at [426, 152] on div "Electrical Electrical - Interior Needs QC Vendor Perez Painting Account Categor…" at bounding box center [234, 122] width 468 height 245
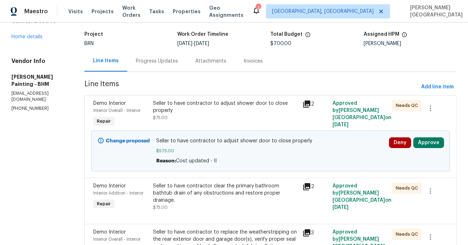
scroll to position [39, 0]
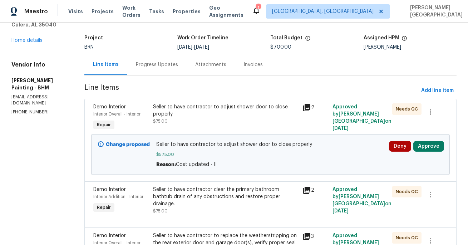
click at [249, 115] on div "Seller to have contractor to adjust shower door to close properly" at bounding box center [225, 110] width 145 height 14
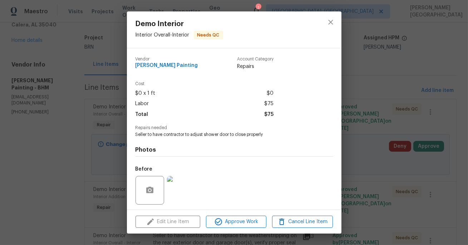
scroll to position [49, 0]
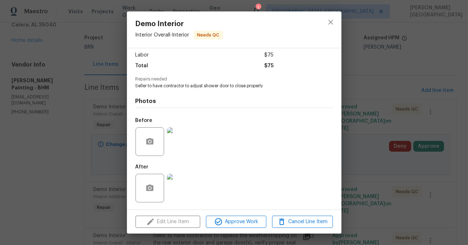
click at [177, 149] on img at bounding box center [181, 141] width 29 height 29
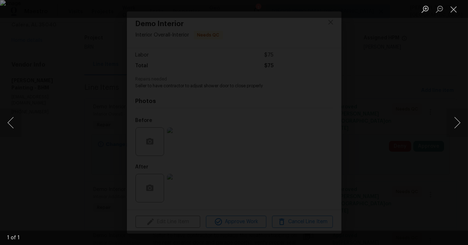
click at [441, 70] on div "Lightbox" at bounding box center [234, 122] width 468 height 245
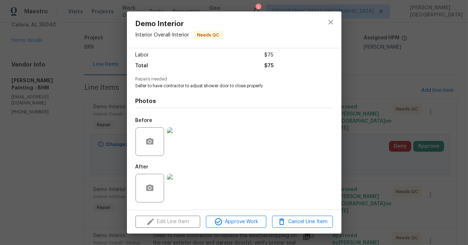
click at [172, 185] on img at bounding box center [181, 188] width 29 height 29
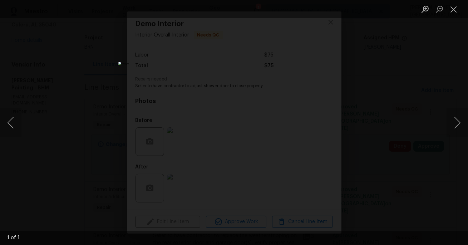
click at [408, 89] on div "Lightbox" at bounding box center [234, 122] width 468 height 245
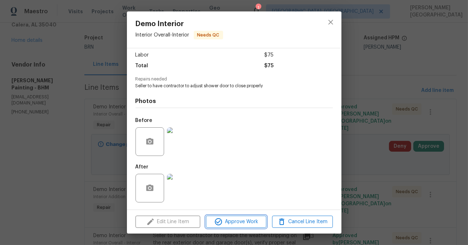
click at [234, 227] on button "Approve Work" at bounding box center [236, 222] width 60 height 13
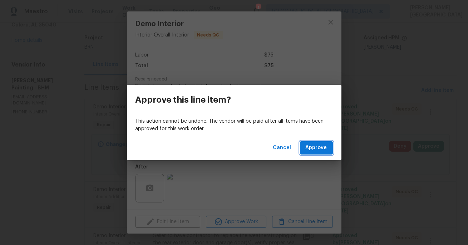
click at [320, 146] on span "Approve" at bounding box center [316, 147] width 21 height 9
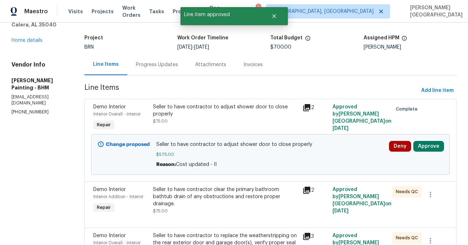
scroll to position [115, 0]
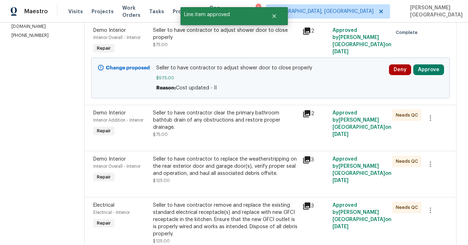
click at [268, 123] on div "Seller to have contractor clear the primary bathroom bathtub drain of any obstr…" at bounding box center [225, 119] width 145 height 21
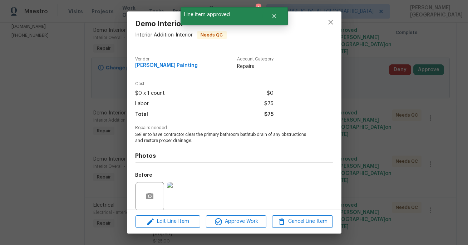
scroll to position [55, 0]
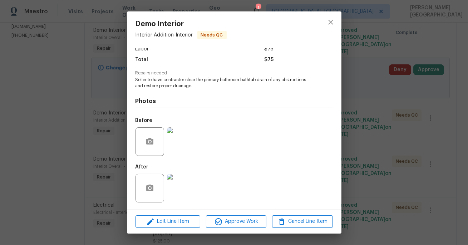
click at [403, 133] on div "Demo Interior Interior Addition - Interior Needs QC Vendor Perez Painting Accou…" at bounding box center [234, 122] width 468 height 245
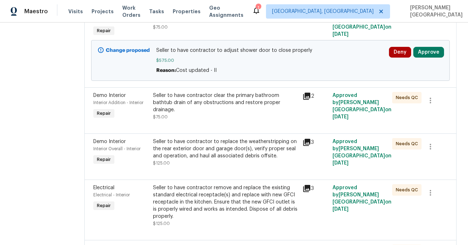
scroll to position [148, 0]
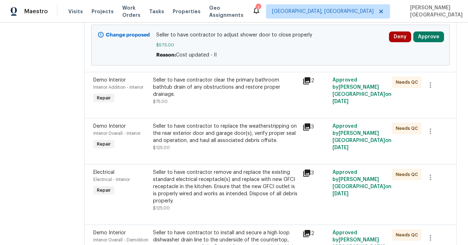
click at [278, 160] on div at bounding box center [270, 155] width 354 height 9
click at [246, 144] on div "Seller to have contractor to replace the weatherstripping on the rear exterior …" at bounding box center [225, 133] width 145 height 21
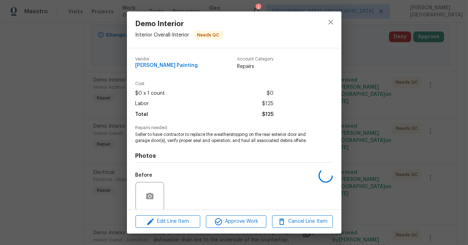
scroll to position [55, 0]
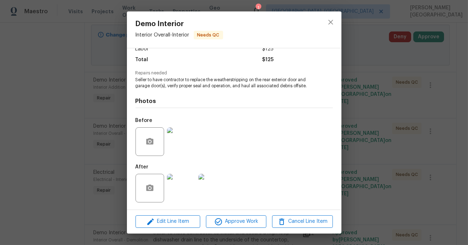
click at [179, 122] on div "Before" at bounding box center [167, 137] width 62 height 46
click at [179, 139] on img at bounding box center [181, 141] width 29 height 29
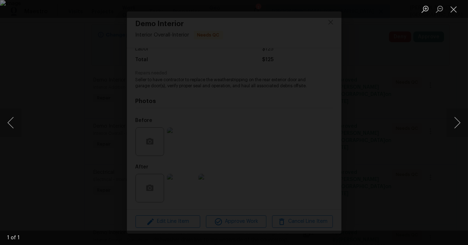
click at [442, 94] on div "Lightbox" at bounding box center [234, 122] width 468 height 245
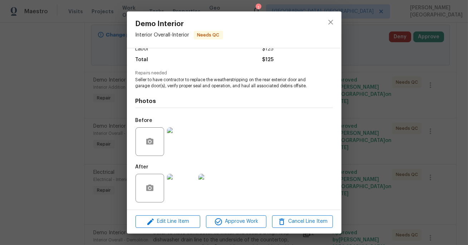
click at [188, 188] on img at bounding box center [181, 188] width 29 height 29
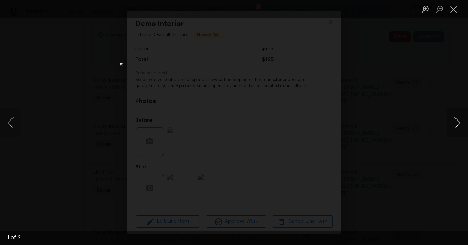
click at [457, 125] on button "Next image" at bounding box center [457, 122] width 21 height 29
click at [457, 126] on button "Next image" at bounding box center [457, 122] width 21 height 29
click at [458, 126] on button "Next image" at bounding box center [457, 122] width 21 height 29
click at [439, 82] on div "Lightbox" at bounding box center [234, 122] width 468 height 245
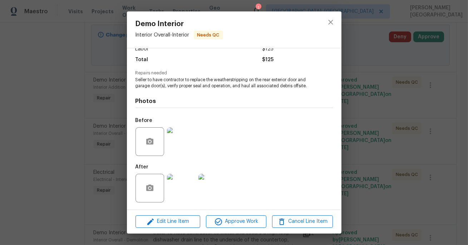
click at [367, 140] on div "Demo Interior Interior Overall - Interior Needs QC Vendor Perez Painting Accoun…" at bounding box center [234, 122] width 468 height 245
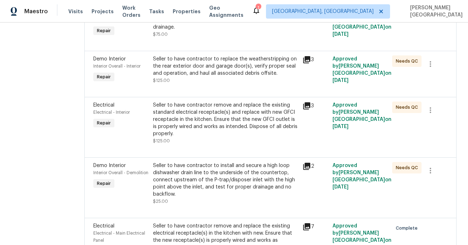
scroll to position [254, 0]
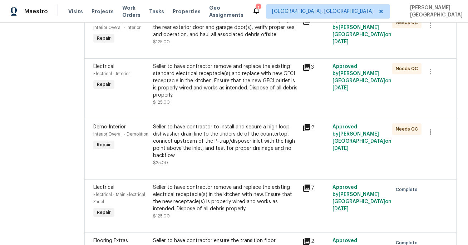
click at [236, 157] on div "Seller to have contractor to install and secure a high loop dishwasher drain li…" at bounding box center [225, 141] width 145 height 36
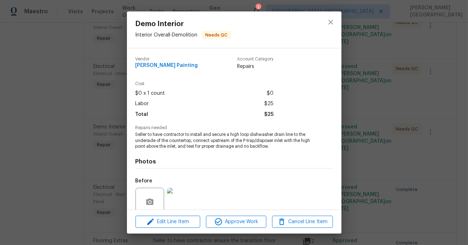
scroll to position [61, 0]
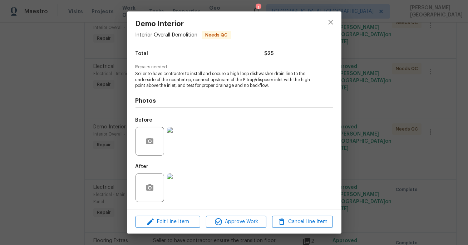
click at [381, 143] on div "Demo Interior Interior Overall - Demolition Needs QC Vendor Perez Painting Acco…" at bounding box center [234, 122] width 468 height 245
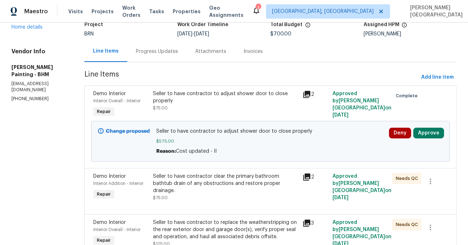
scroll to position [60, 0]
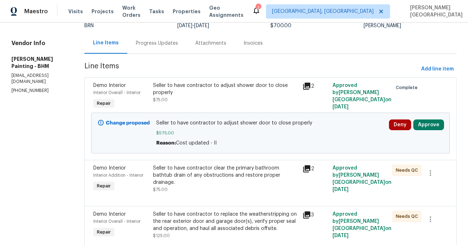
click at [245, 178] on div "Seller to have contractor clear the primary bathroom bathtub drain of any obstr…" at bounding box center [225, 175] width 145 height 21
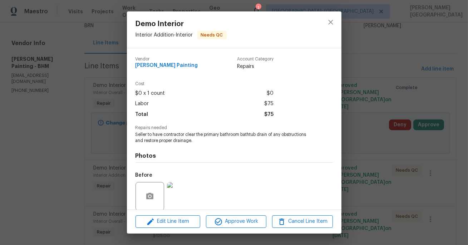
scroll to position [55, 0]
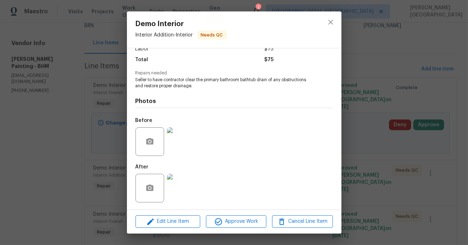
click at [362, 181] on div "Demo Interior Interior Addition - Interior Needs QC Vendor Perez Painting Accou…" at bounding box center [234, 122] width 468 height 245
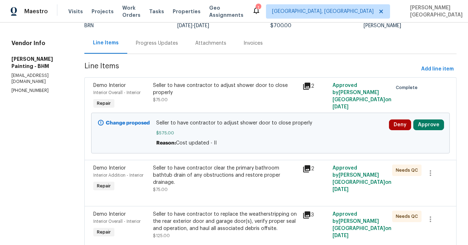
scroll to position [128, 0]
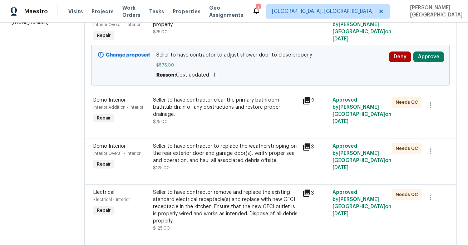
click at [244, 164] on div "Seller to have contractor to replace the weatherstripping on the rear exterior …" at bounding box center [225, 153] width 145 height 21
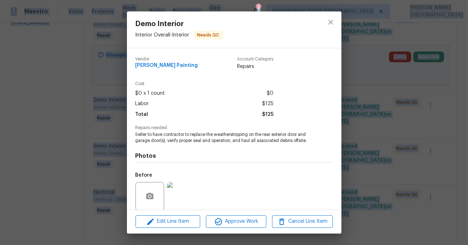
scroll to position [55, 0]
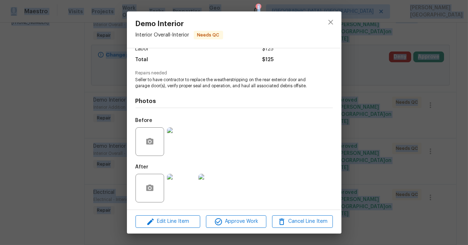
click at [388, 158] on div "Demo Interior Interior Overall - Interior Needs QC Vendor Perez Painting Accoun…" at bounding box center [234, 122] width 468 height 245
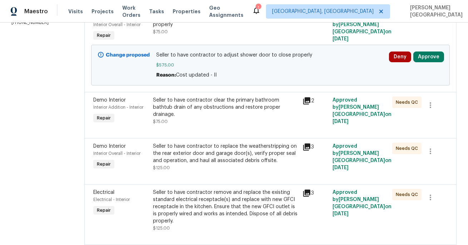
scroll to position [331, 0]
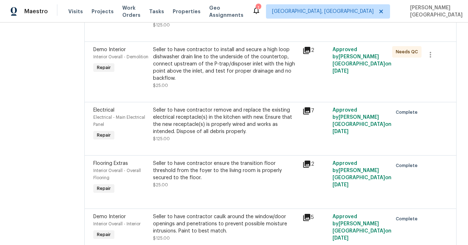
click at [225, 81] on div "Seller to have contractor to install and secure a high loop dishwasher drain li…" at bounding box center [225, 64] width 145 height 36
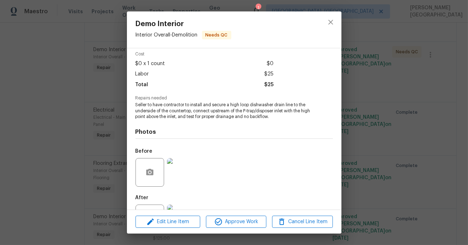
scroll to position [61, 0]
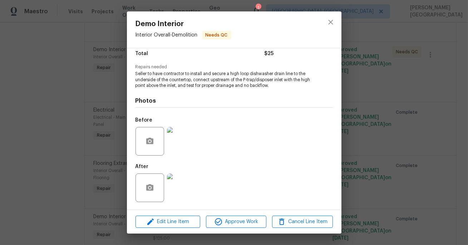
click at [395, 196] on div "Demo Interior Interior Overall - Demolition Needs QC Vendor Perez Painting Acco…" at bounding box center [234, 122] width 468 height 245
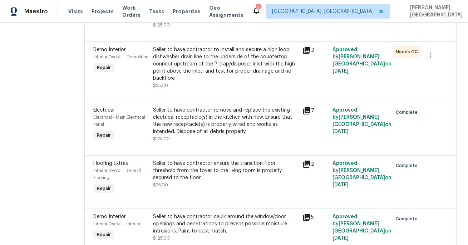
click at [234, 142] on div "Seller to have contractor remove and replace the existing electrical receptacle…" at bounding box center [225, 125] width 145 height 36
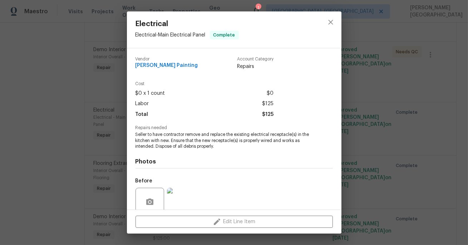
click at [465, 123] on div "Electrical Electrical - Main Electrical Panel Complete Vendor Perez Painting Ac…" at bounding box center [234, 122] width 468 height 245
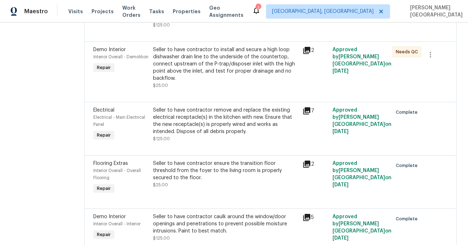
click at [261, 82] on div "Seller to have contractor to install and secure a high loop dishwasher drain li…" at bounding box center [225, 64] width 145 height 36
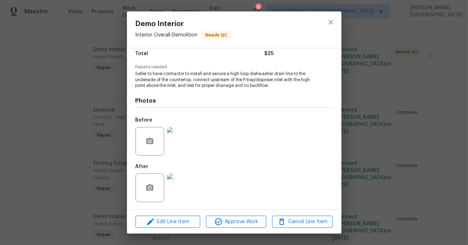
click at [397, 121] on div "Demo Interior Interior Overall - Demolition Needs QC Vendor Perez Painting Acco…" at bounding box center [234, 122] width 468 height 245
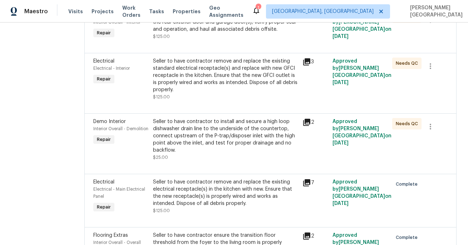
scroll to position [255, 0]
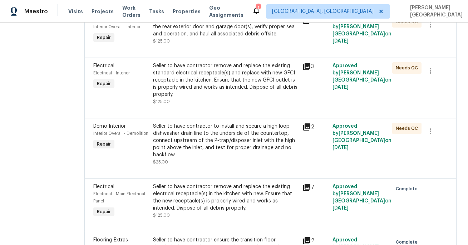
click at [291, 114] on div at bounding box center [270, 109] width 354 height 9
click at [252, 89] on div "Seller to have contractor remove and replace the existing standard electrical r…" at bounding box center [225, 80] width 145 height 36
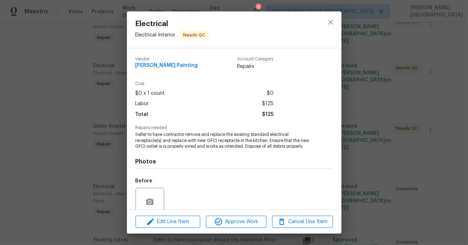
scroll to position [61, 0]
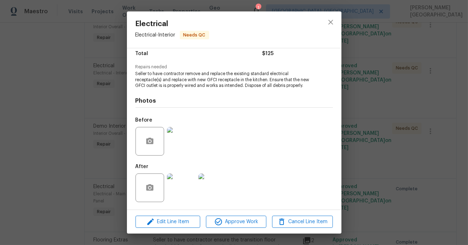
click at [365, 162] on div "Electrical Electrical - Interior Needs QC Vendor Perez Painting Account Categor…" at bounding box center [234, 122] width 468 height 245
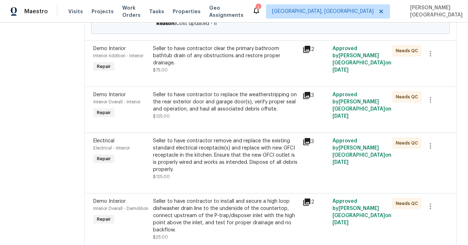
scroll to position [173, 0]
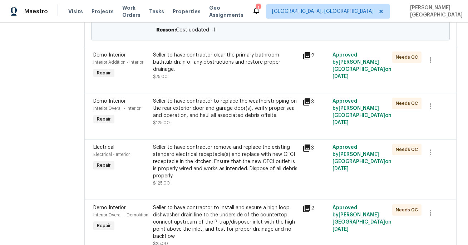
click at [252, 119] on div "Seller to have contractor to replace the weatherstripping on the rear exterior …" at bounding box center [225, 108] width 145 height 21
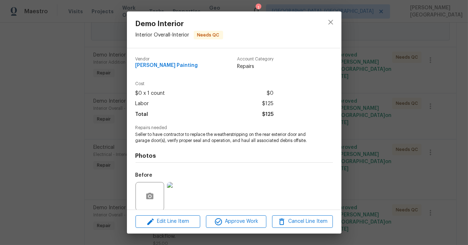
scroll to position [55, 0]
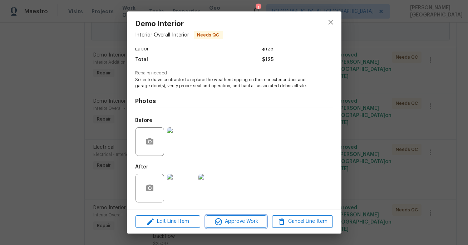
click at [227, 218] on span "Approve Work" at bounding box center [236, 221] width 56 height 9
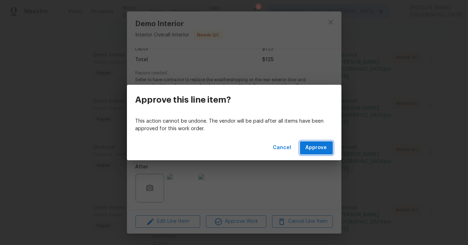
click at [314, 149] on span "Approve" at bounding box center [316, 147] width 21 height 9
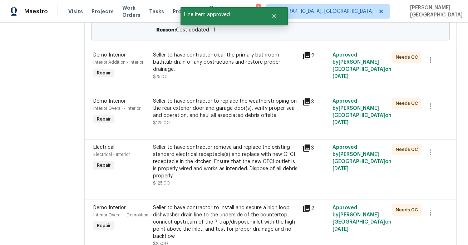
scroll to position [0, 0]
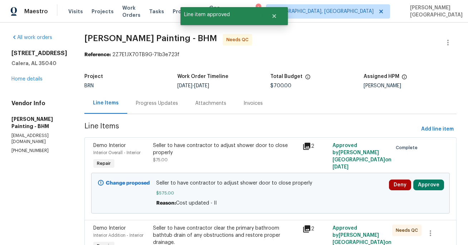
click at [135, 39] on span "Perez Painting - BHM" at bounding box center [150, 38] width 133 height 9
click at [158, 39] on span "Perez Painting - BHM" at bounding box center [150, 38] width 133 height 9
copy span "Perez Painting"
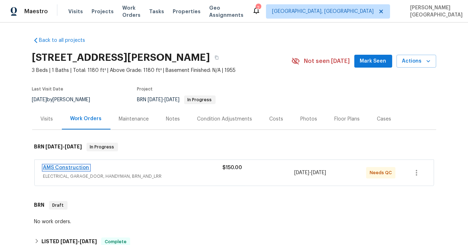
click at [75, 168] on link "AMS Construction" at bounding box center [66, 167] width 46 height 5
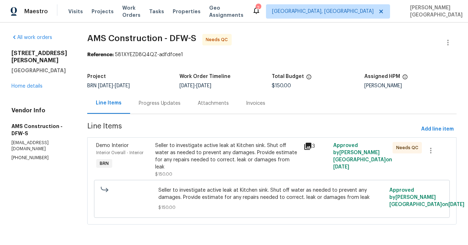
click at [170, 108] on div "Progress Updates" at bounding box center [159, 103] width 59 height 21
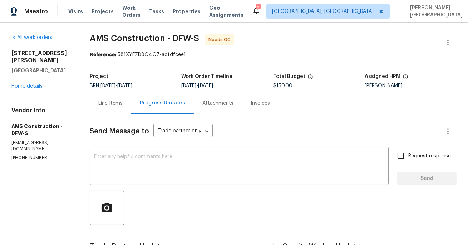
click at [115, 108] on div "Line Items" at bounding box center [110, 103] width 41 height 21
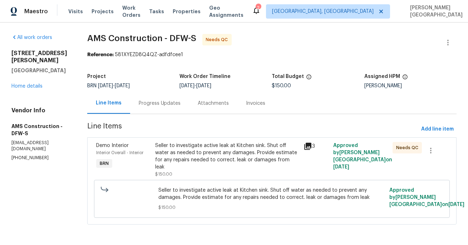
click at [205, 157] on div "Seller to investigate active leak at Kitchen sink. Shut off water as needed to …" at bounding box center [227, 156] width 144 height 29
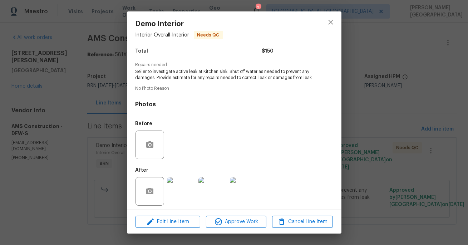
scroll to position [67, 0]
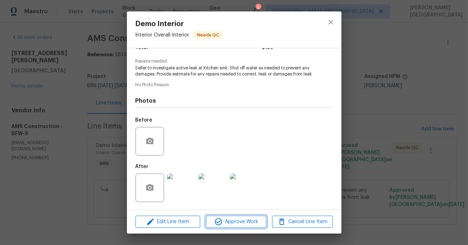
click at [242, 225] on span "Approve Work" at bounding box center [236, 221] width 56 height 9
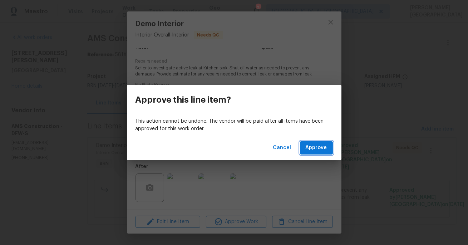
click at [318, 149] on span "Approve" at bounding box center [316, 147] width 21 height 9
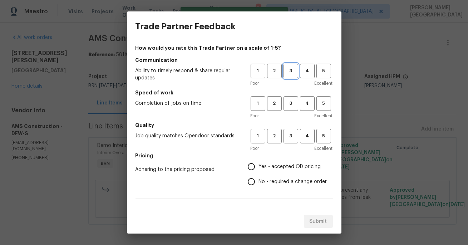
click at [293, 68] on span "3" at bounding box center [290, 71] width 13 height 8
click at [294, 100] on span "3" at bounding box center [290, 103] width 13 height 8
click at [294, 137] on span "3" at bounding box center [290, 136] width 13 height 8
click at [262, 176] on label "No - required a change order" at bounding box center [285, 181] width 83 height 15
click at [259, 176] on input "No - required a change order" at bounding box center [251, 181] width 15 height 15
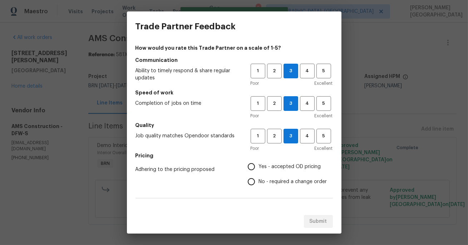
radio input "true"
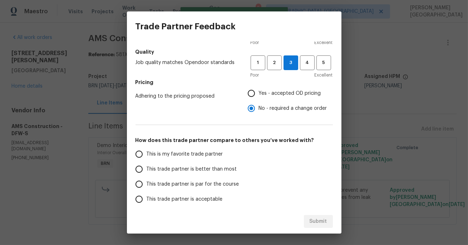
scroll to position [88, 0]
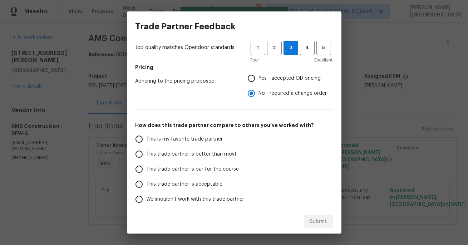
click at [177, 156] on span "This trade partner is better than most" at bounding box center [192, 155] width 90 height 8
click at [147, 156] on input "This trade partner is better than most" at bounding box center [139, 154] width 15 height 15
click at [312, 219] on span "Submit" at bounding box center [319, 221] width 18 height 9
radio input "true"
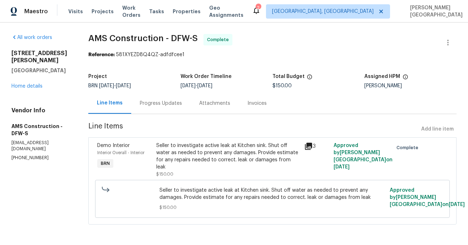
click at [247, 104] on div "Invoices" at bounding box center [256, 103] width 19 height 7
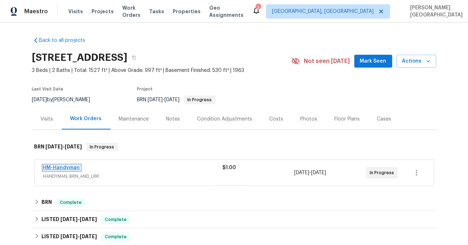
click at [75, 166] on link "HM-Handyman" at bounding box center [61, 167] width 37 height 5
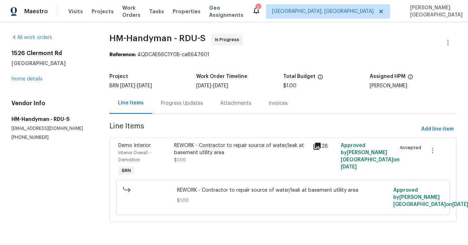
click at [179, 106] on div "Progress Updates" at bounding box center [182, 103] width 42 height 7
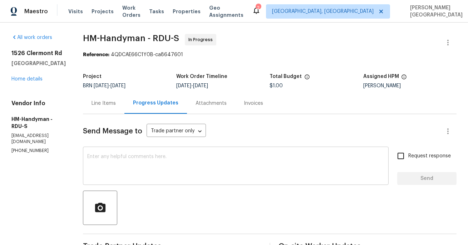
click at [163, 152] on div "x ​" at bounding box center [236, 166] width 306 height 36
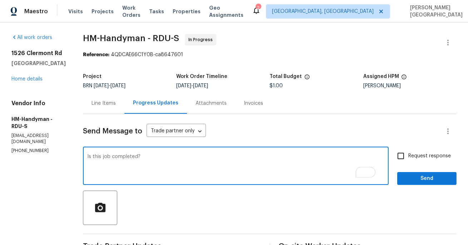
type textarea "Is this job completed?"
click at [413, 153] on span "Request response" at bounding box center [429, 156] width 43 height 8
click at [408, 153] on input "Request response" at bounding box center [400, 155] width 15 height 15
checkbox input "true"
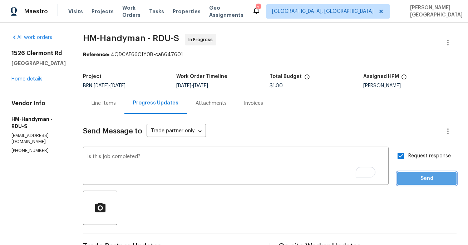
click at [414, 178] on span "Send" at bounding box center [427, 178] width 48 height 9
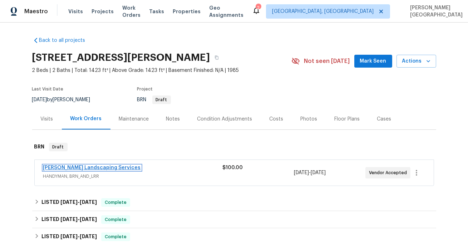
click at [99, 165] on link "[PERSON_NAME] Landscaping Services" at bounding box center [92, 167] width 98 height 5
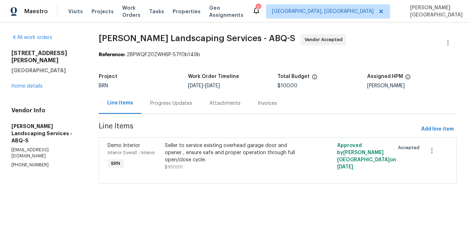
click at [182, 110] on div "Progress Updates" at bounding box center [171, 103] width 59 height 21
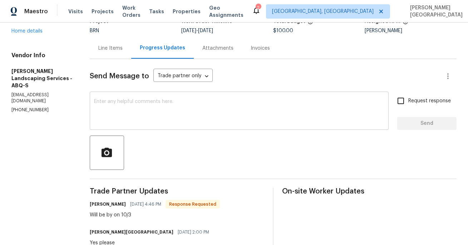
scroll to position [5, 0]
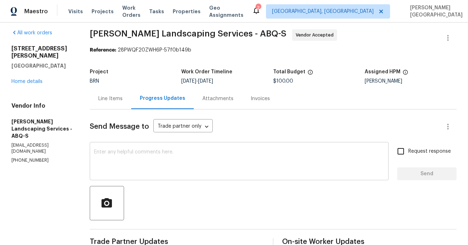
click at [141, 166] on textarea at bounding box center [239, 161] width 290 height 25
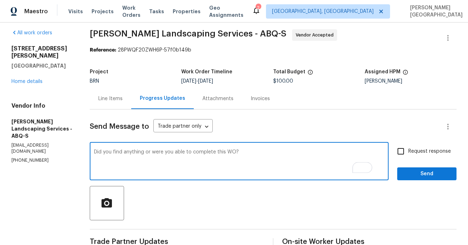
type textarea "Did you find anything or were you able to complete this WO?"
click at [415, 151] on span "Request response" at bounding box center [429, 152] width 43 height 8
click at [408, 151] on input "Request response" at bounding box center [400, 151] width 15 height 15
checkbox input "true"
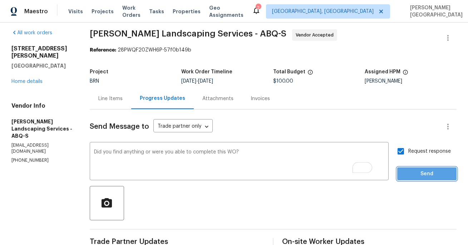
click at [421, 174] on span "Send" at bounding box center [427, 174] width 48 height 9
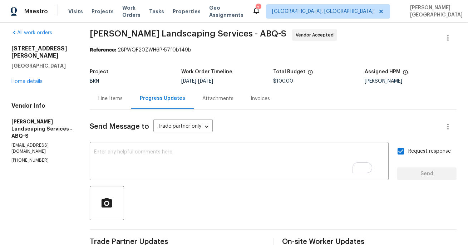
scroll to position [7, 0]
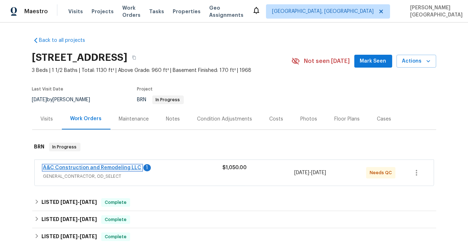
click at [117, 167] on link "A&C Construction and Remodeling LLC" at bounding box center [92, 167] width 98 height 5
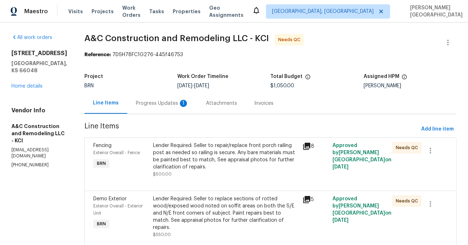
click at [180, 103] on div "Progress Updates 1" at bounding box center [162, 103] width 53 height 7
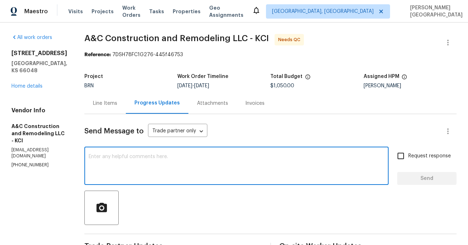
click at [137, 162] on textarea at bounding box center [237, 166] width 296 height 25
type textarea "Thank you!"
click at [409, 157] on span "Request response" at bounding box center [429, 156] width 43 height 8
click at [408, 157] on input "Request response" at bounding box center [400, 155] width 15 height 15
checkbox input "true"
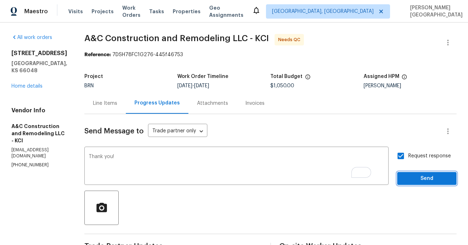
click at [412, 177] on span "Send" at bounding box center [427, 178] width 48 height 9
